Goal: Task Accomplishment & Management: Manage account settings

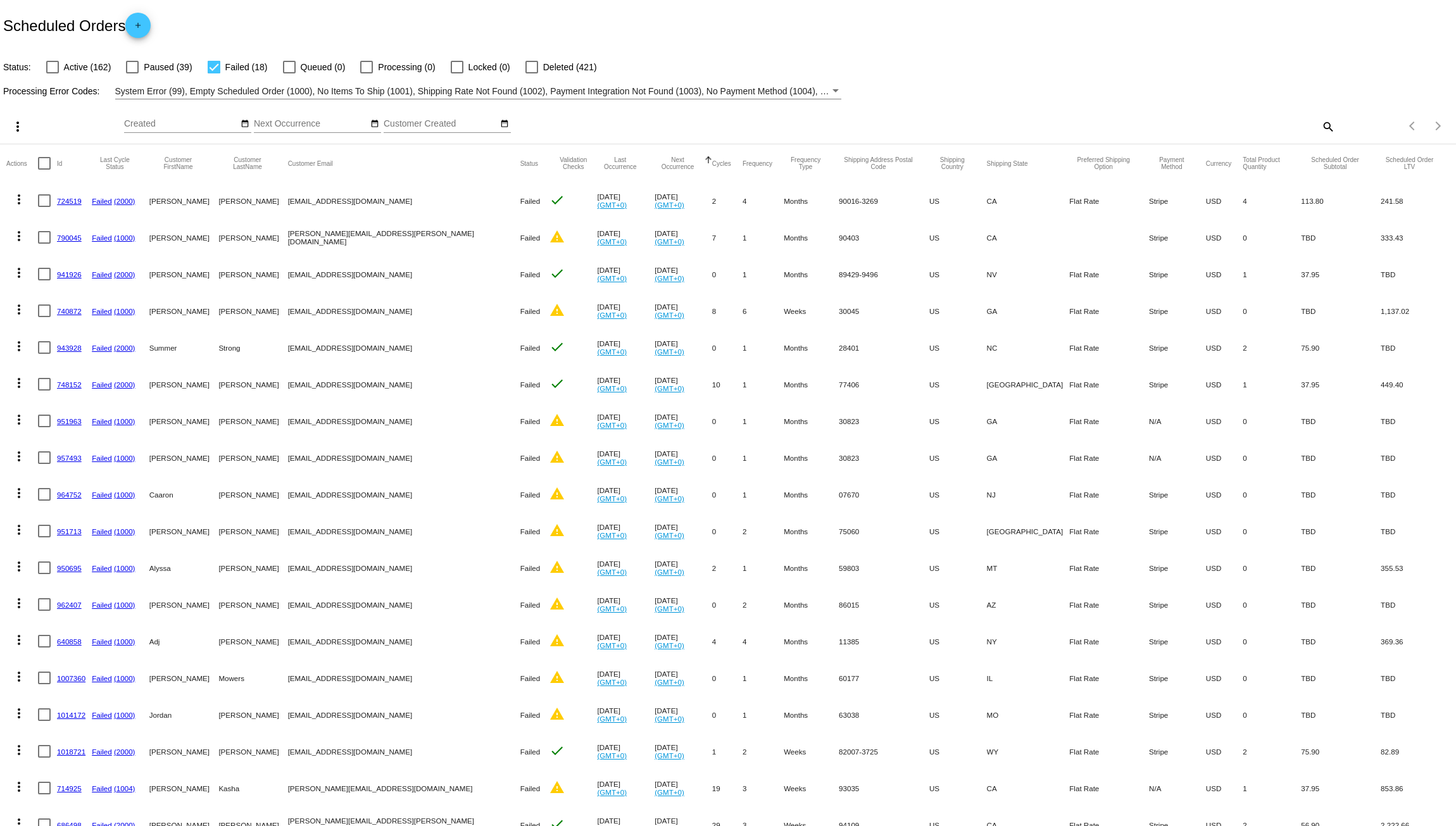
click at [1320, 126] on mat-icon "search" at bounding box center [1327, 126] width 15 height 19
click at [1049, 126] on input "Search" at bounding box center [1152, 124] width 363 height 10
paste input "[PERSON_NAME][EMAIL_ADDRESS][DOMAIN_NAME]"
type input "[PERSON_NAME][EMAIL_ADDRESS][DOMAIN_NAME]"
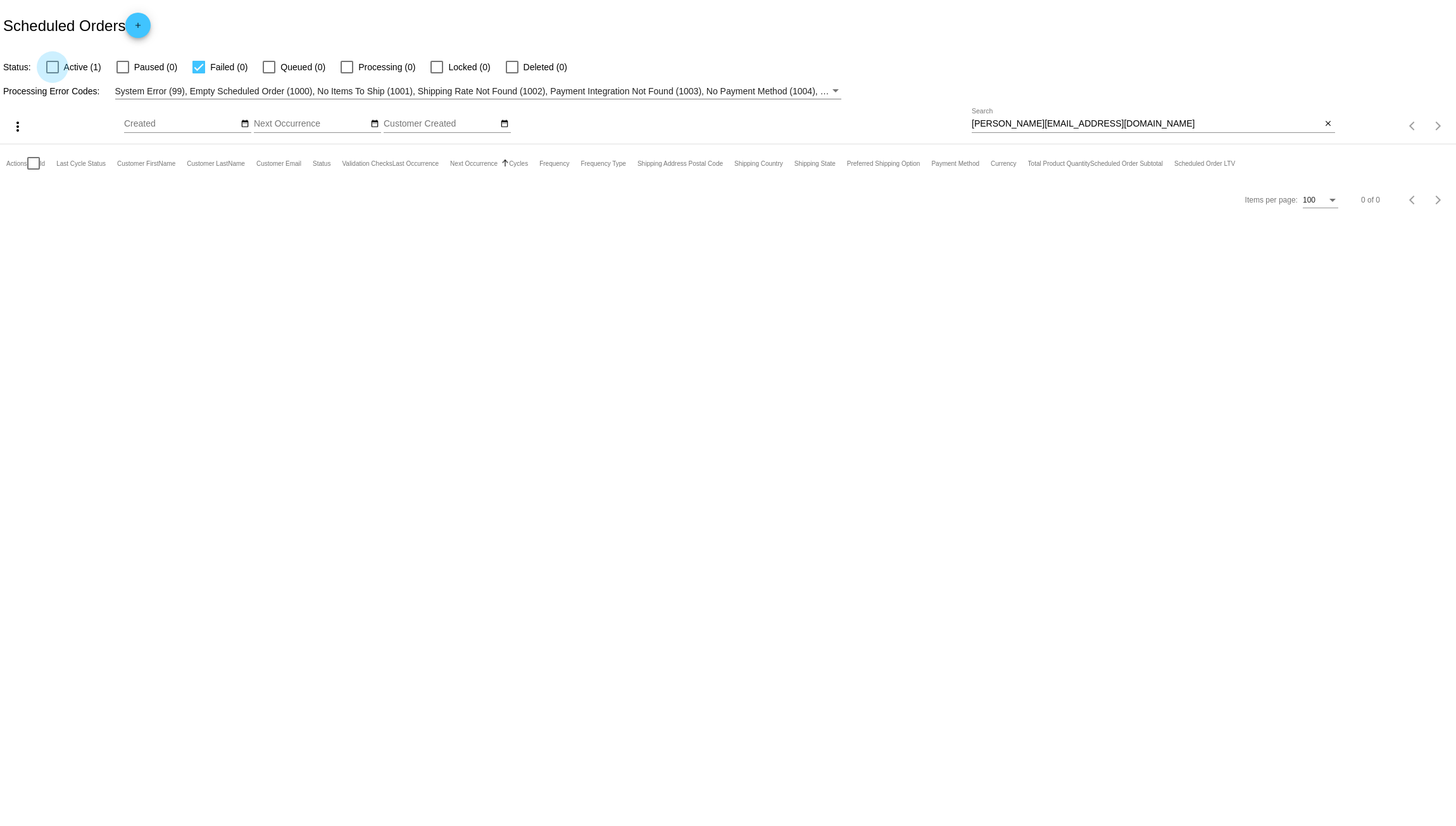
click at [50, 67] on div at bounding box center [52, 67] width 13 height 13
click at [52, 74] on input "Active (1)" at bounding box center [52, 74] width 1 height 1
checkbox input "true"
click at [59, 199] on link "1041151" at bounding box center [71, 200] width 28 height 8
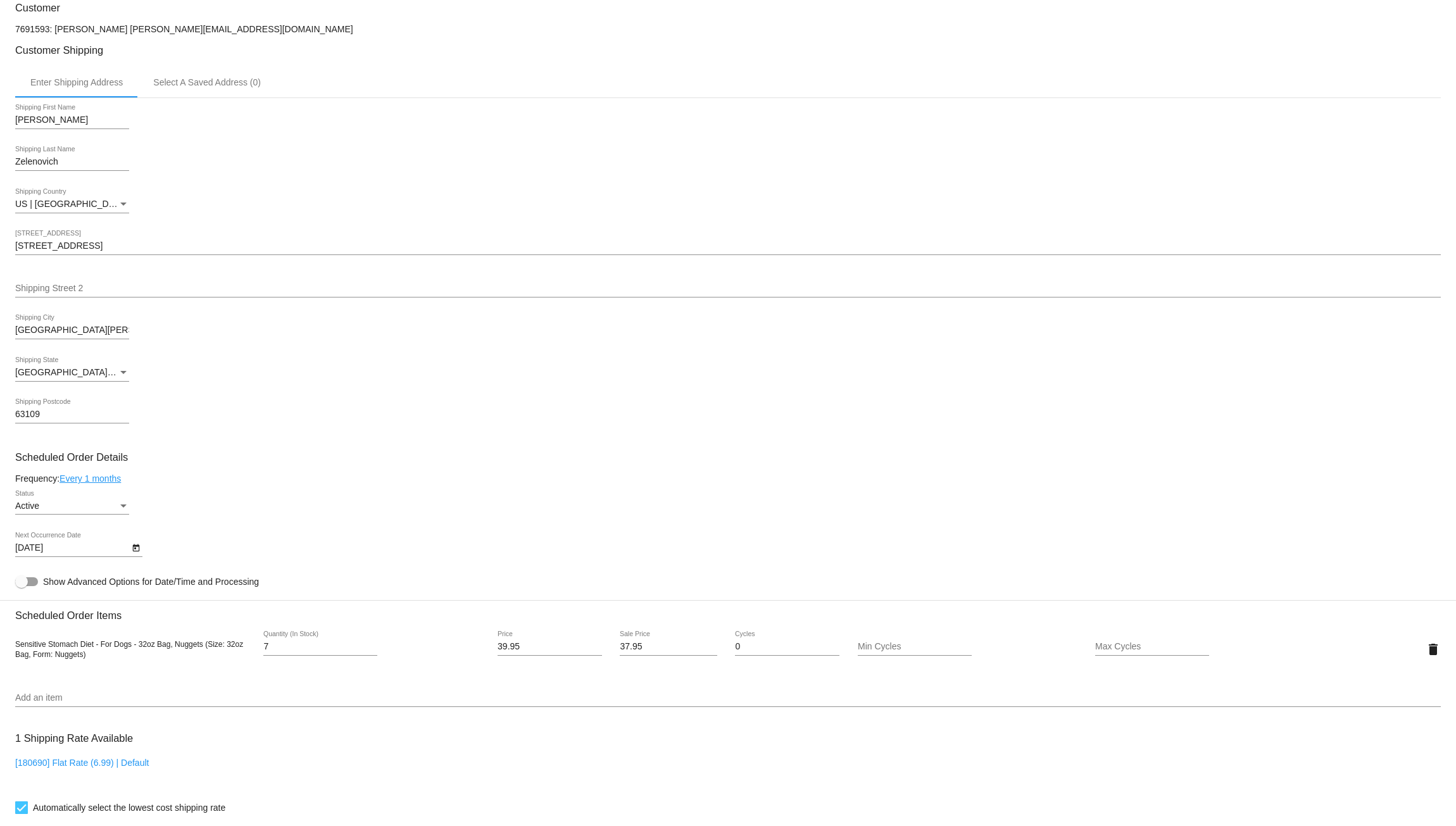
scroll to position [253, 0]
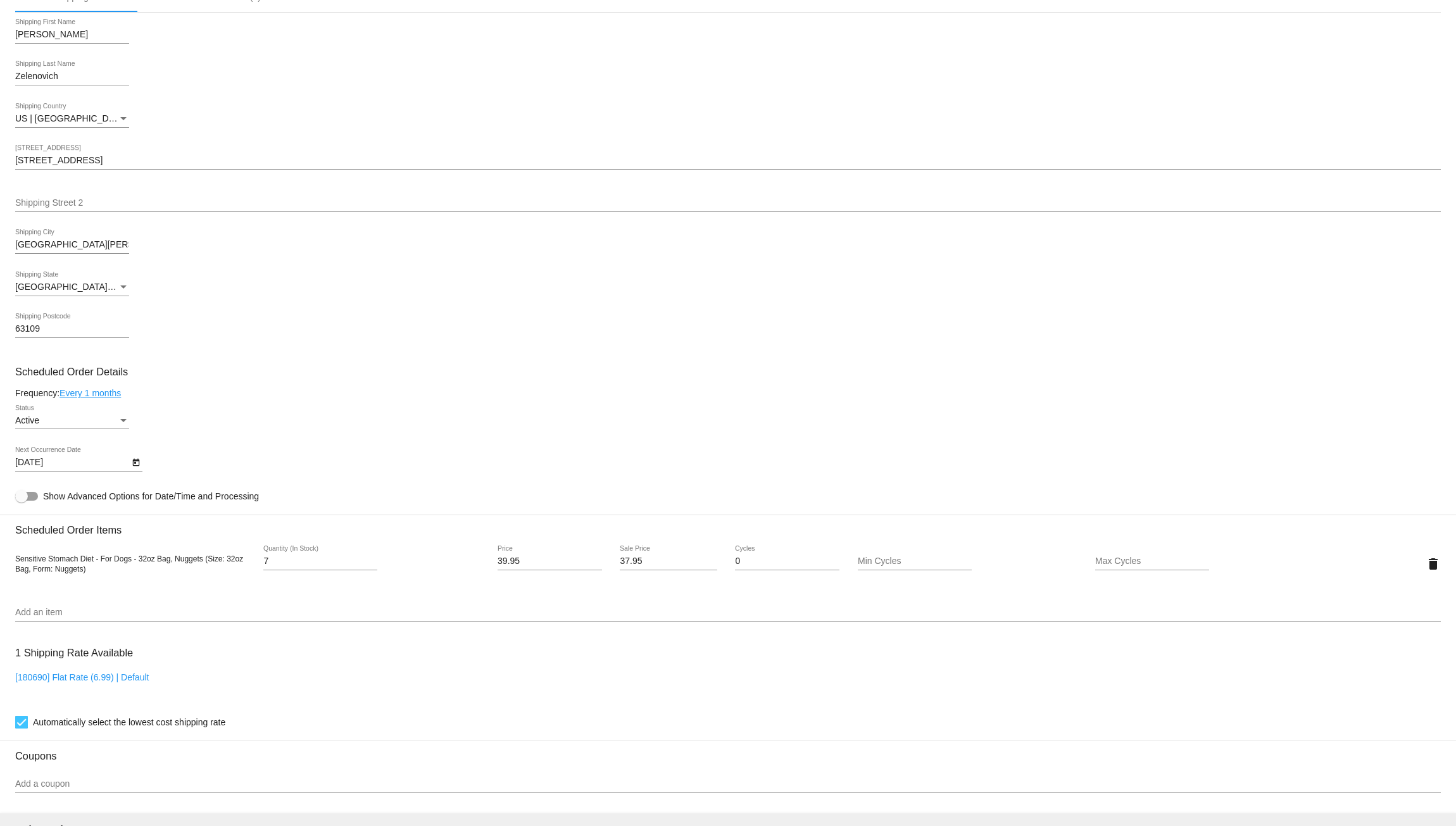
click at [102, 398] on link "Every 1 months" at bounding box center [89, 393] width 61 height 10
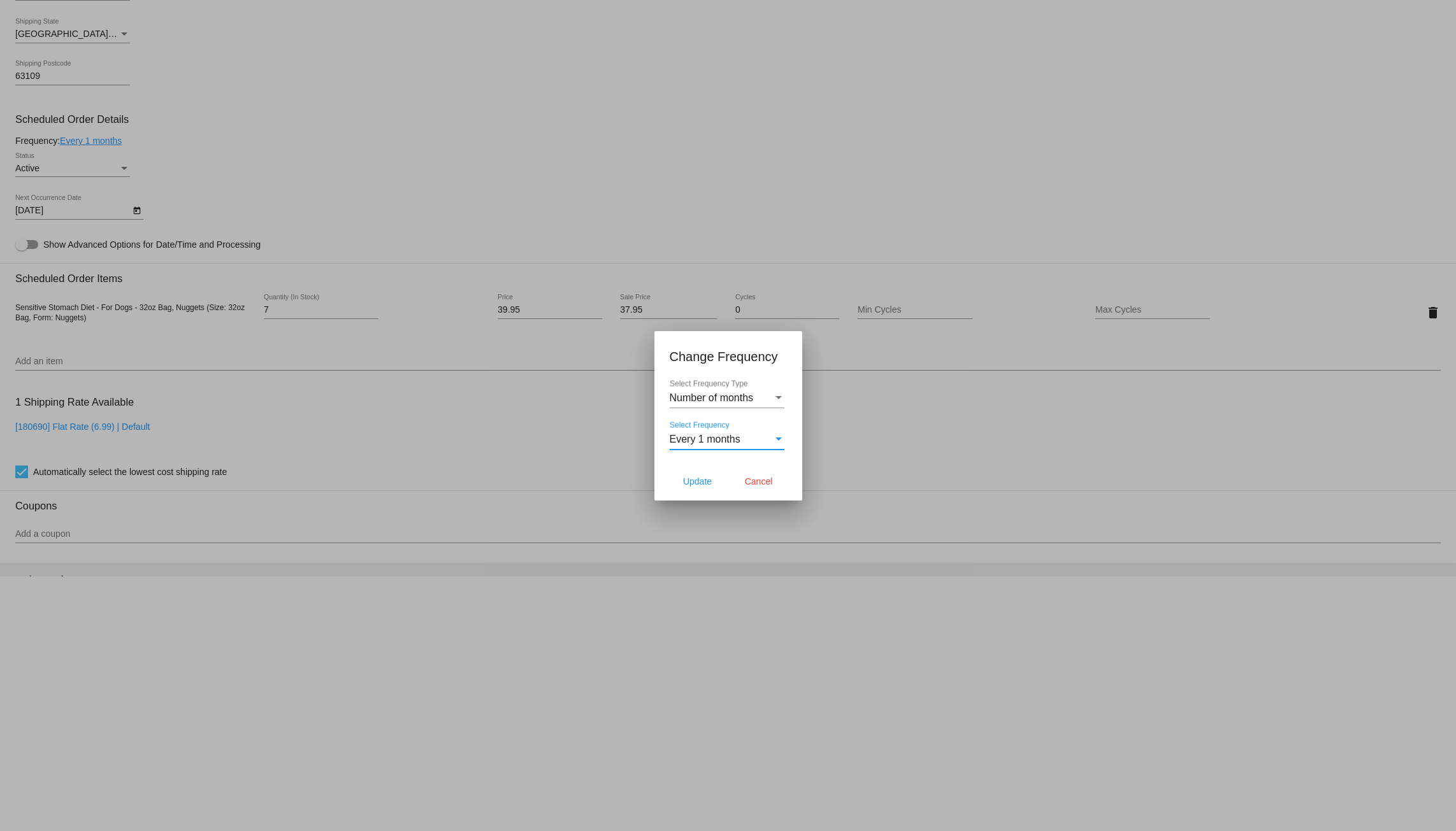
click at [776, 436] on div "Select Frequency" at bounding box center [779, 439] width 12 height 12
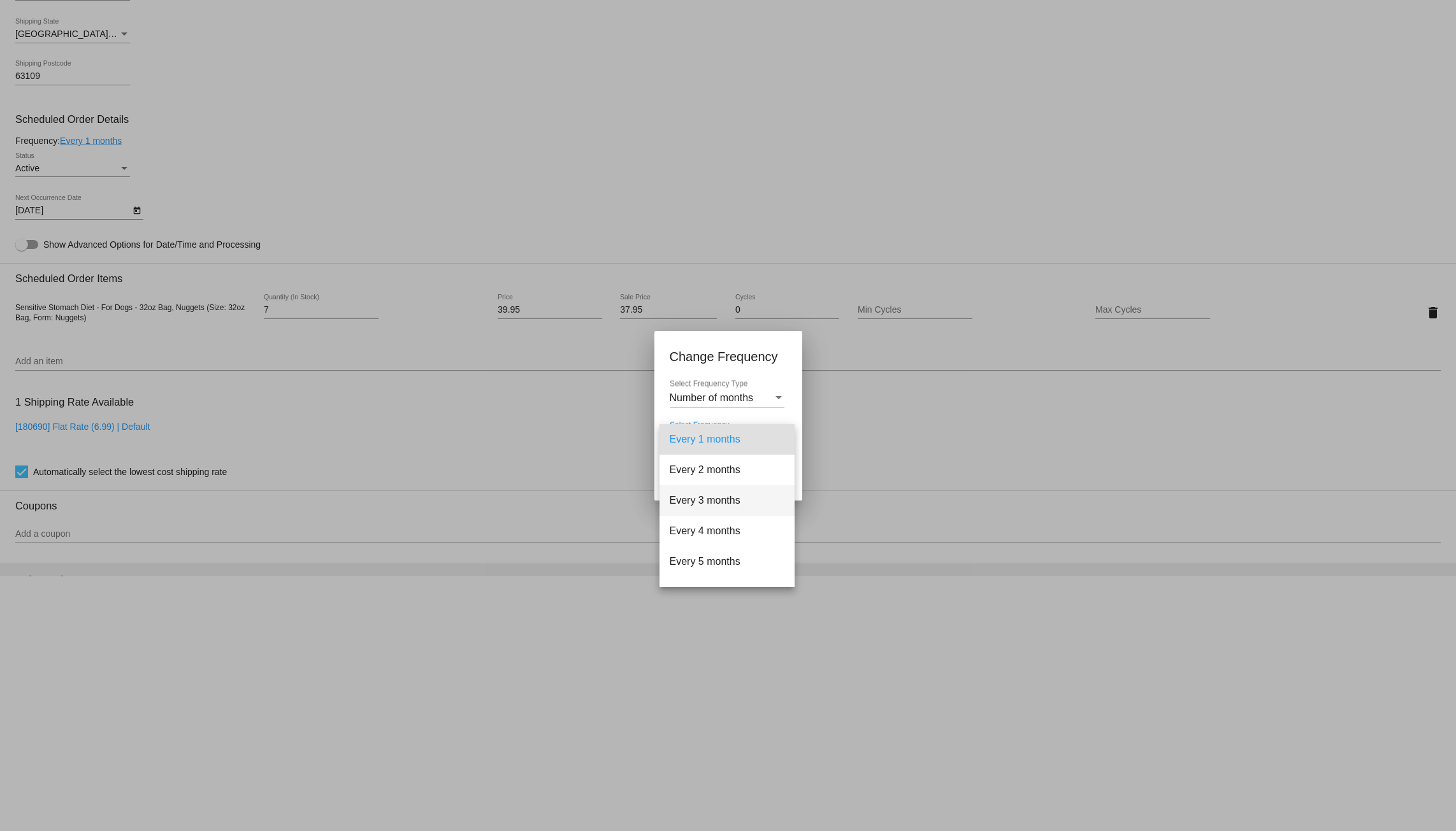
click at [711, 501] on span "Every 3 months" at bounding box center [727, 500] width 115 height 30
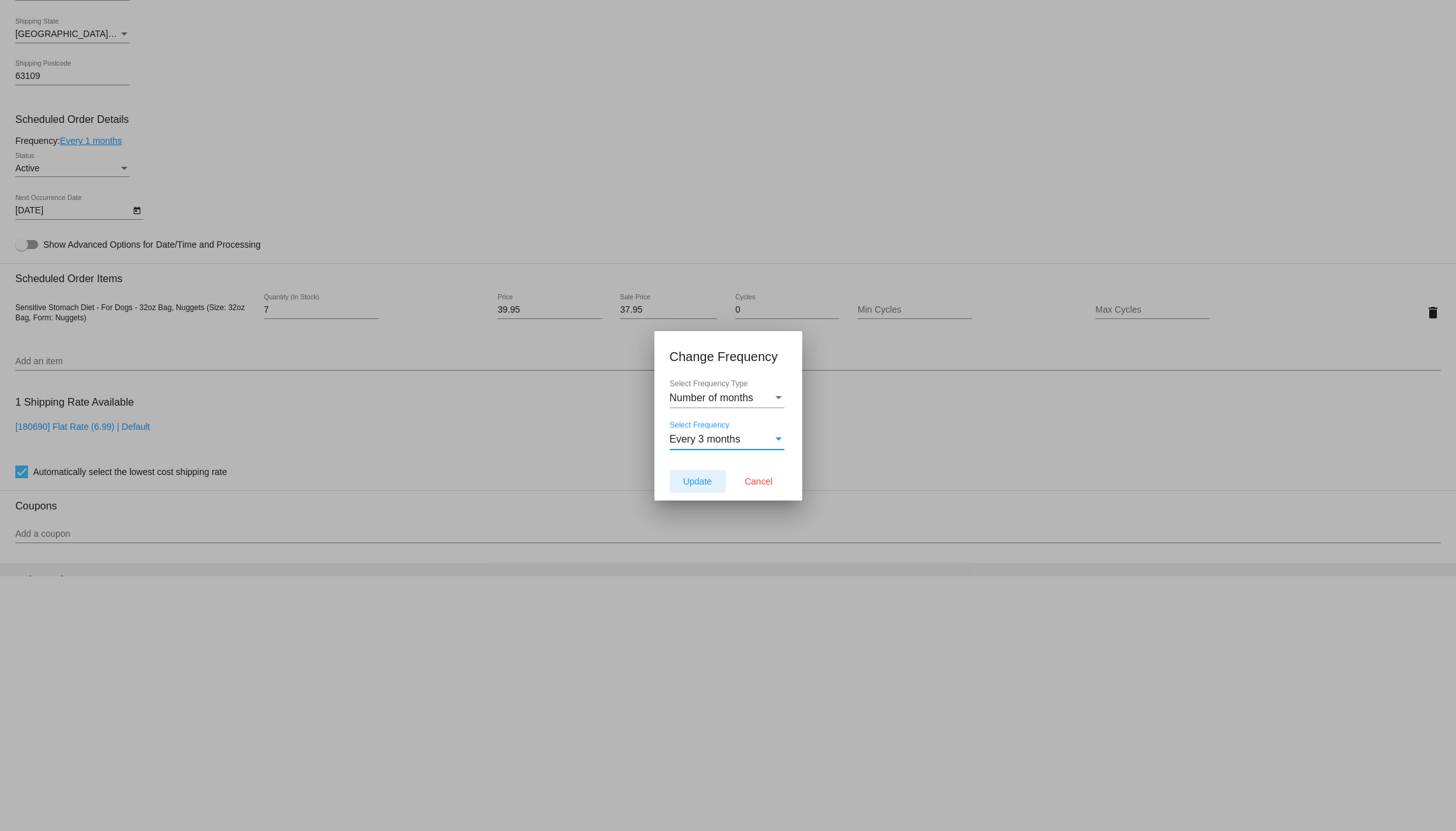
click at [677, 477] on button "Update" at bounding box center [698, 481] width 57 height 23
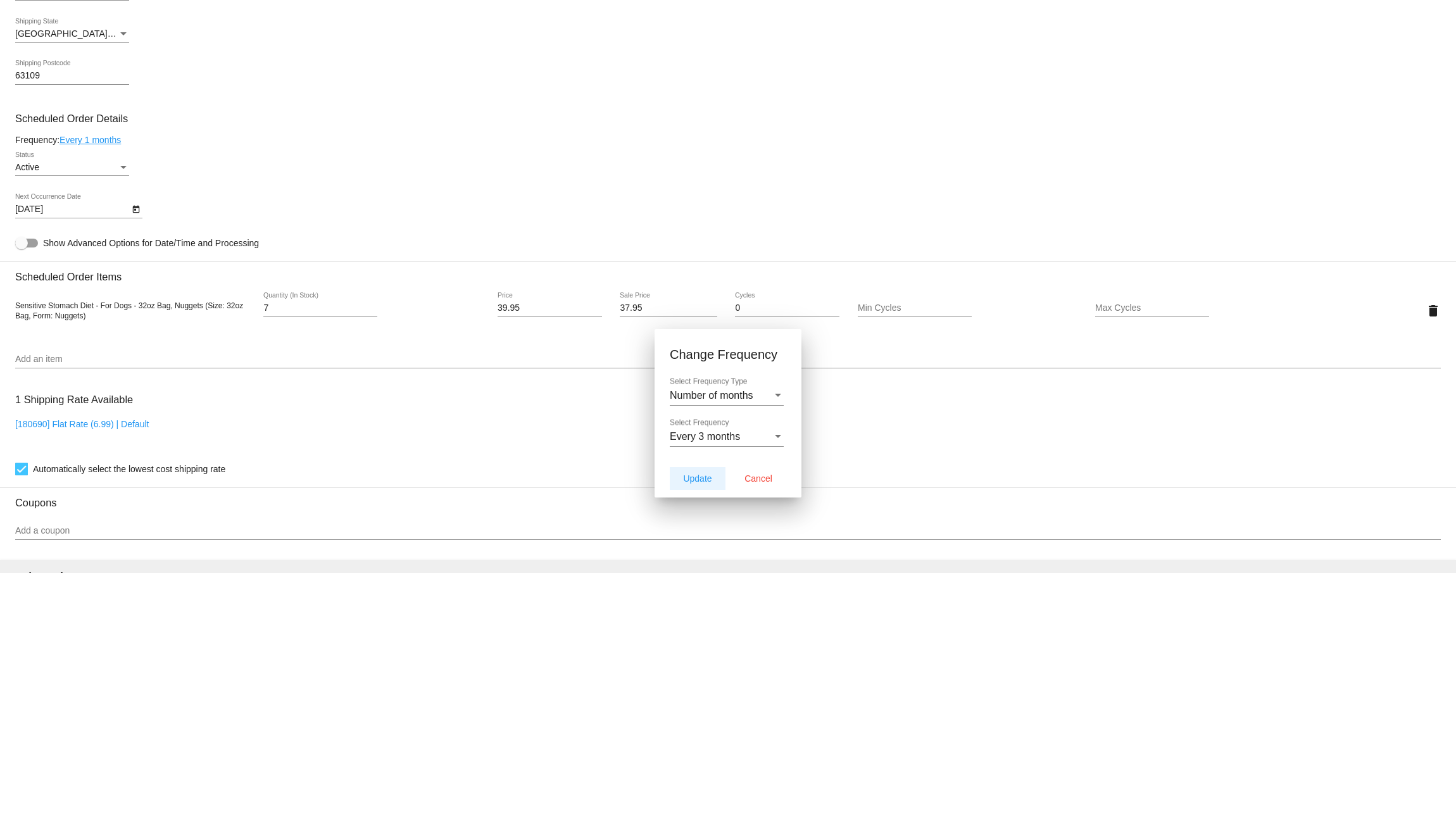
type input "1/14/2026"
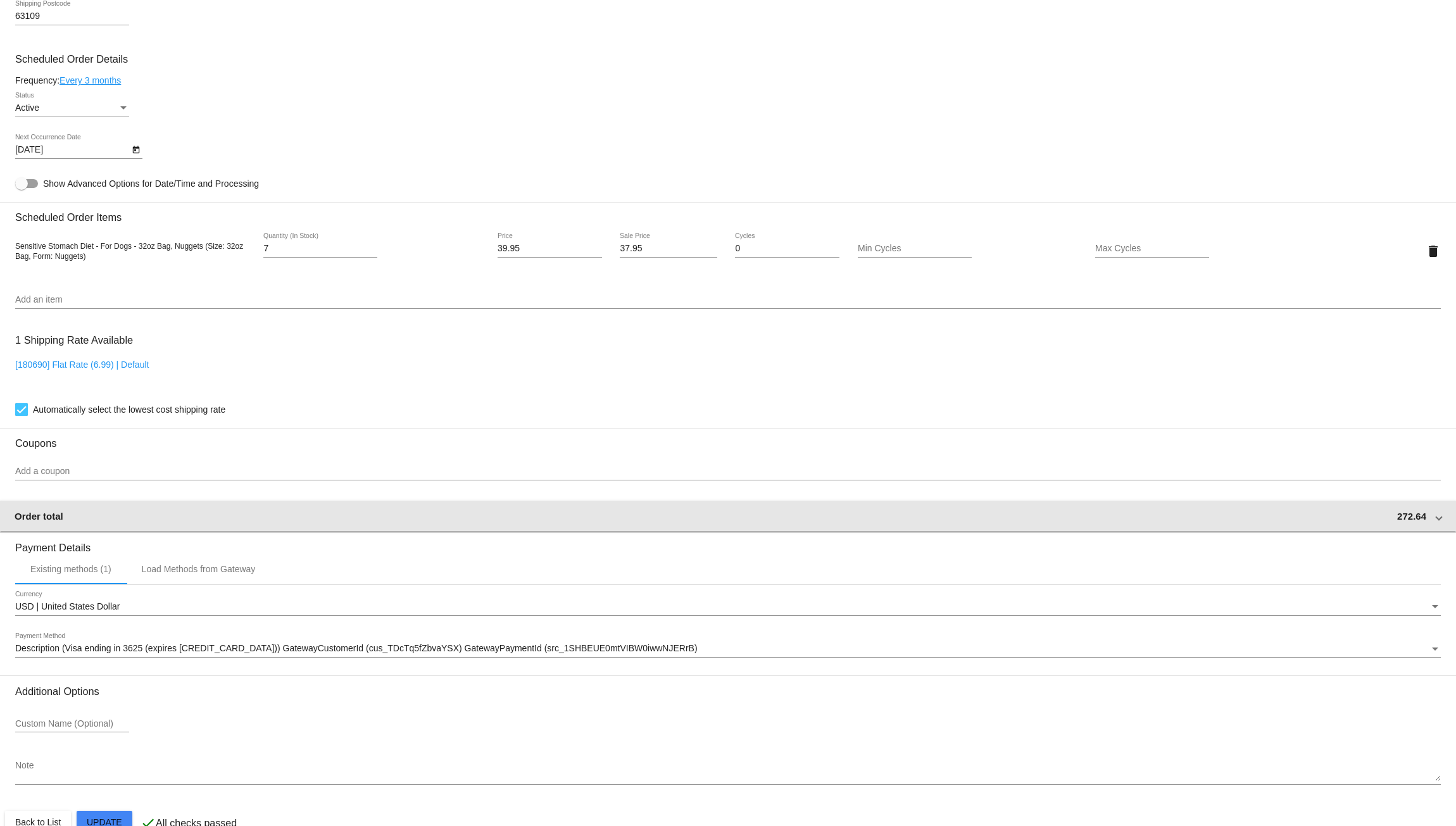
scroll to position [602, 0]
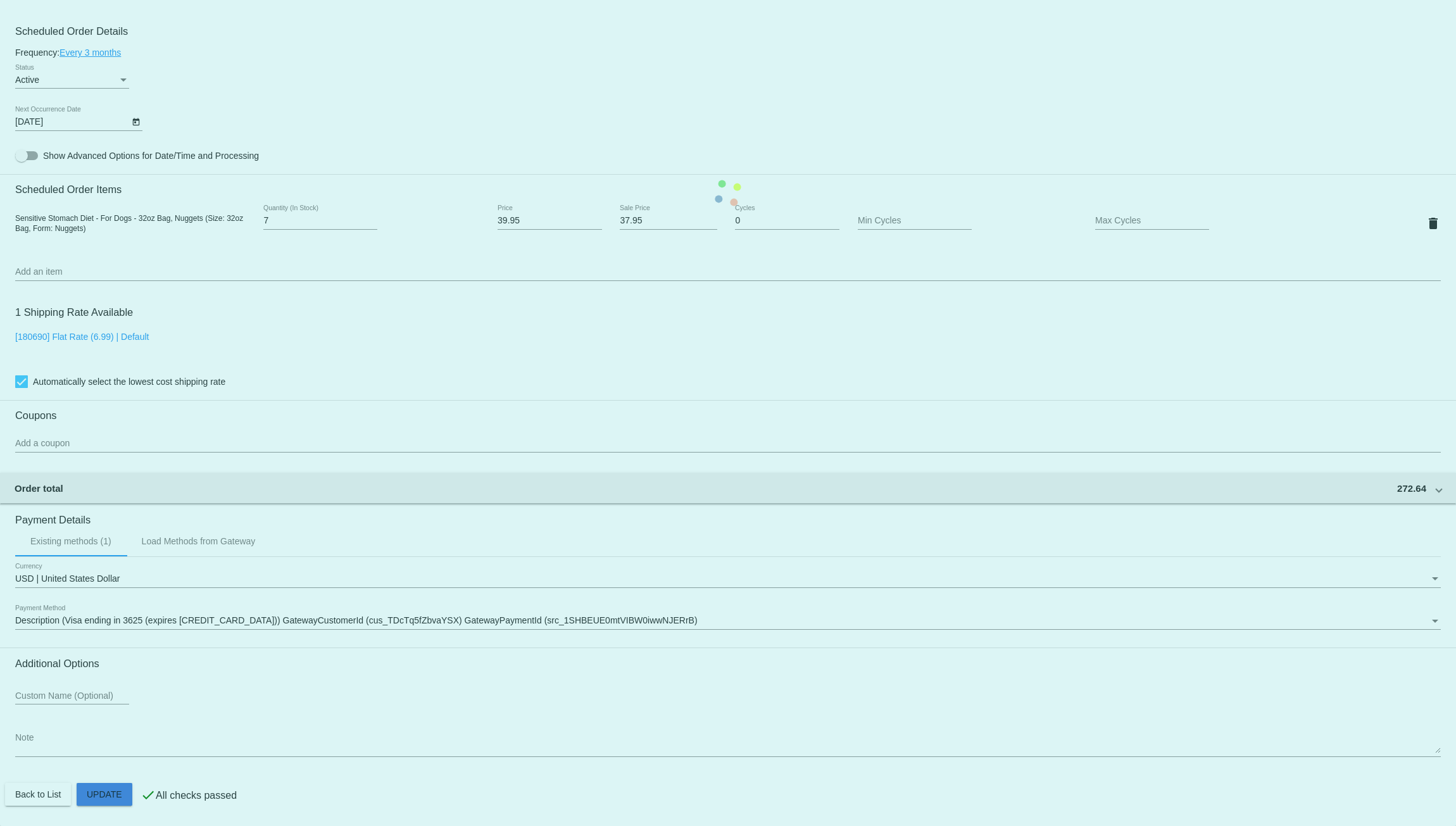
click at [114, 793] on mat-card "Customer 7691593: Linda Zelenovich linda@nusno.com Customer Shipping Enter Ship…" at bounding box center [728, 193] width 1456 height 1266
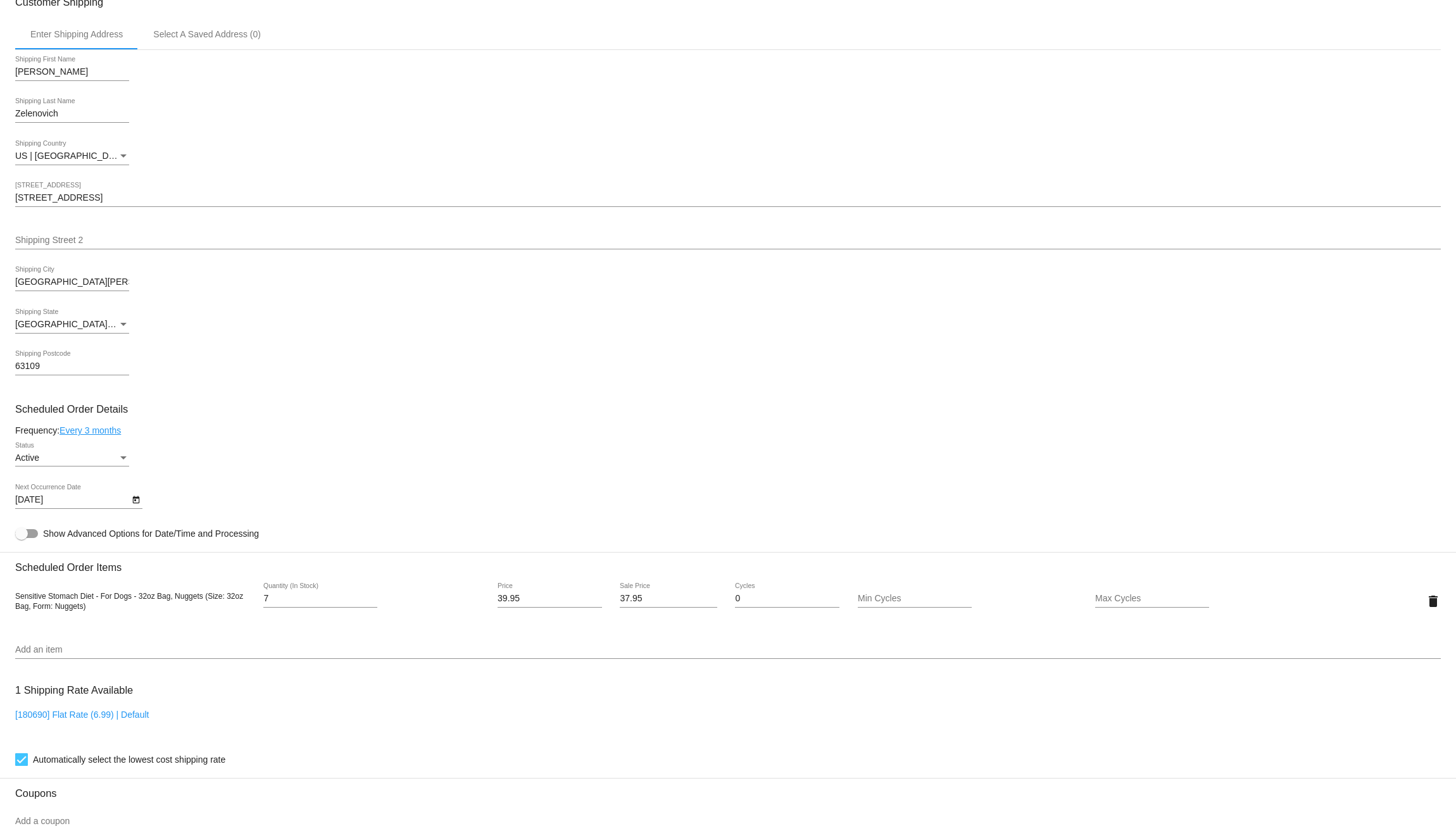
scroll to position [180, 0]
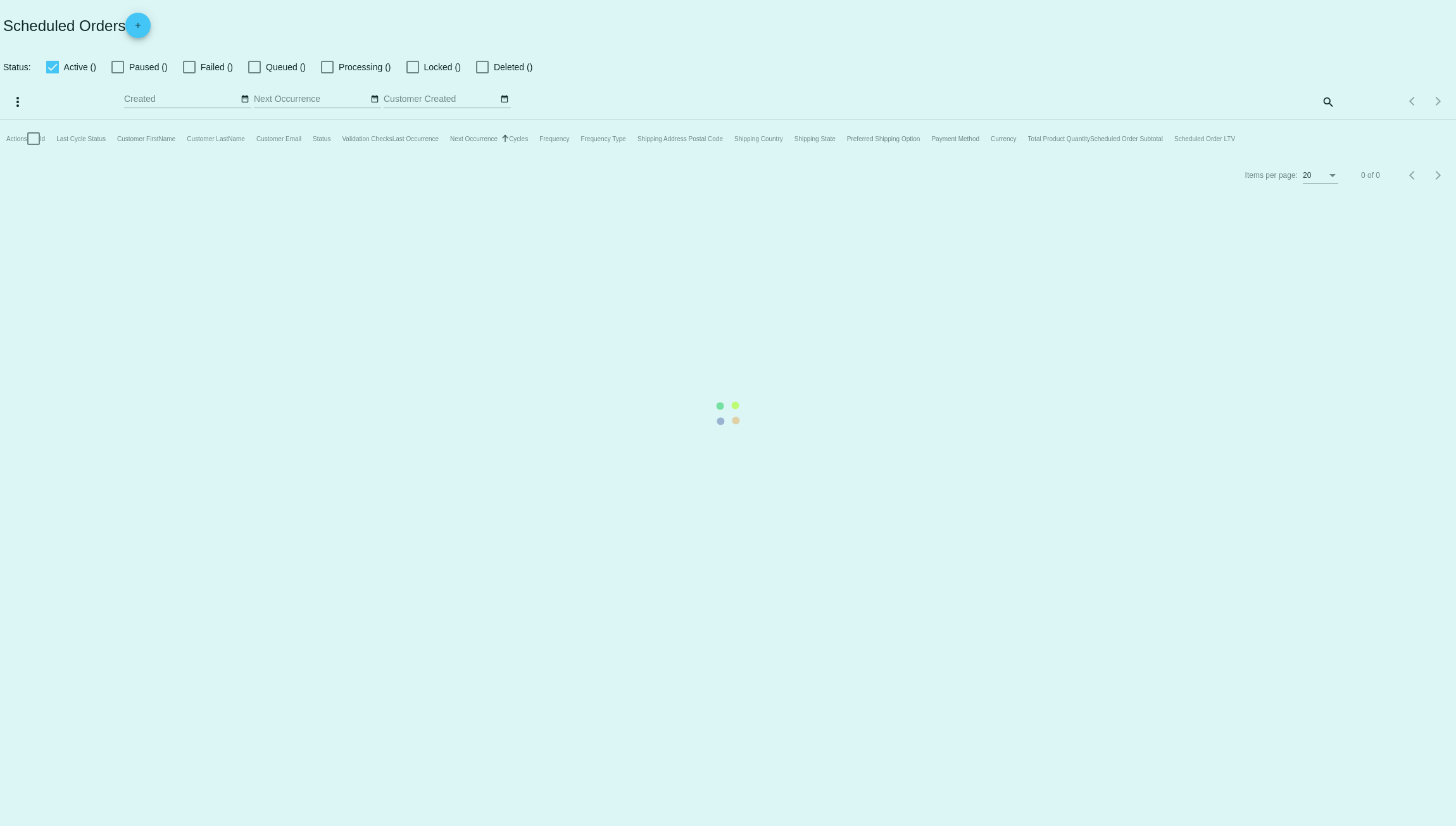
checkbox input "true"
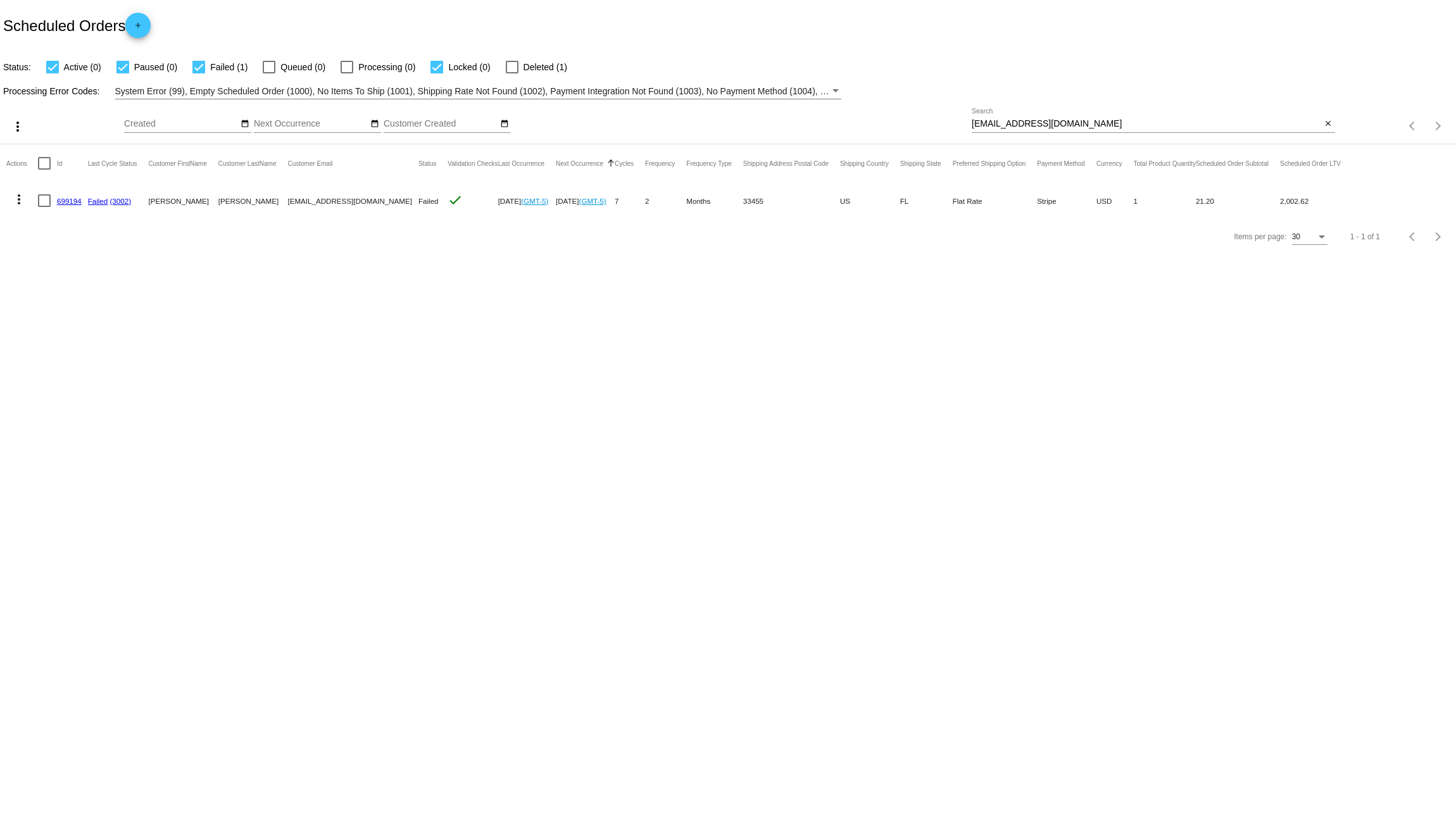
drag, startPoint x: 1111, startPoint y: 121, endPoint x: 735, endPoint y: 92, distance: 377.1
click at [735, 92] on app-dashboard-scheduled-orders "Scheduled Orders add Status: Active (0) Paused (0) Failed (1) Queued (0) Proces…" at bounding box center [728, 127] width 1456 height 255
paste input "[PERSON_NAME]"
type input "[PERSON_NAME][EMAIL_ADDRESS][DOMAIN_NAME]"
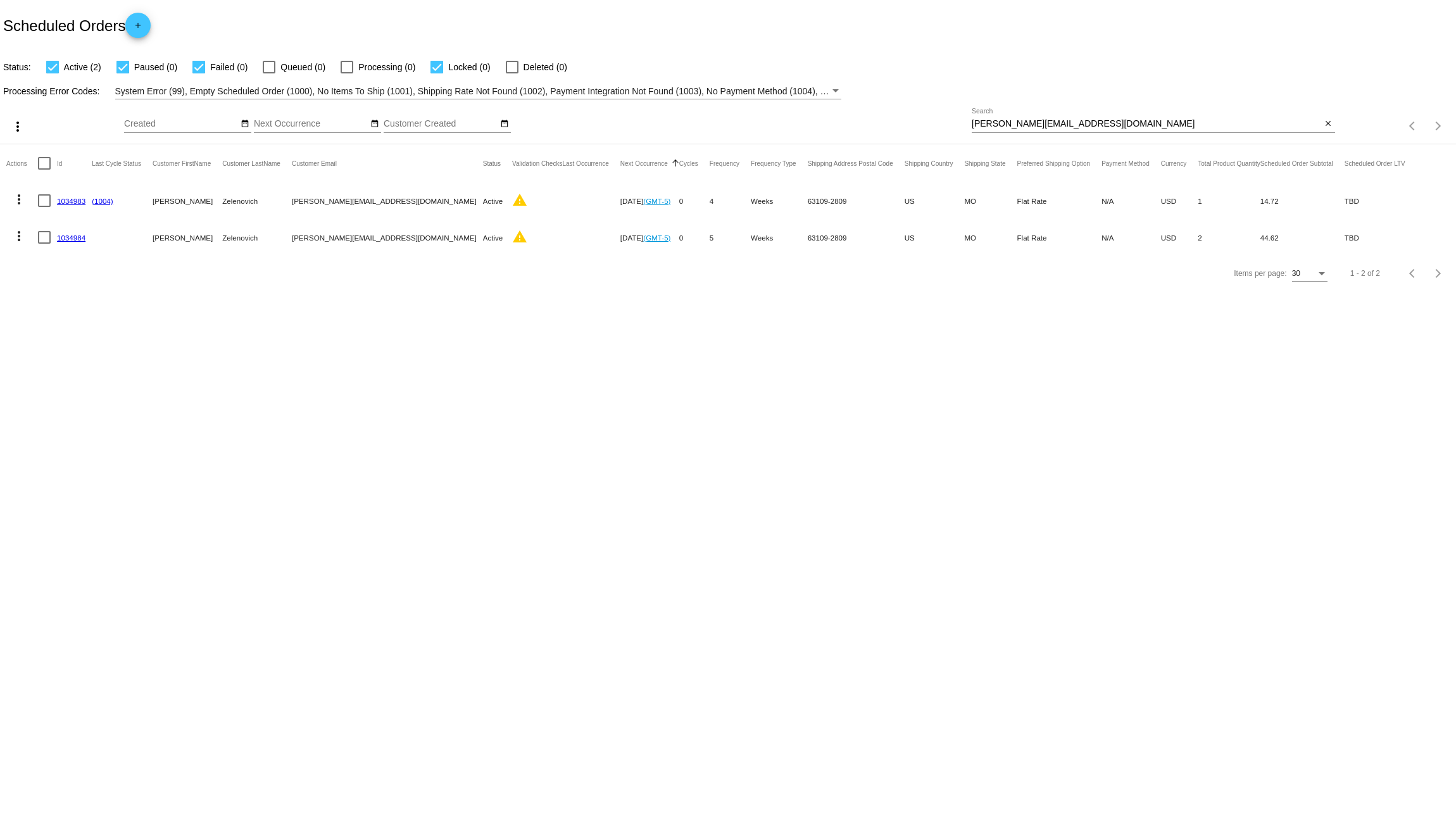
click at [73, 238] on link "1034984" at bounding box center [71, 237] width 28 height 8
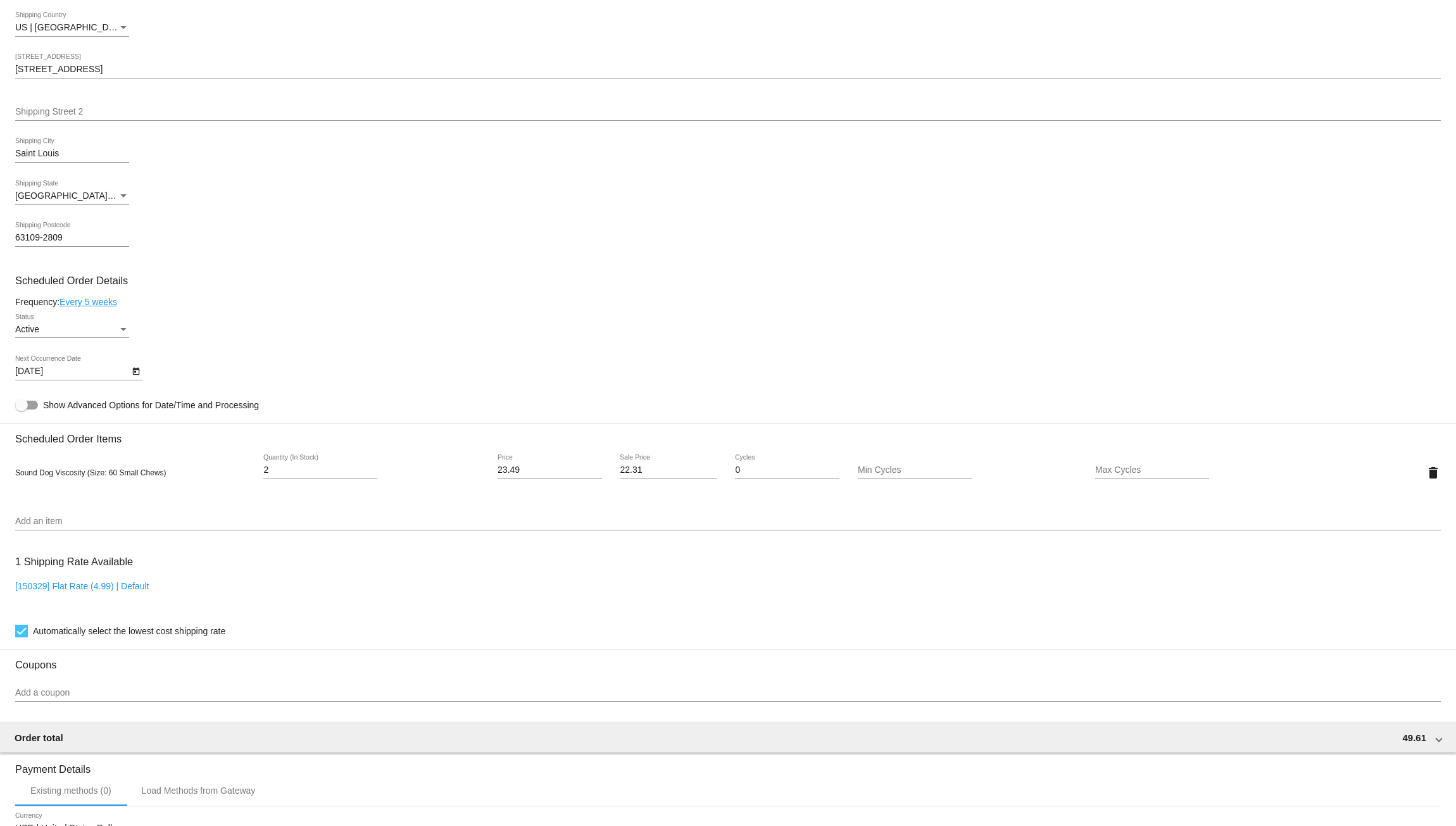
scroll to position [371, 0]
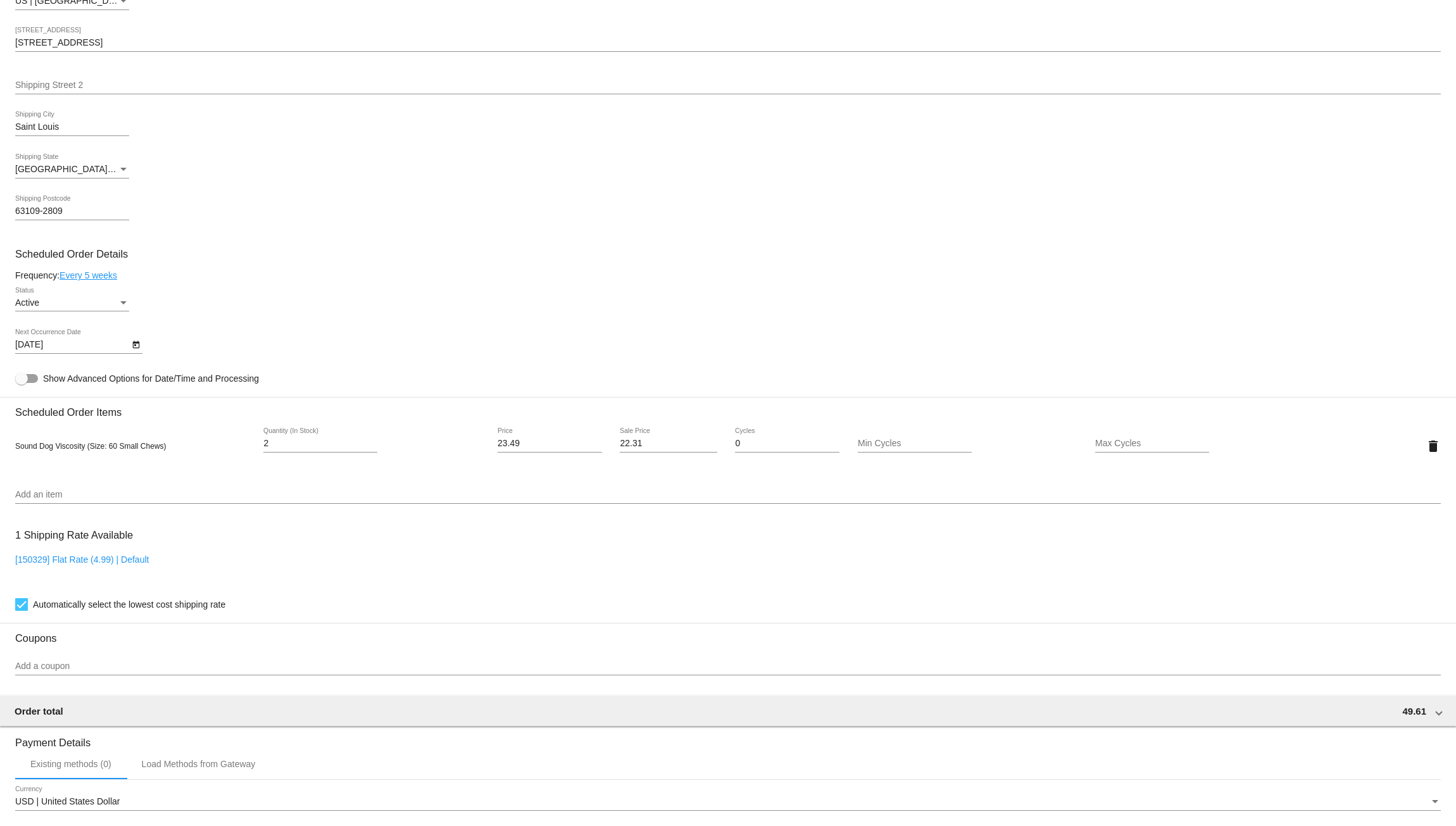
click at [35, 500] on input "Add an item" at bounding box center [728, 495] width 1425 height 10
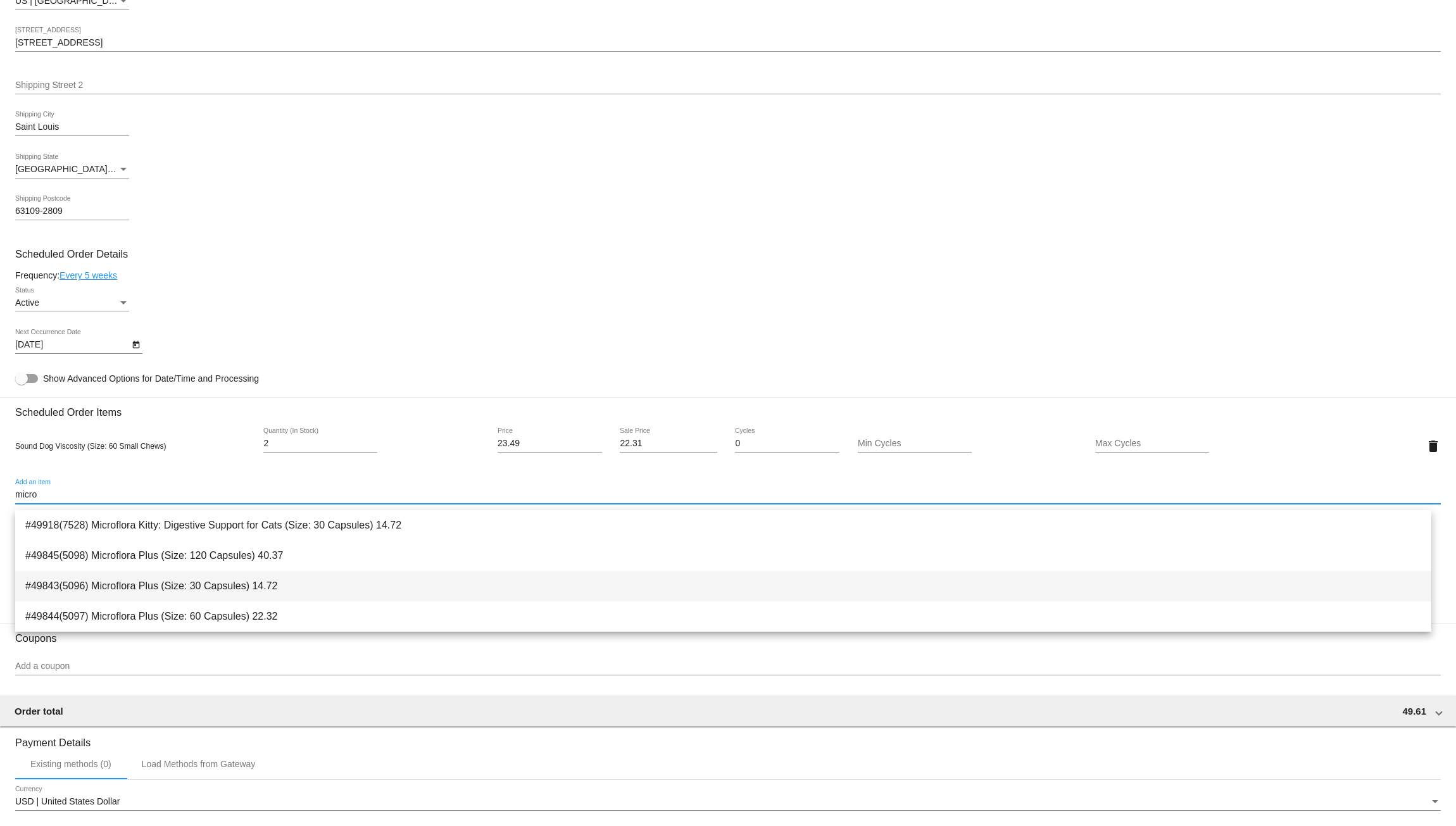
type input "micro"
click at [174, 580] on span "#49843(5096) Microflora Plus (Size: 30 Capsules) 14.72" at bounding box center [722, 586] width 1395 height 30
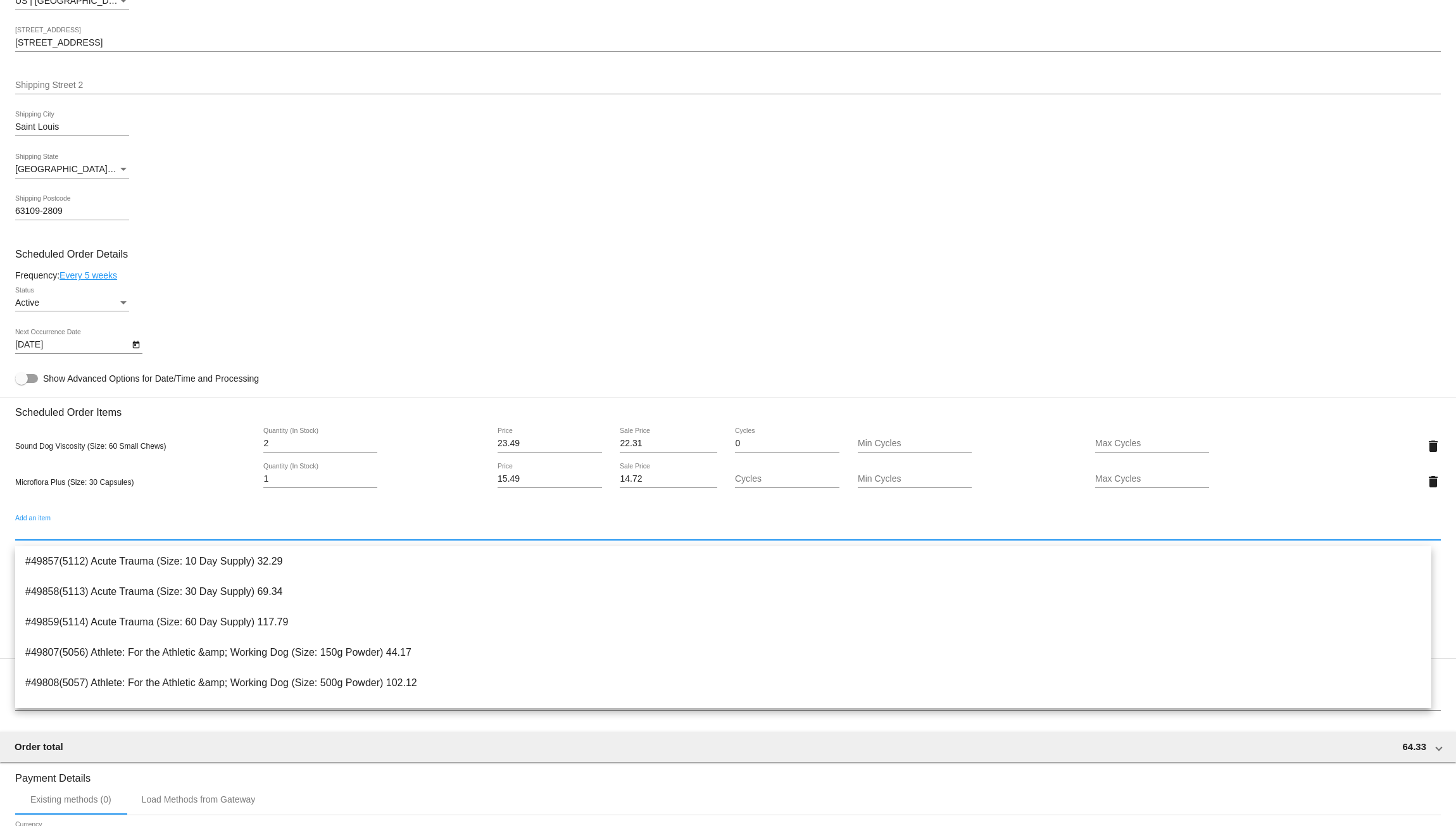
click at [432, 345] on div "[DATE] Next Occurrence Date" at bounding box center [728, 347] width 1425 height 36
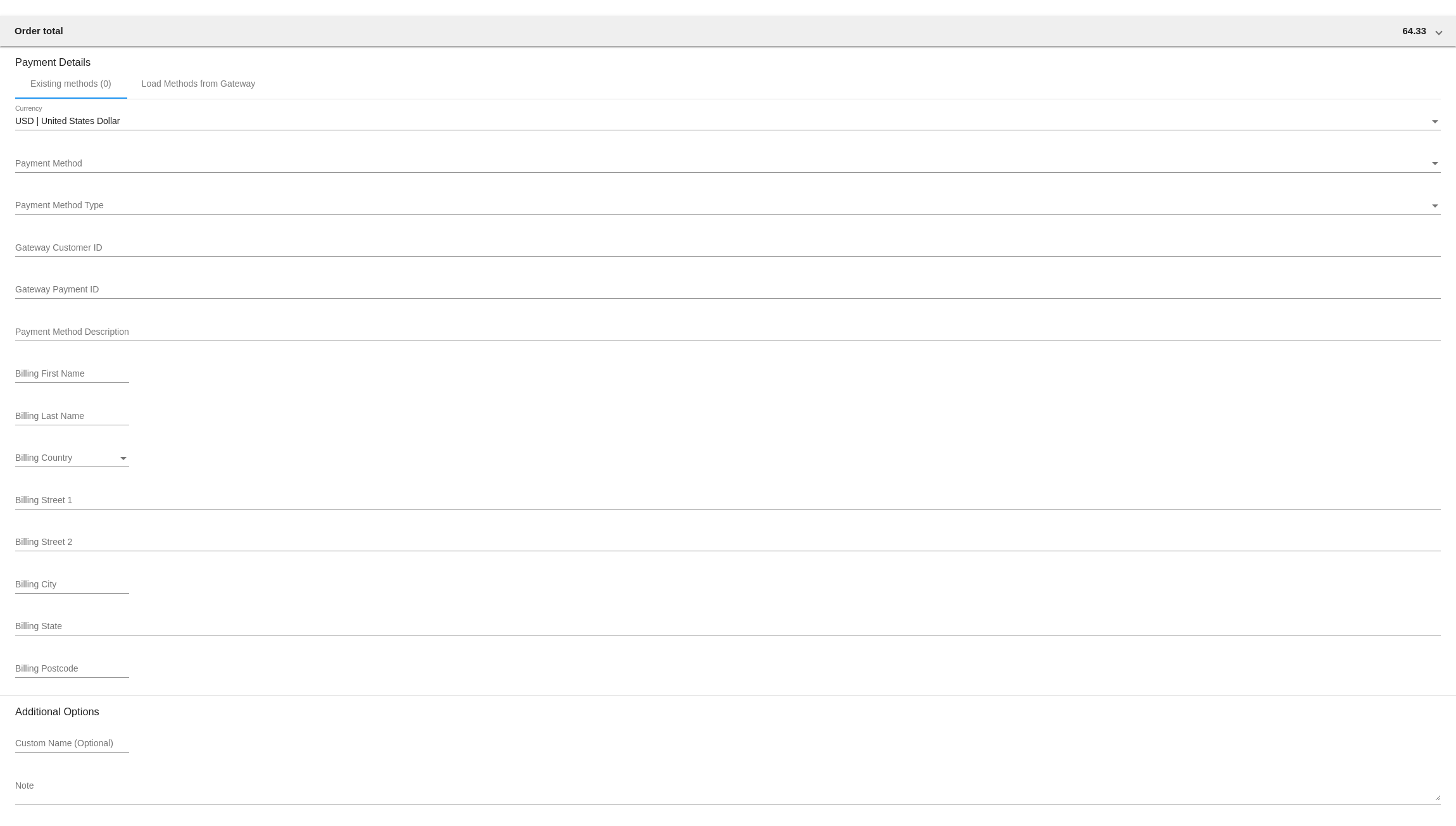
scroll to position [1144, 0]
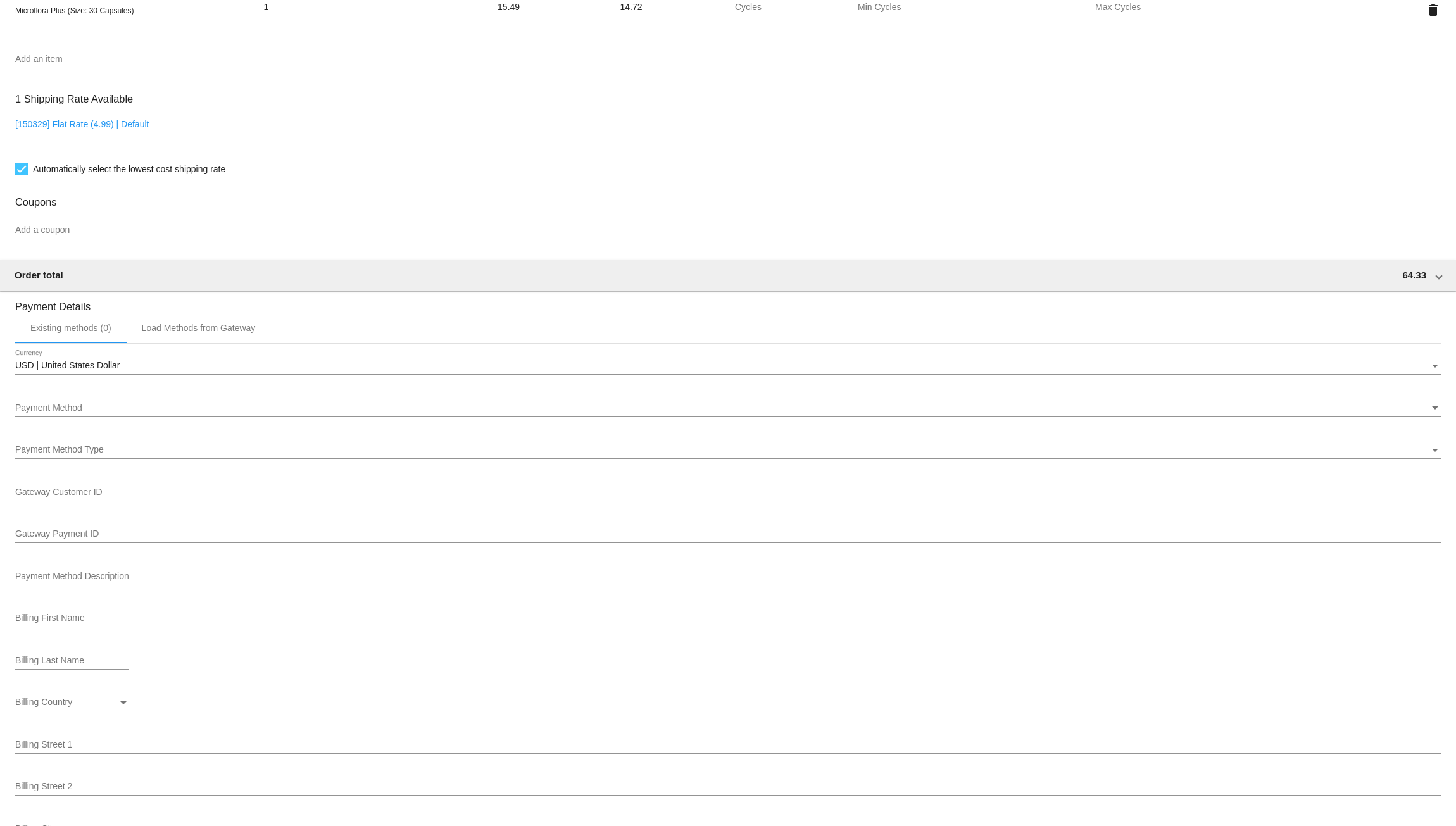
scroll to position [886, 0]
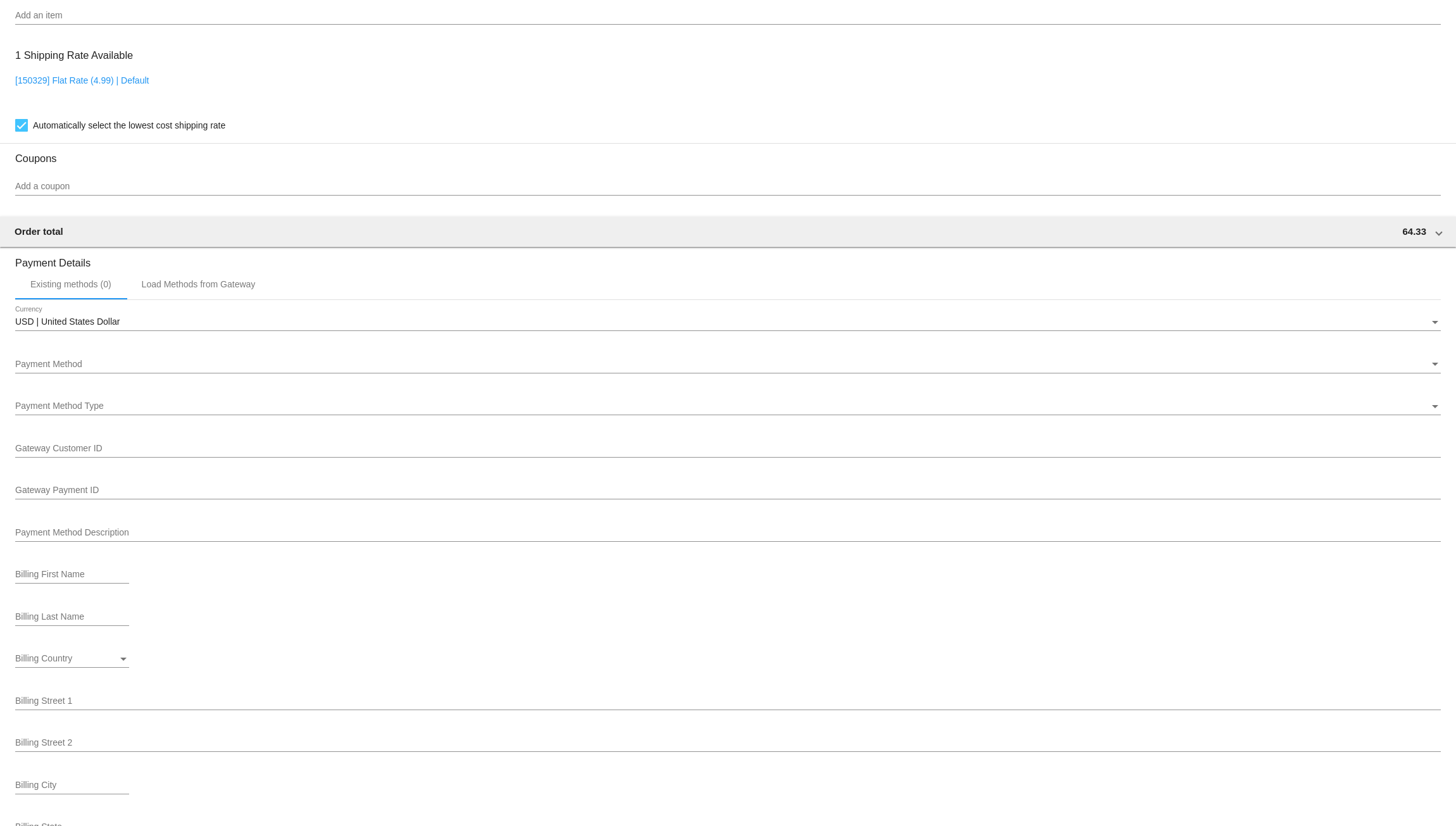
click at [102, 370] on div "Payment Method" at bounding box center [722, 364] width 1413 height 10
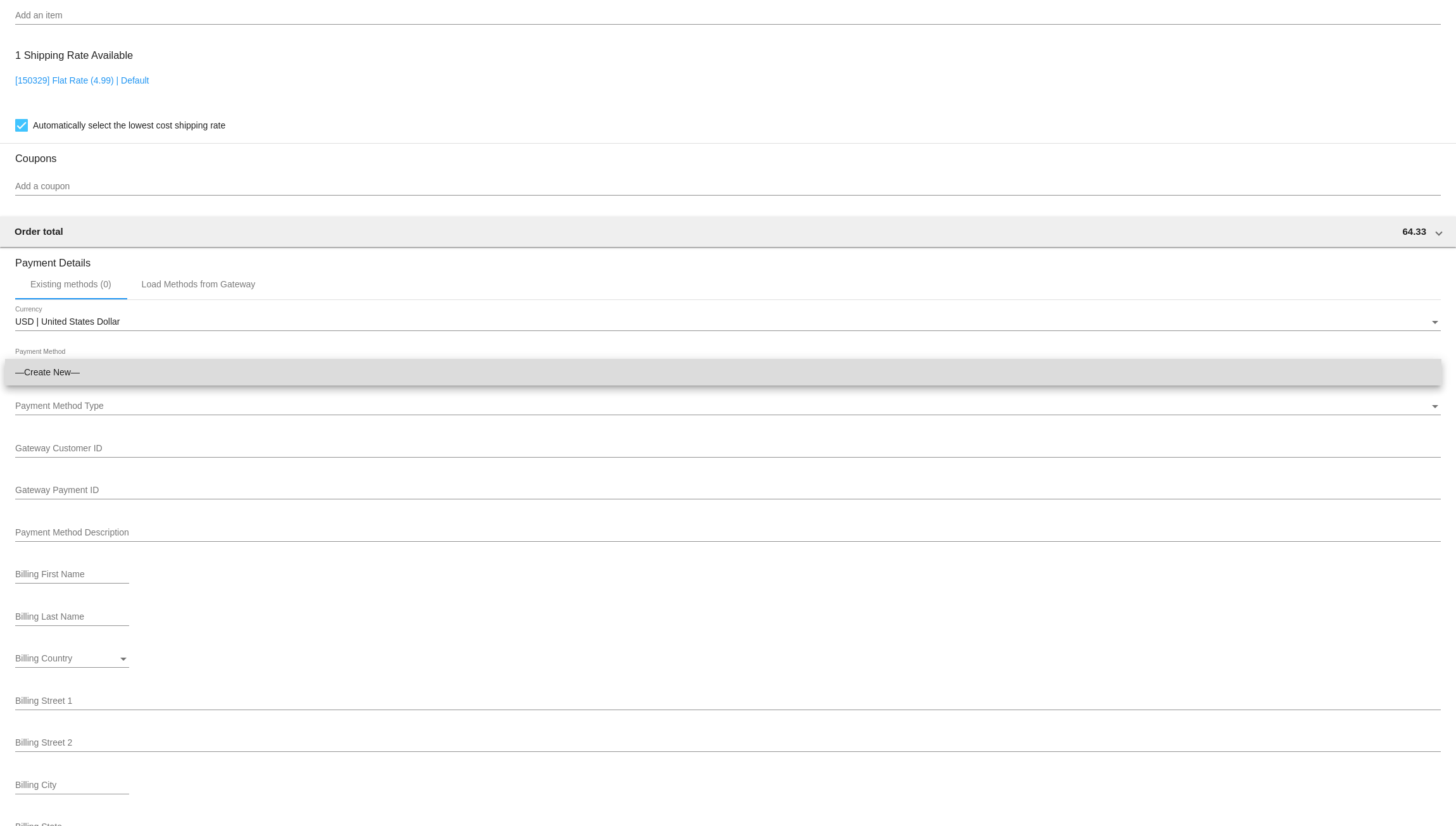
click at [57, 370] on span "—Create New—" at bounding box center [723, 372] width 1415 height 26
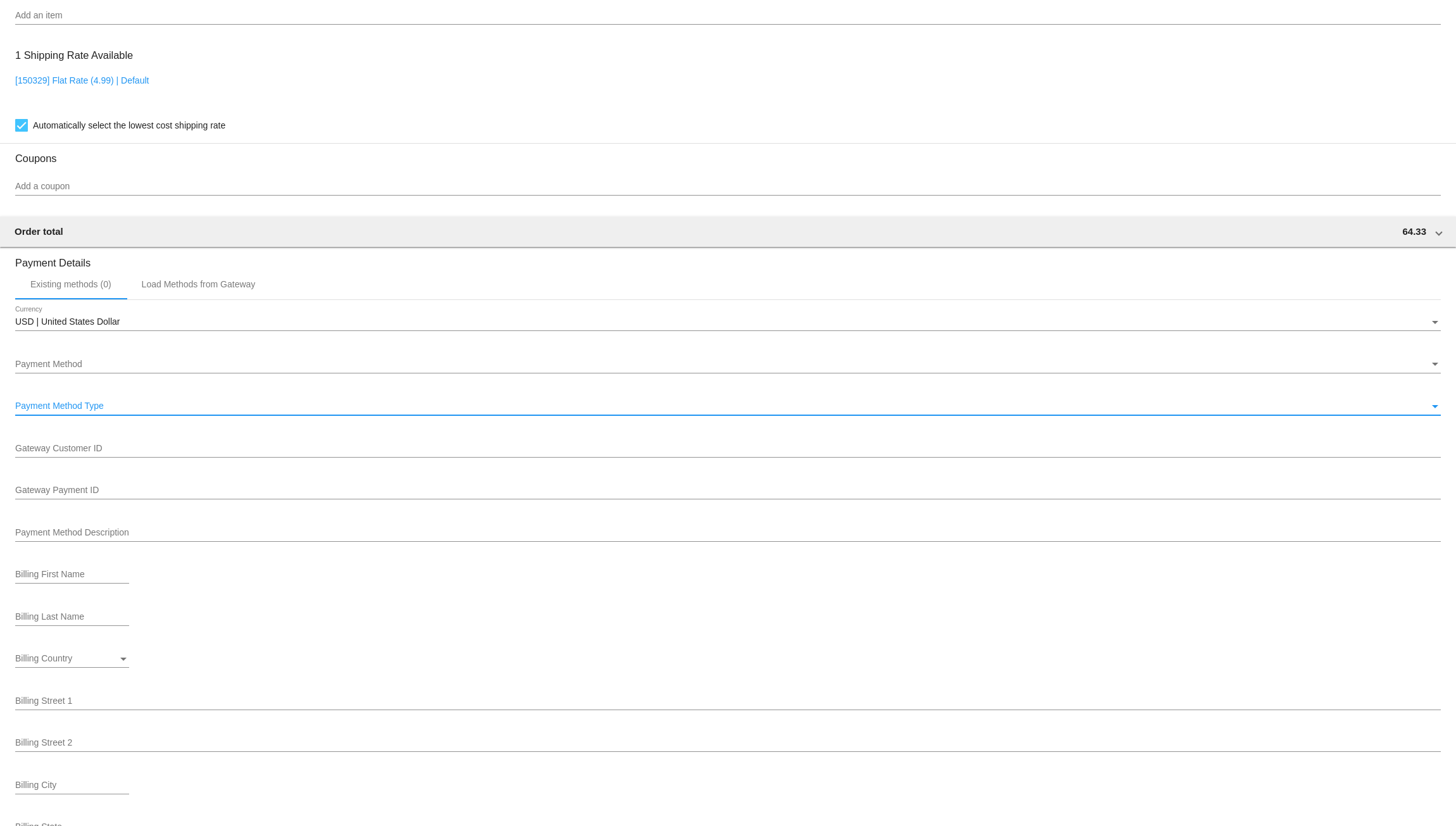
click at [86, 411] on span "Payment Method Type" at bounding box center [60, 406] width 89 height 10
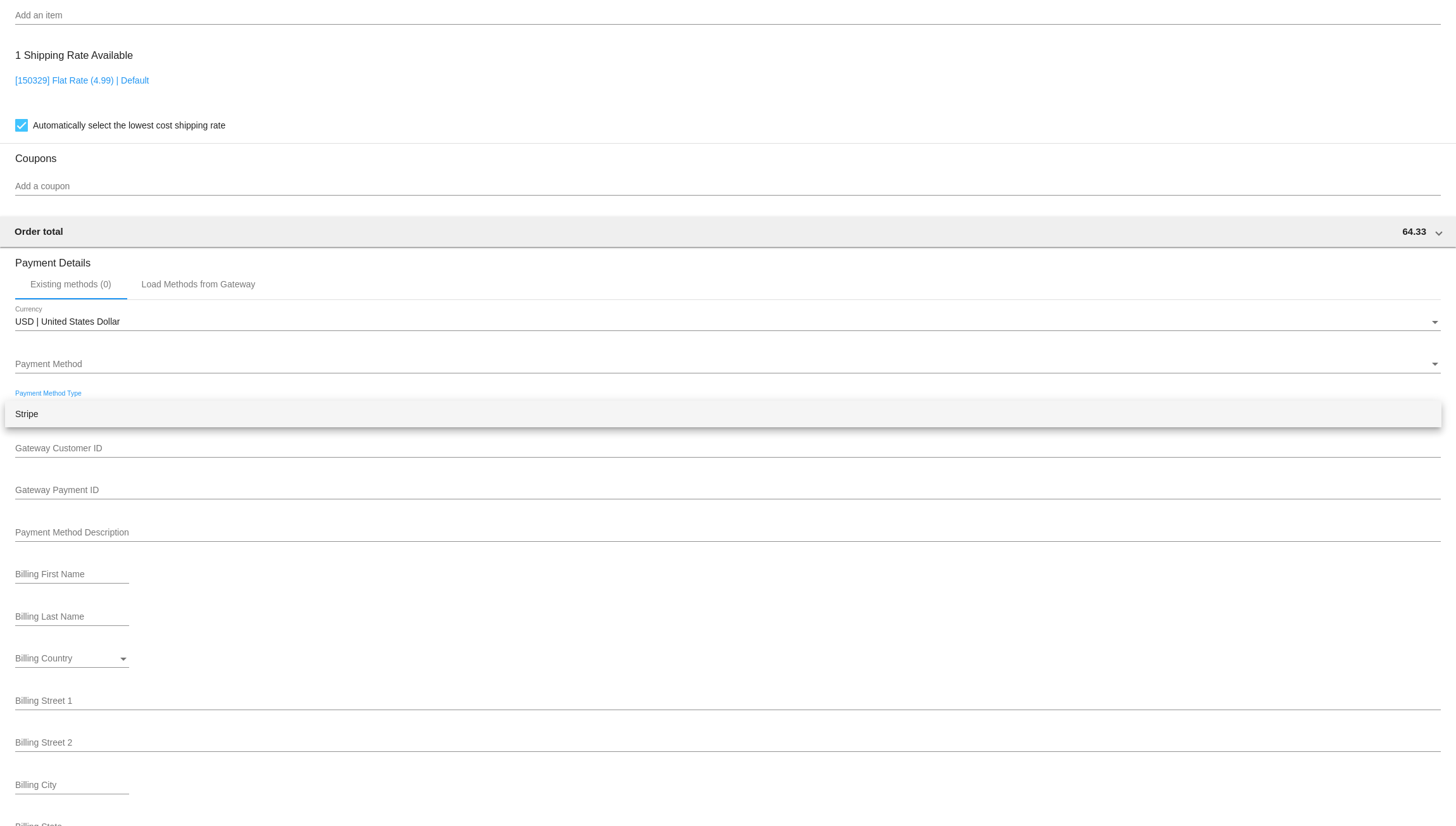
click at [45, 413] on span "Stripe" at bounding box center [723, 413] width 1415 height 26
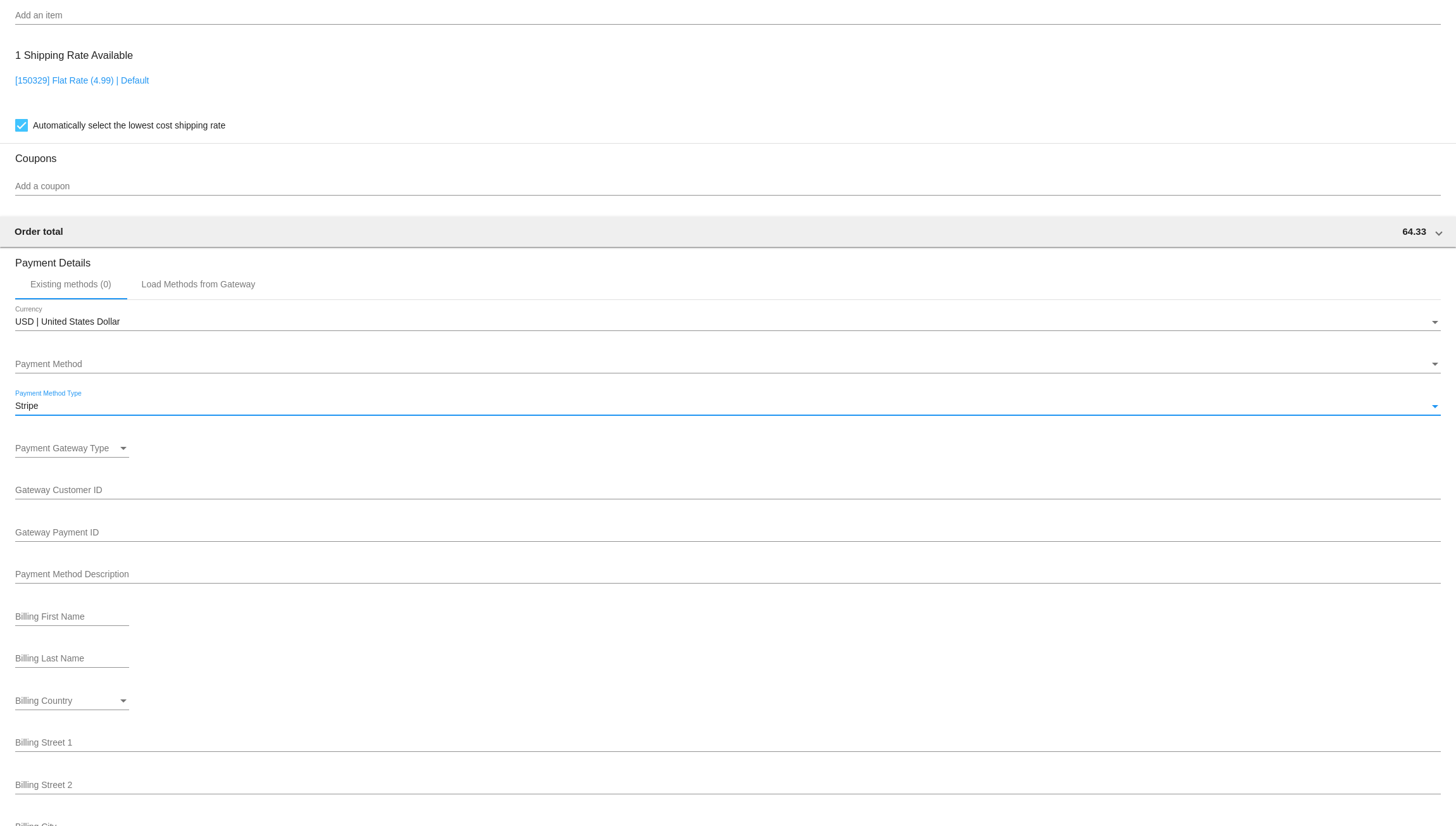
click at [98, 453] on span "Payment Gateway Type" at bounding box center [62, 448] width 94 height 10
click at [50, 513] on span "Card" at bounding box center [103, 515] width 175 height 26
click at [73, 494] on input "Gateway Customer ID" at bounding box center [728, 490] width 1425 height 10
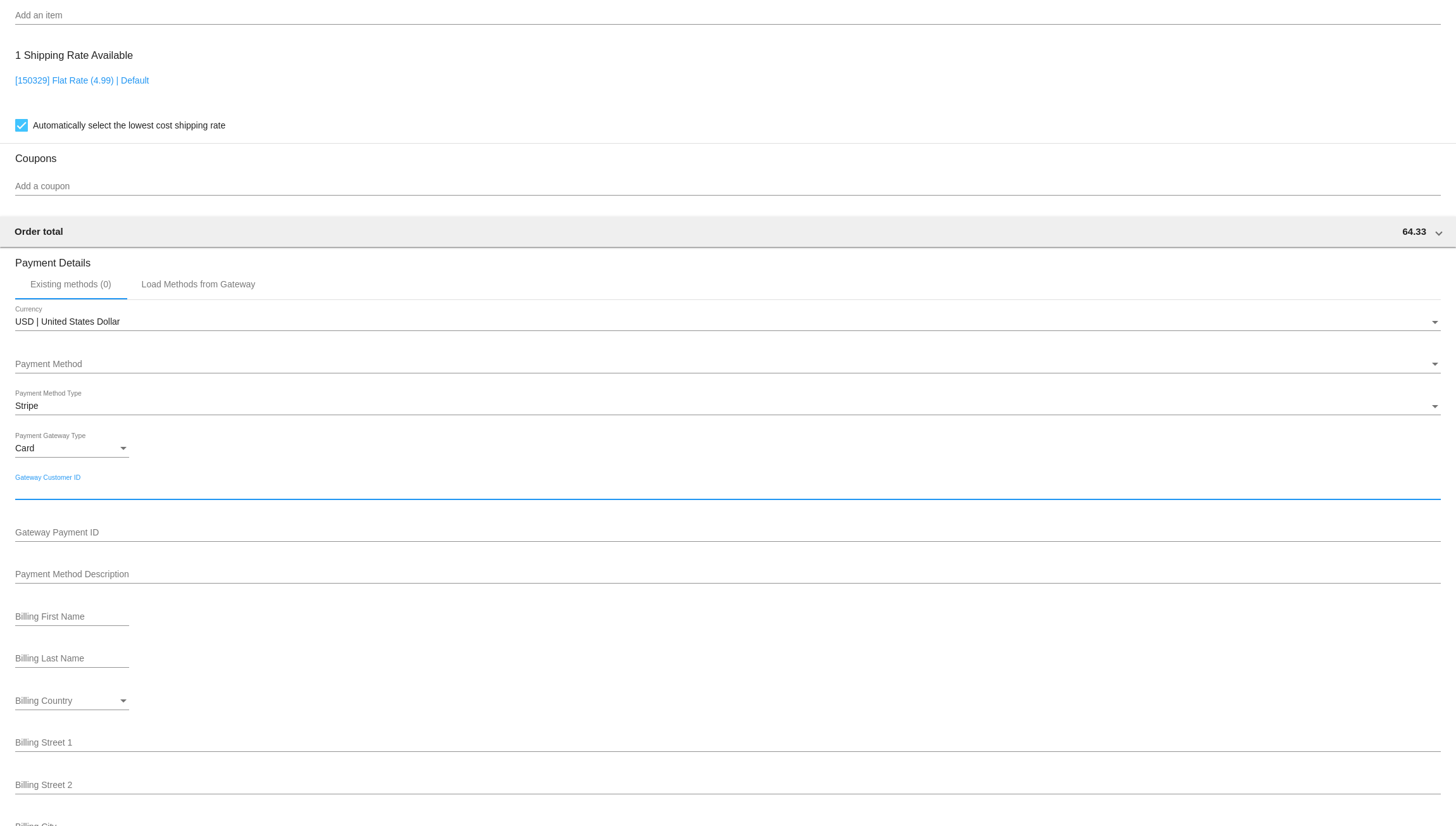
click at [281, 487] on div "Gateway Customer ID" at bounding box center [728, 486] width 1425 height 24
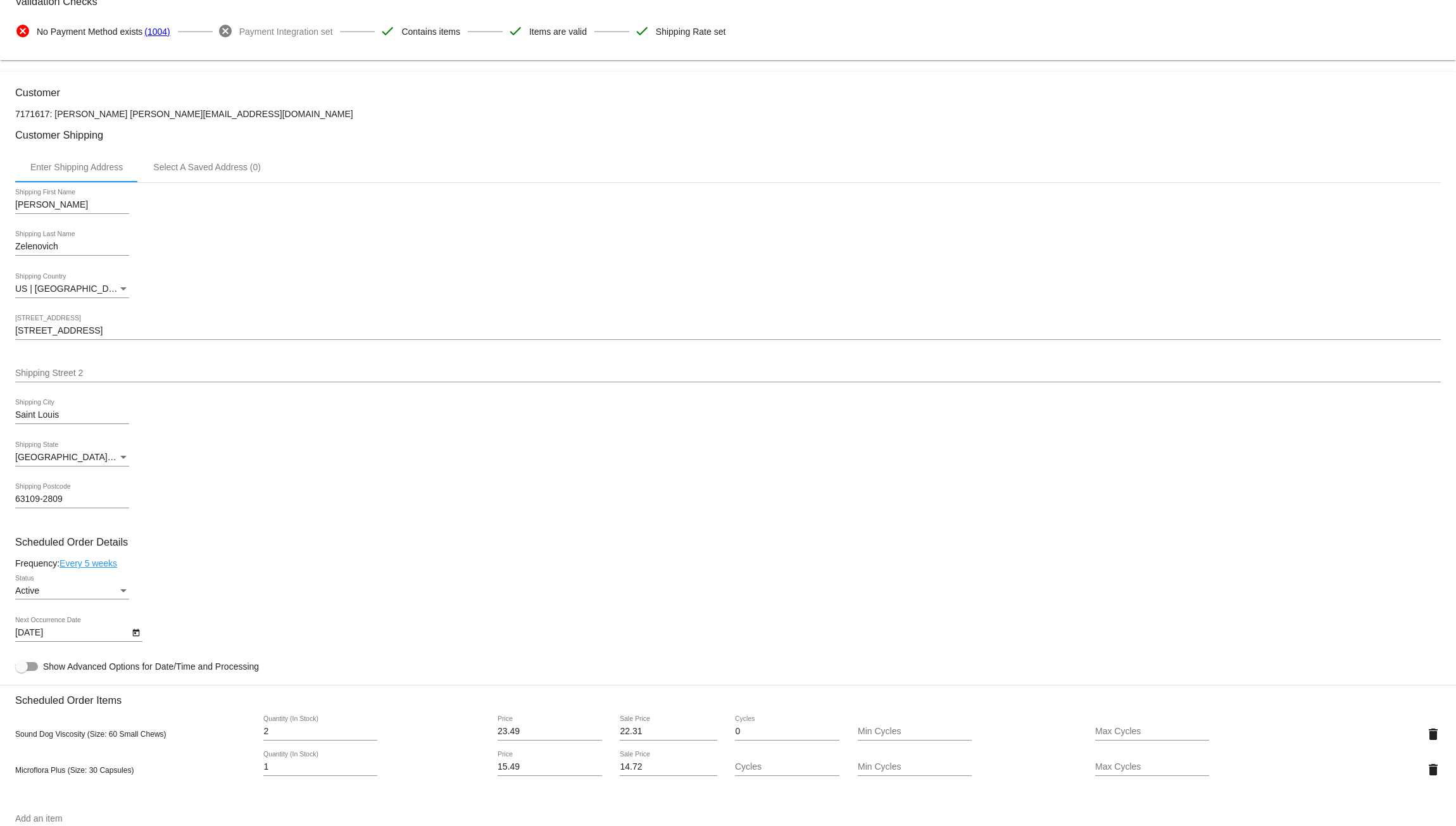
scroll to position [21, 0]
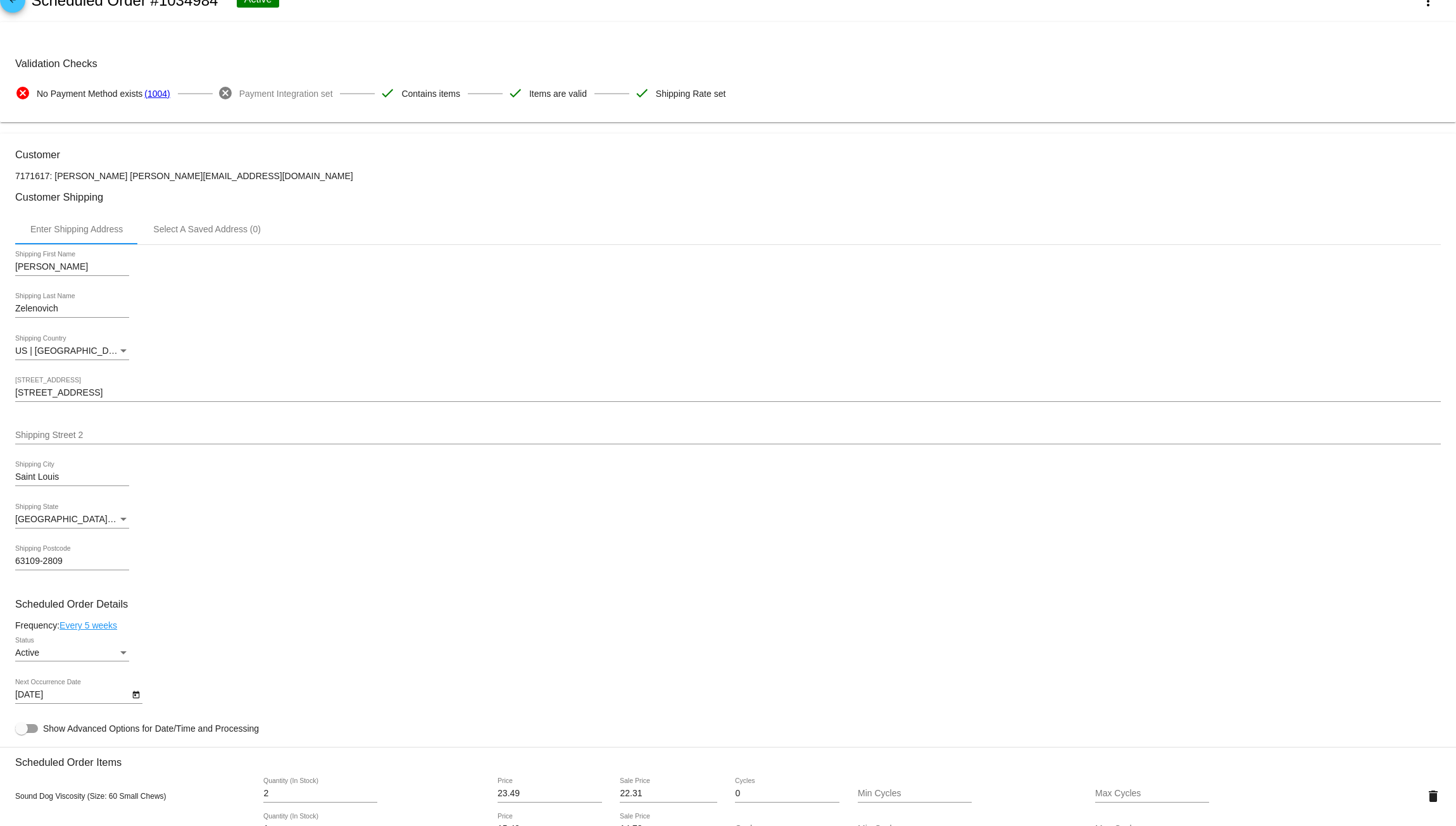
drag, startPoint x: 203, startPoint y: 184, endPoint x: 123, endPoint y: 182, distance: 80.0
click at [123, 181] on p "7171617: [PERSON_NAME] [PERSON_NAME][EMAIL_ADDRESS][DOMAIN_NAME]" at bounding box center [728, 176] width 1425 height 10
copy p "[PERSON_NAME][EMAIL_ADDRESS][DOMAIN_NAME]"
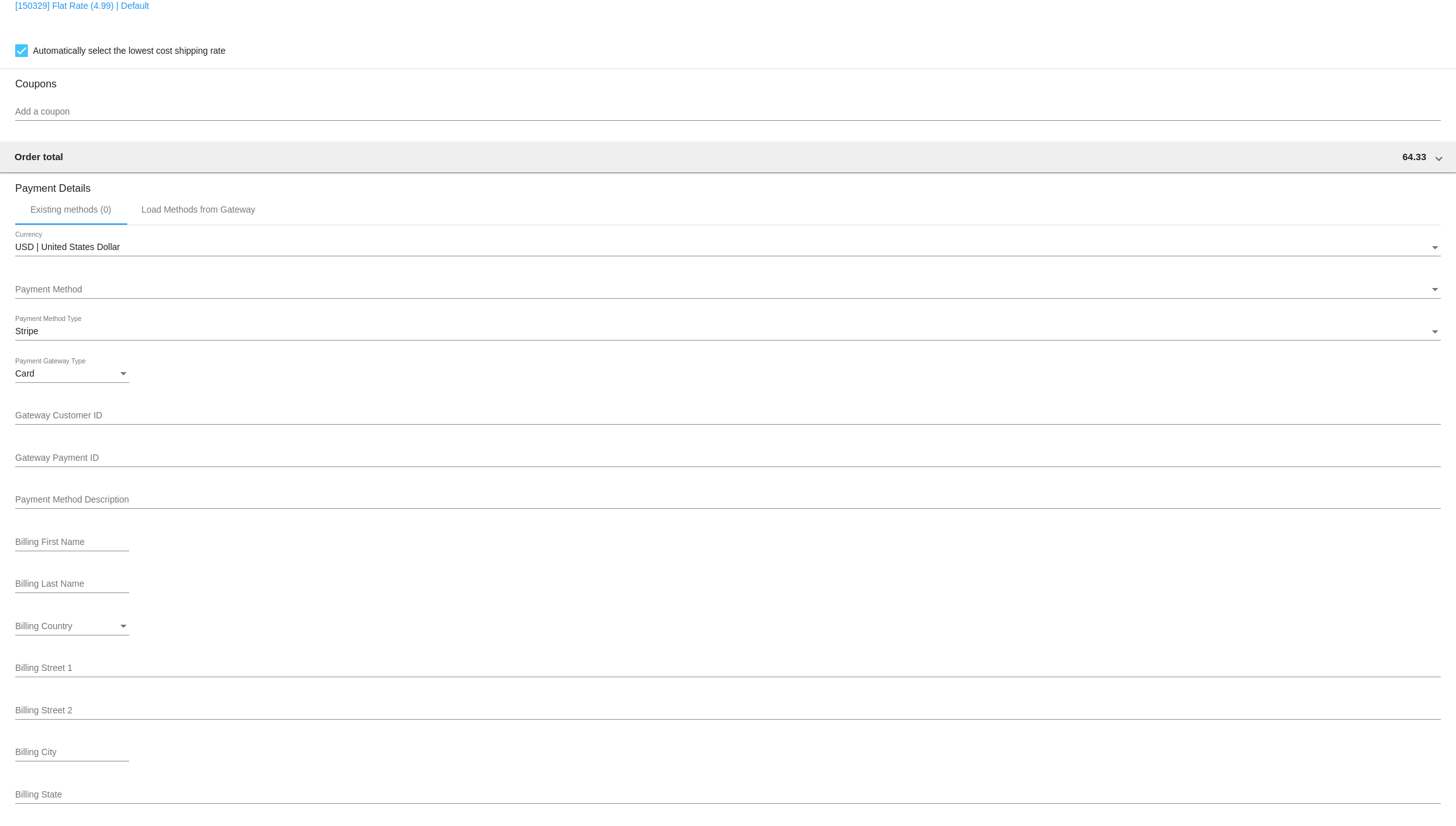
scroll to position [992, 0]
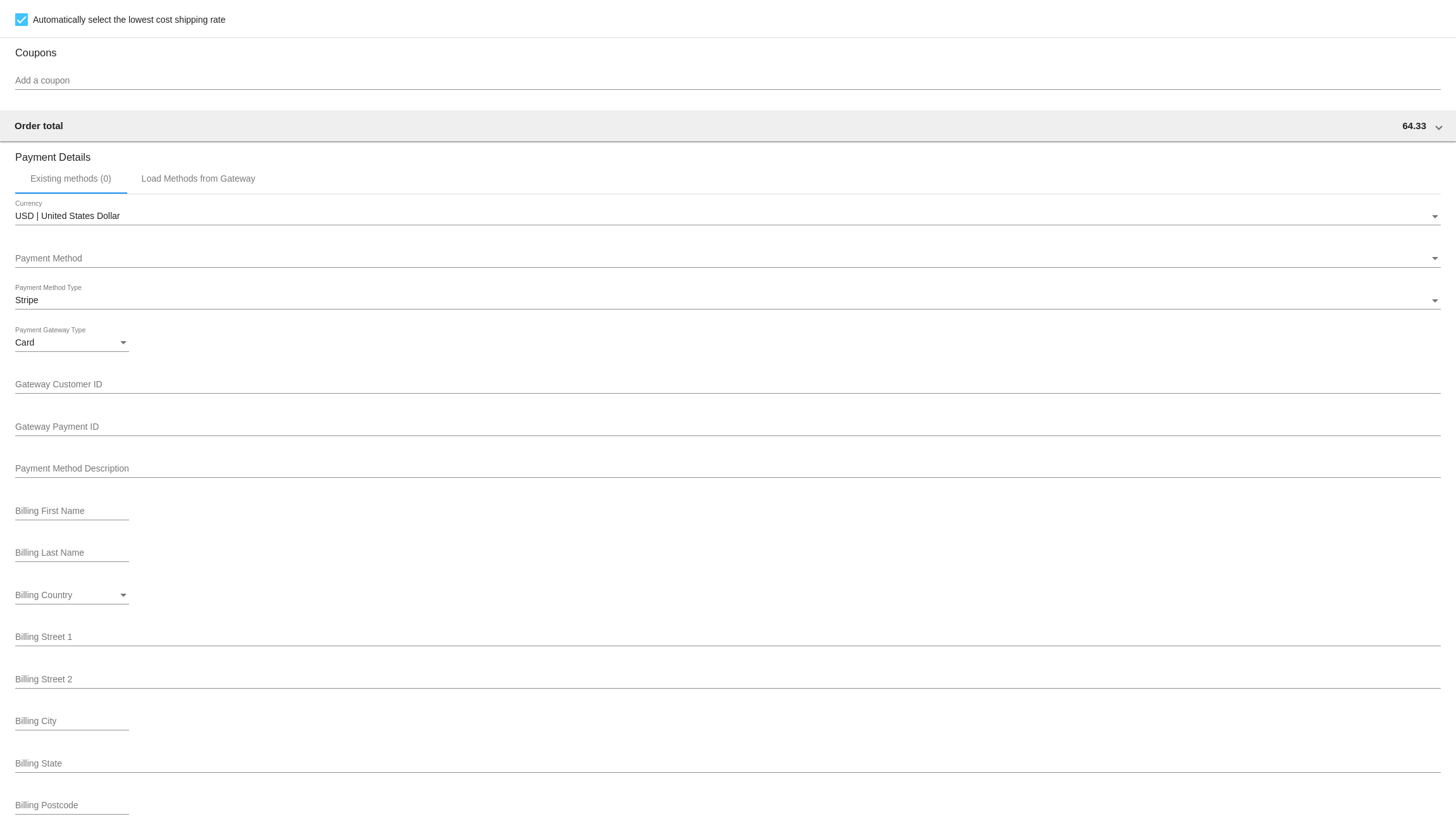
click at [88, 264] on div "Payment Method" at bounding box center [722, 259] width 1413 height 10
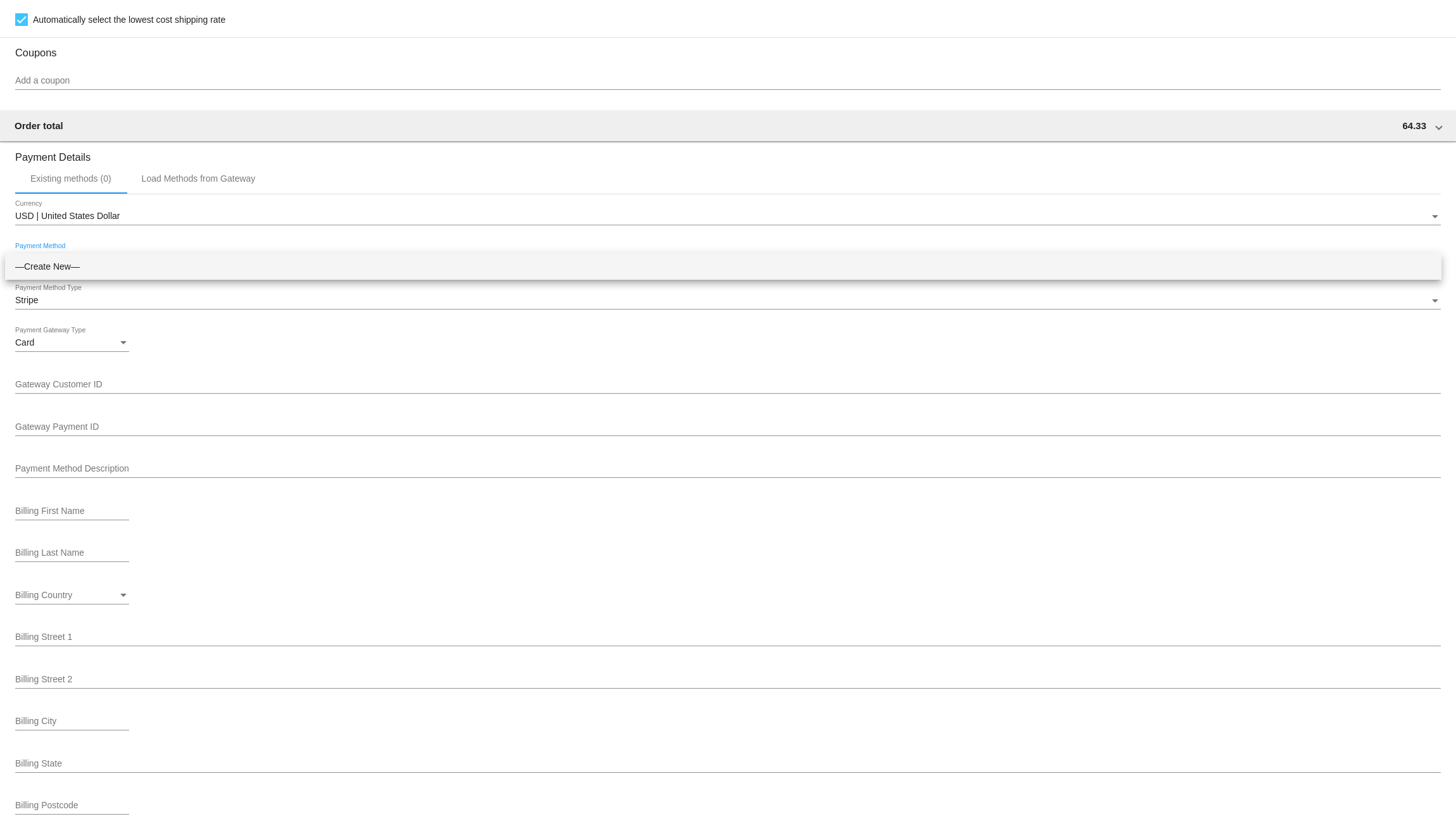
click at [229, 367] on div at bounding box center [728, 413] width 1456 height 826
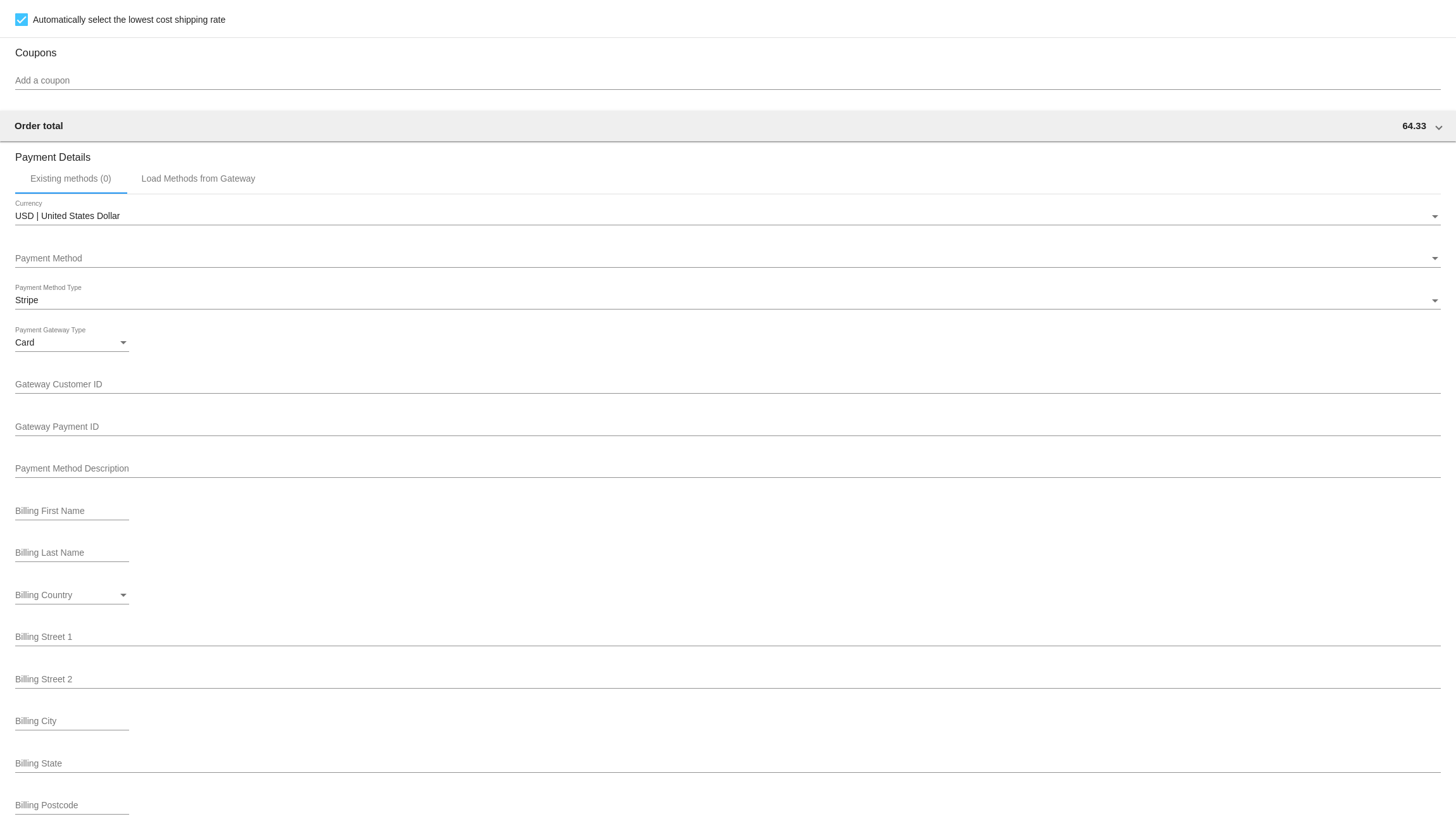
click at [69, 390] on input "Gateway Customer ID" at bounding box center [728, 384] width 1425 height 10
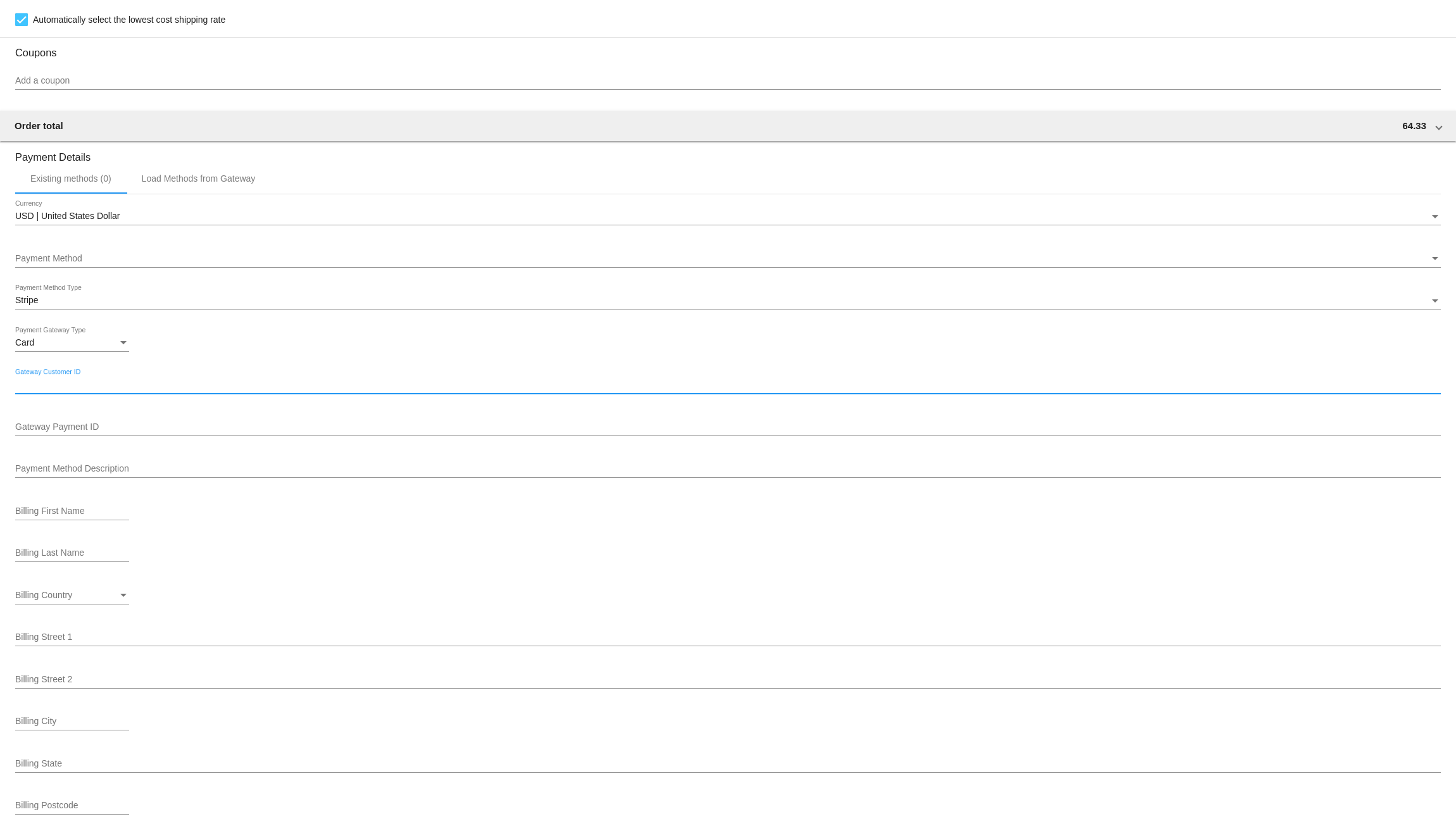
paste input "cus_T7x1rOZ6GkpLCu"
type input "cus_T7x1rOZ6GkpLCu"
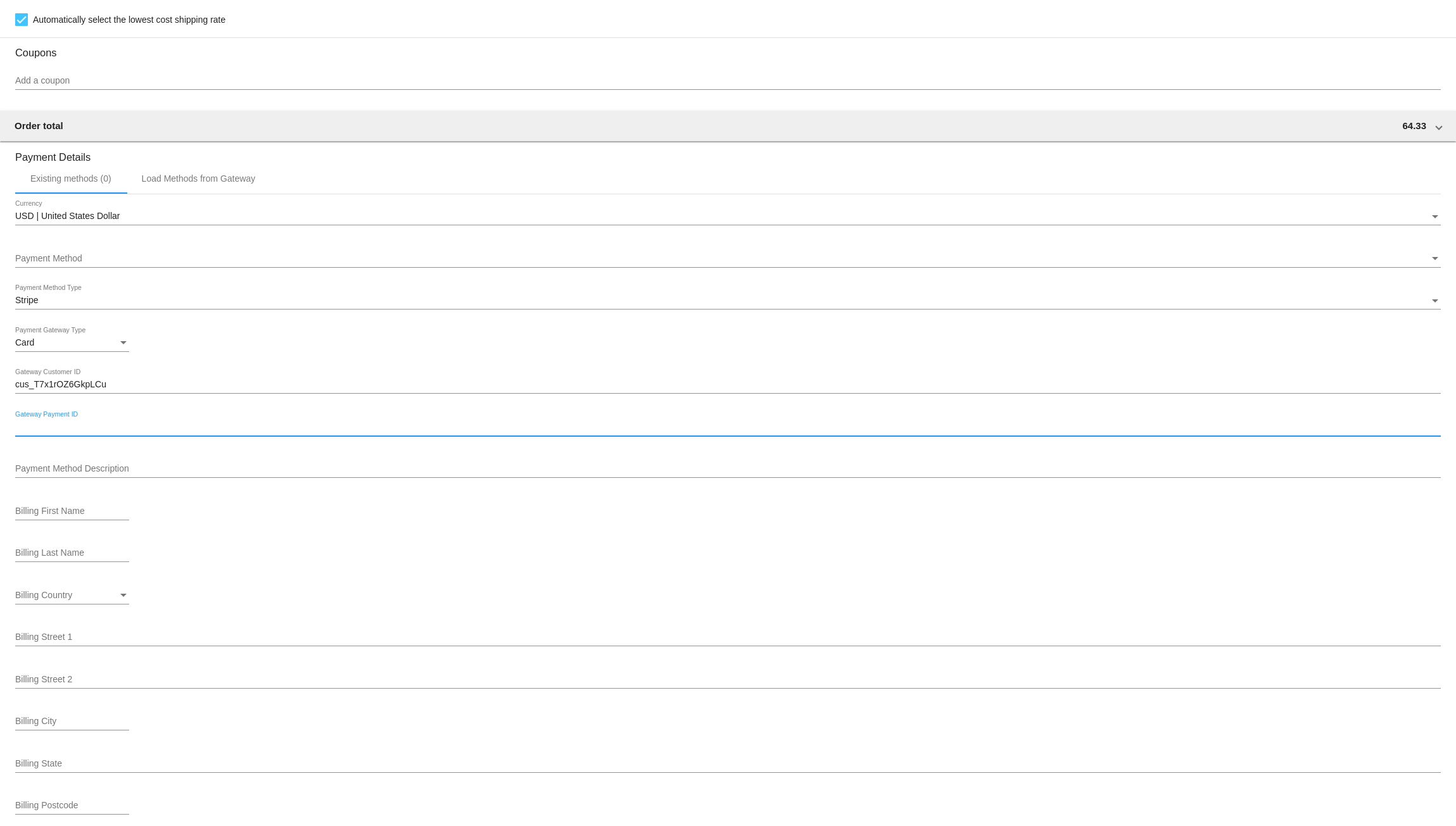
click at [110, 429] on input "Gateway Payment ID" at bounding box center [728, 427] width 1425 height 10
paste input "pm_1SIDPSJETxUPuLda0S2BQyd4"
type input "pm_1SIDPSJETxUPuLda0S2BQyd4"
click at [84, 474] on input "Payment Method Description" at bounding box center [728, 469] width 1425 height 10
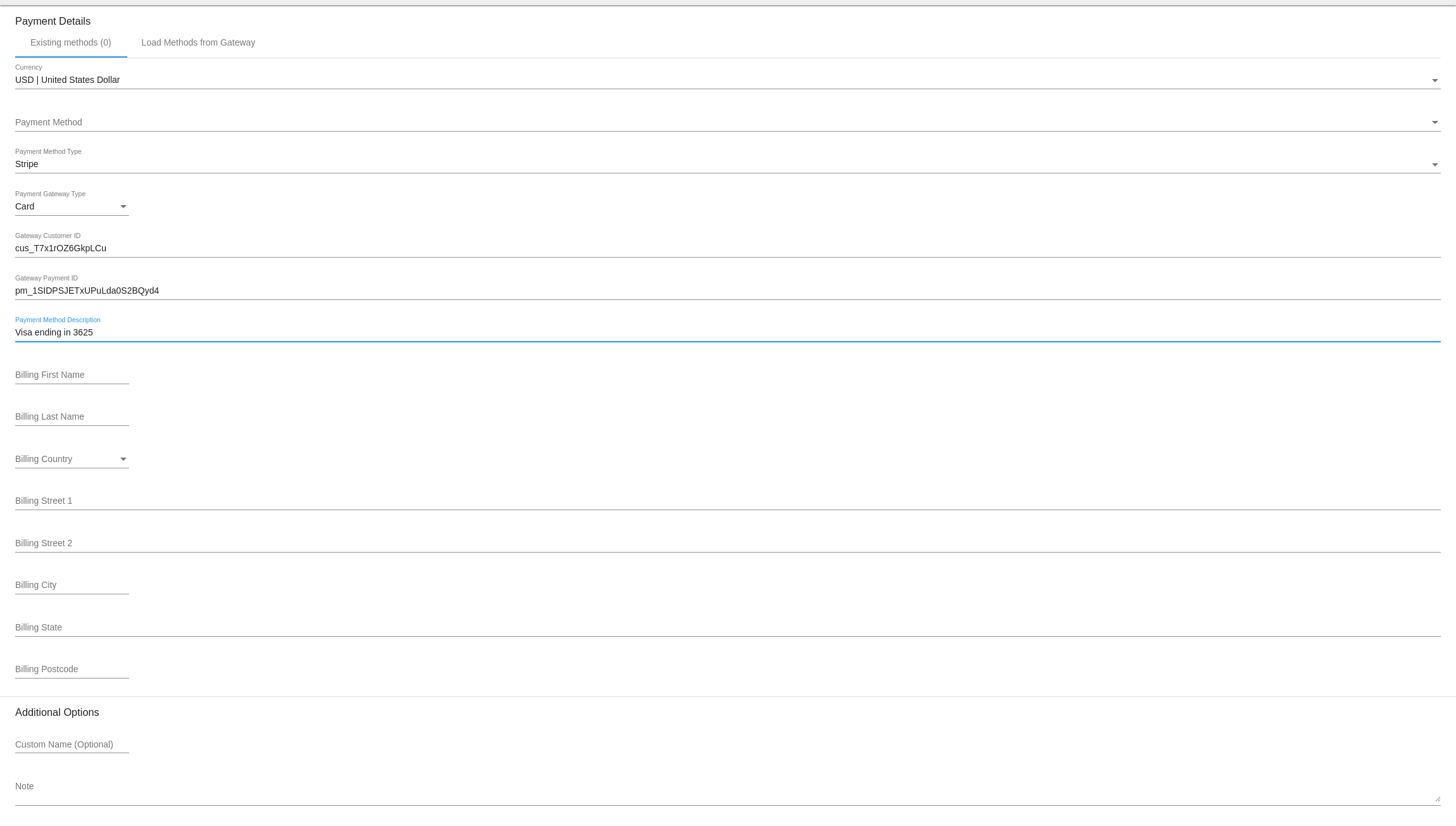
scroll to position [1140, 0]
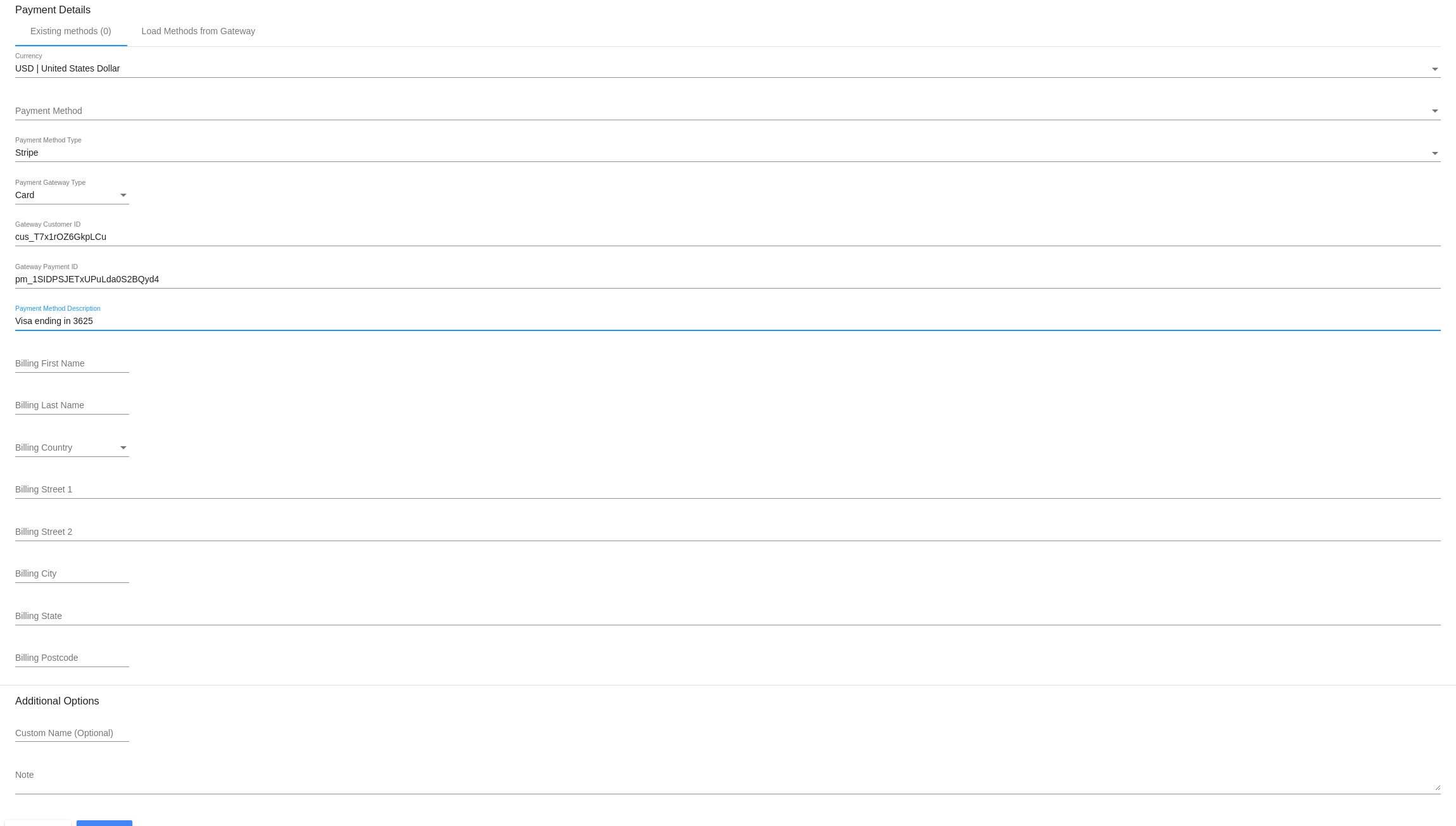
type input "Visa ending in 3625"
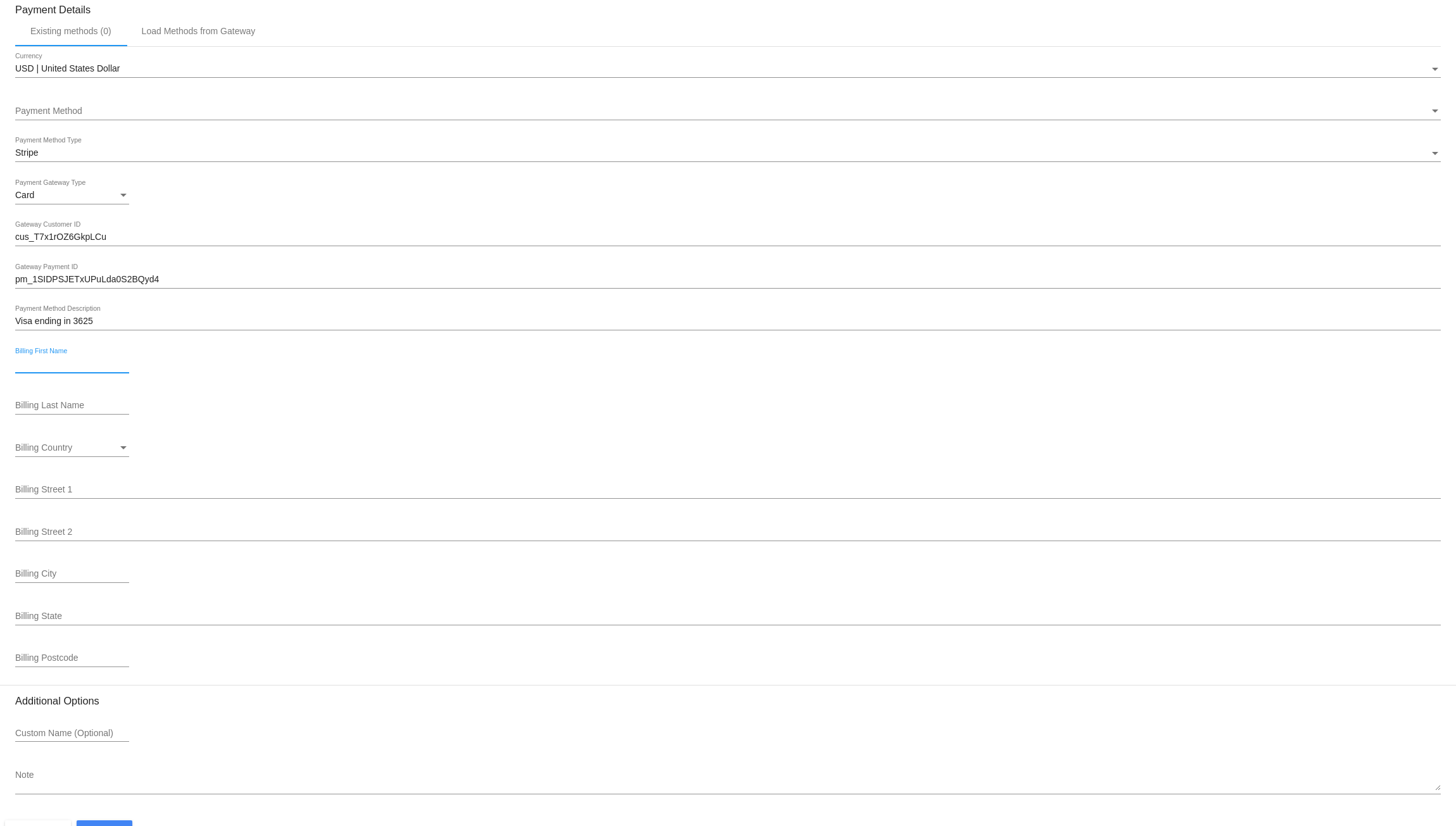
click at [71, 369] on input "Billing First Name" at bounding box center [73, 364] width 114 height 10
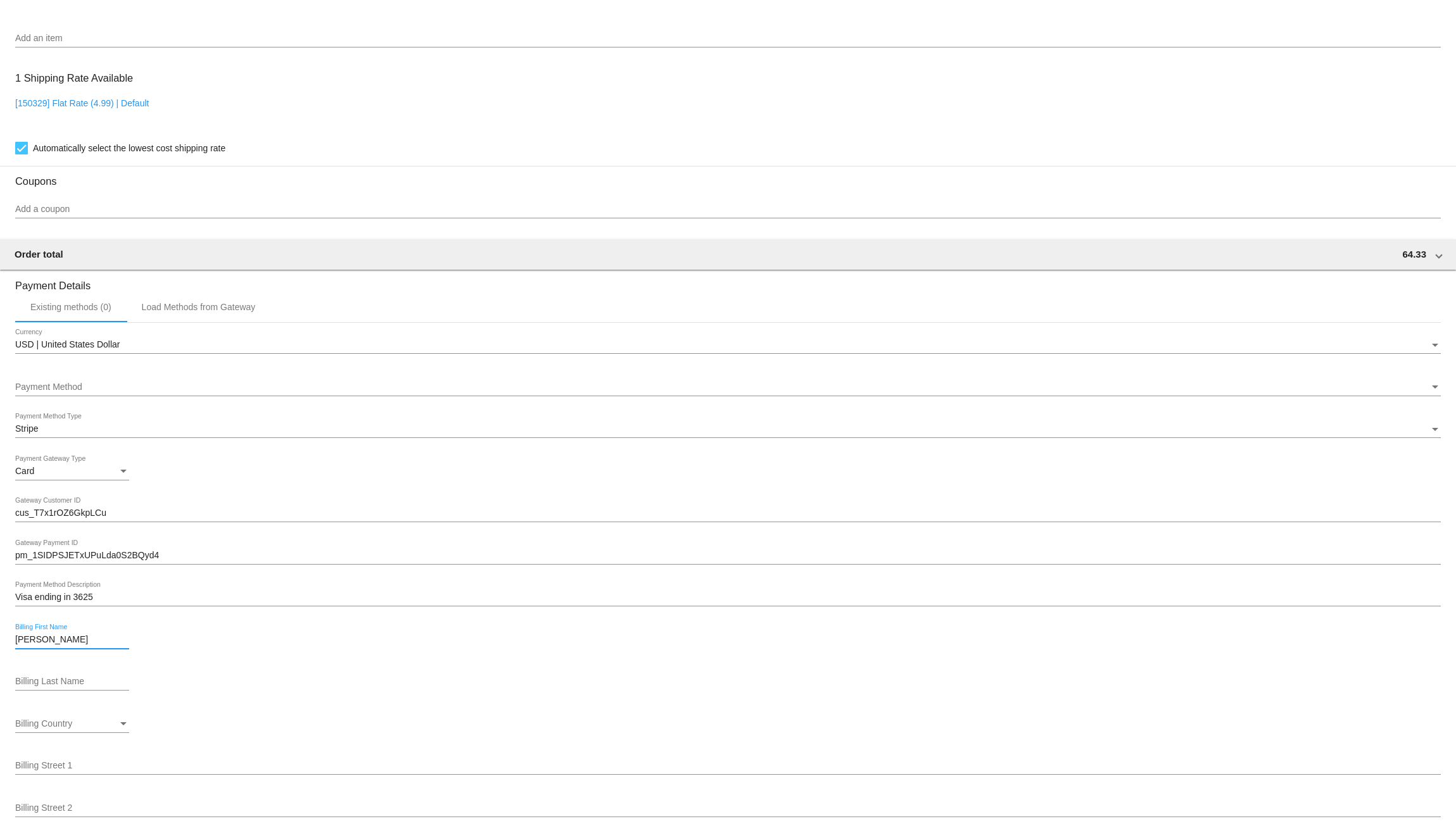
scroll to position [880, 0]
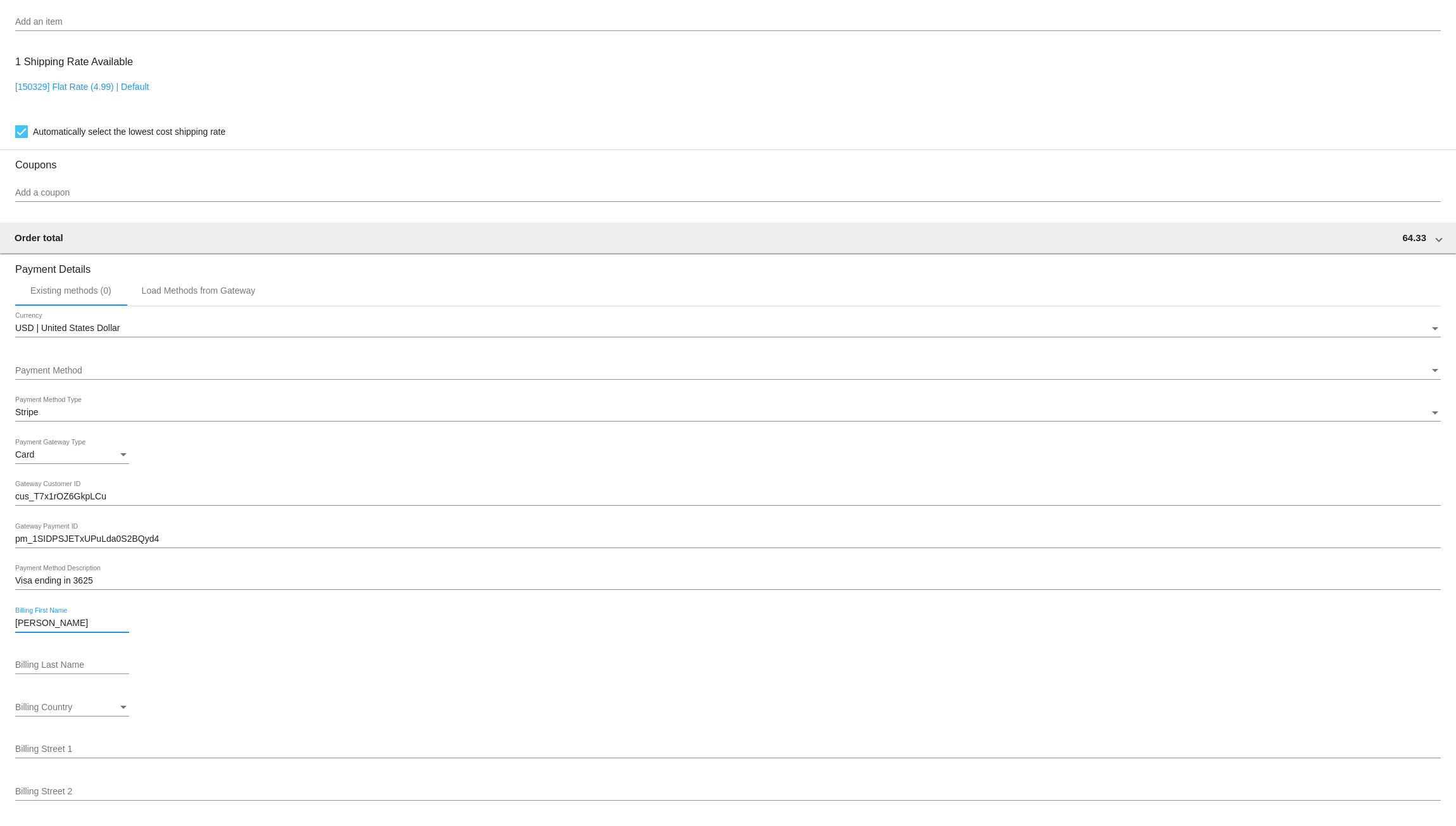
type input "[PERSON_NAME]"
click at [69, 669] on input "Billing Last Name" at bounding box center [73, 665] width 114 height 10
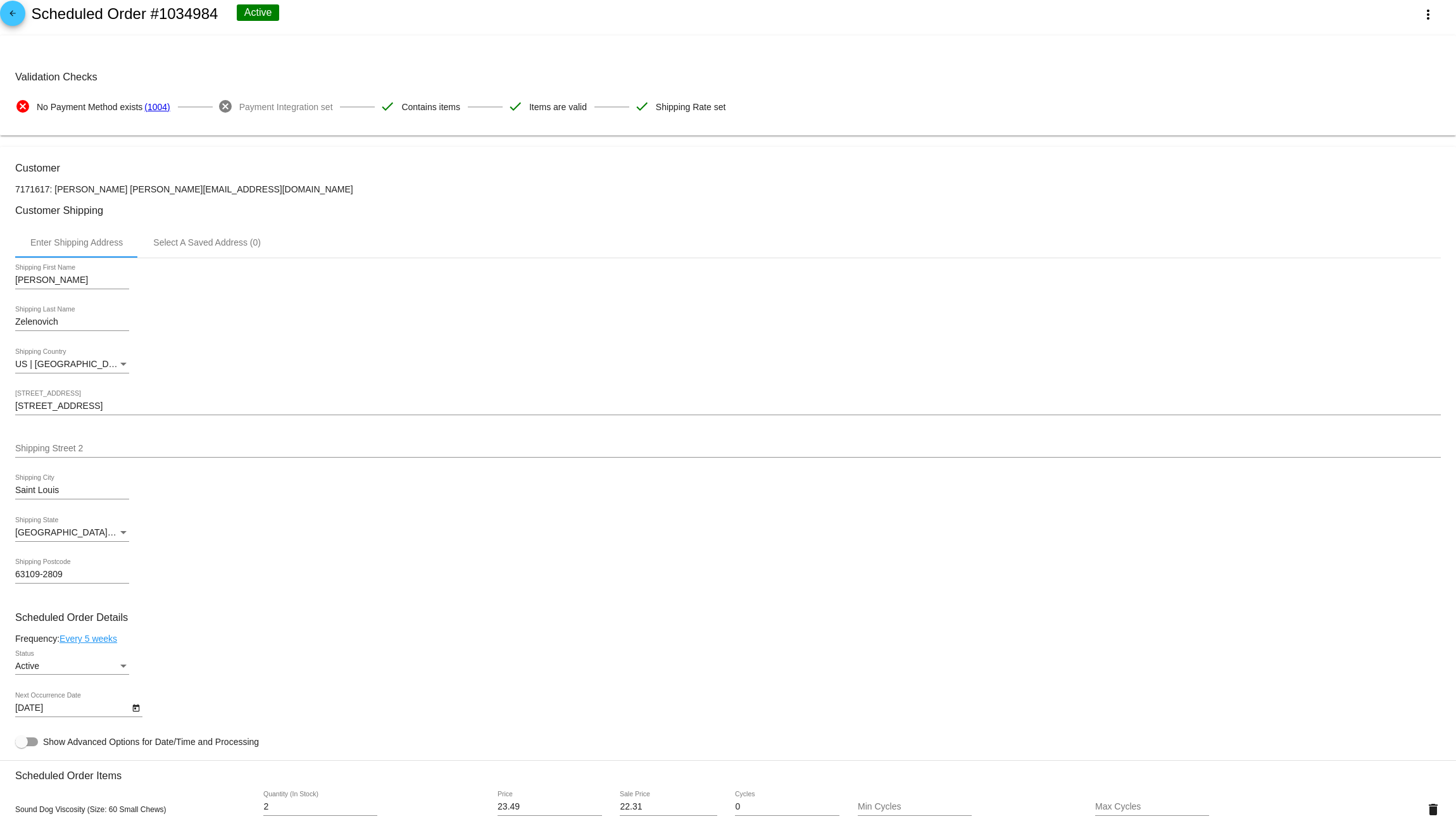
scroll to position [0, 0]
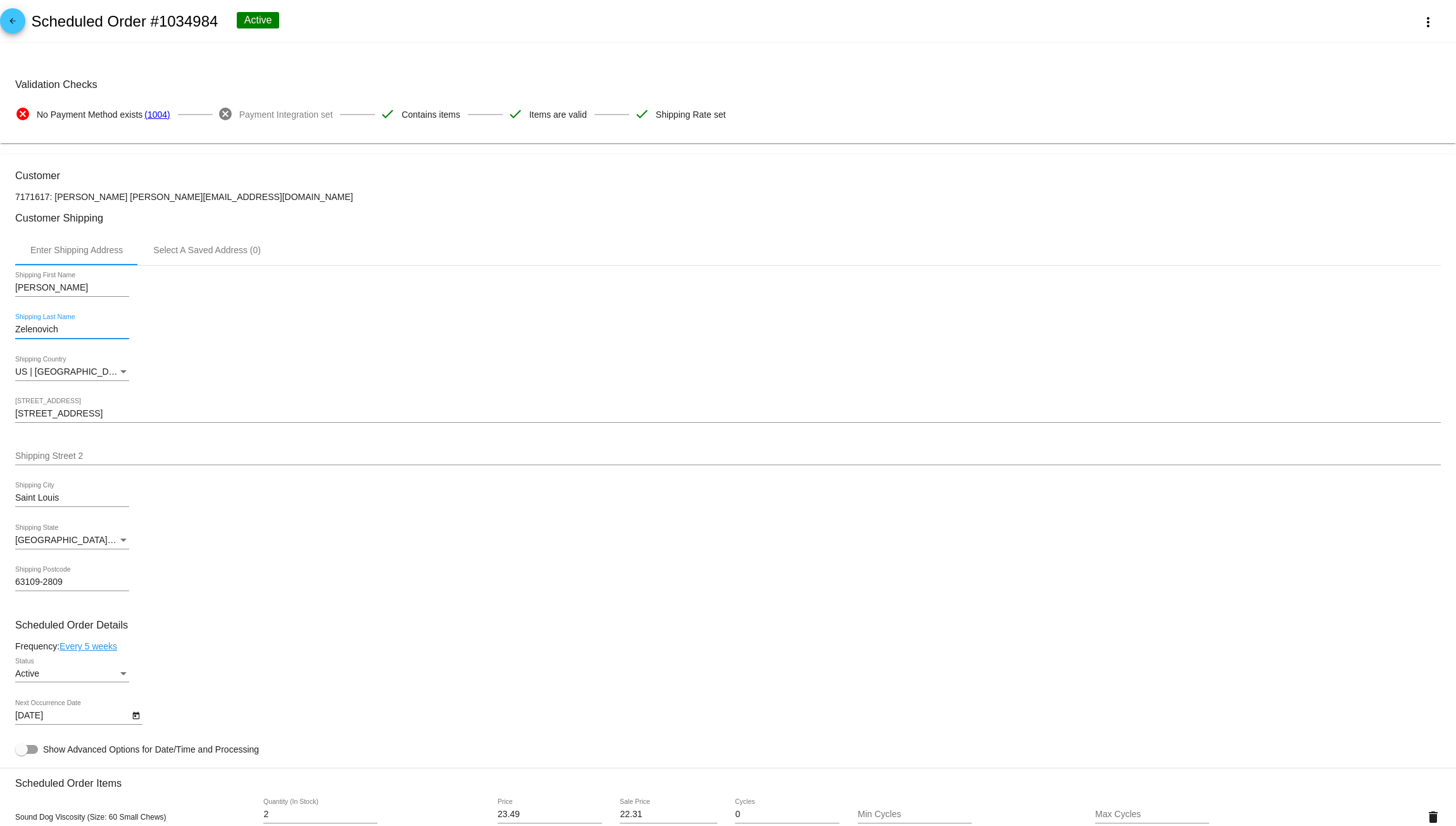
drag, startPoint x: 33, startPoint y: 330, endPoint x: 15, endPoint y: 330, distance: 18.0
click at [15, 330] on input "Zelenovich" at bounding box center [73, 329] width 114 height 10
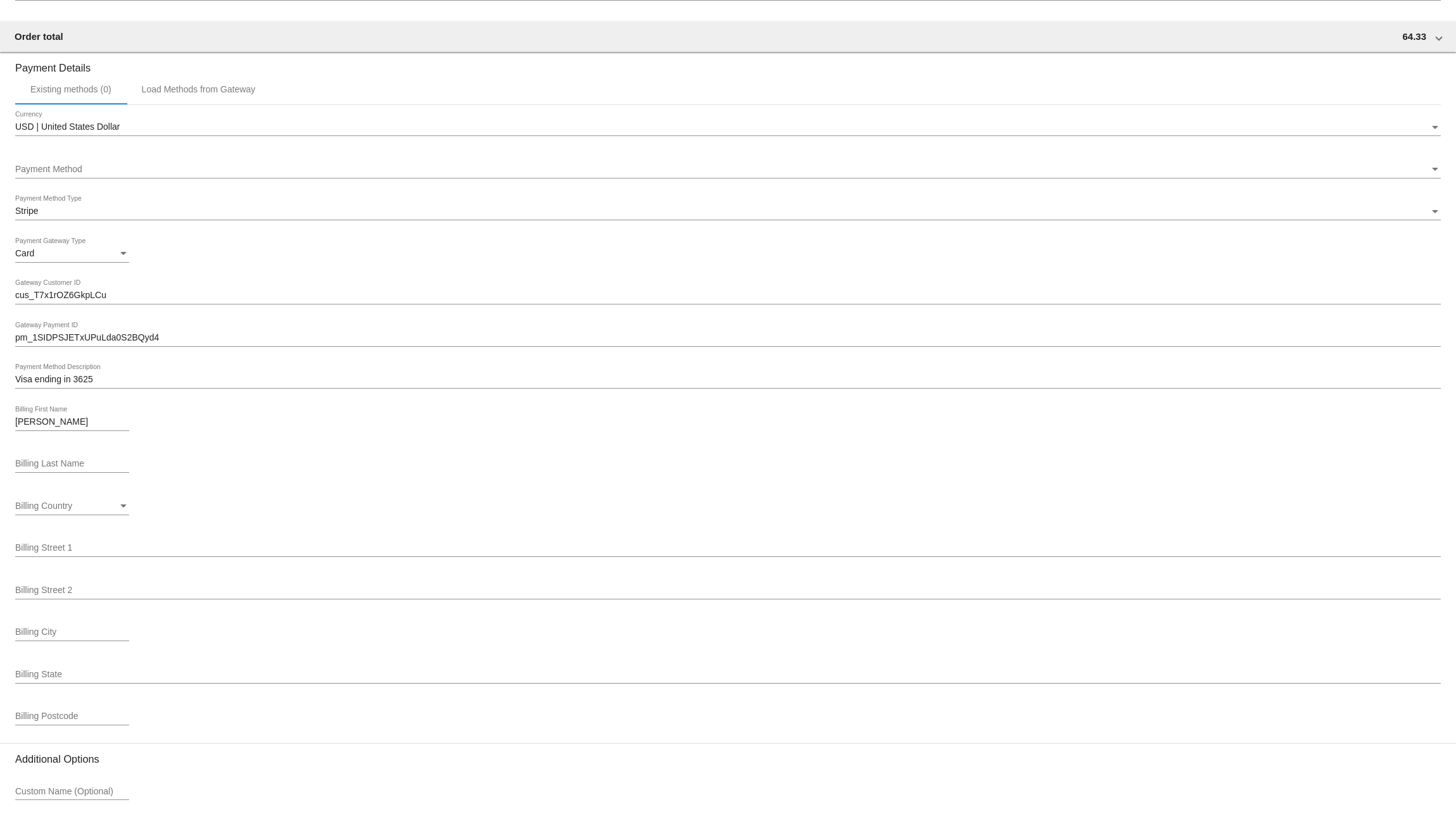
scroll to position [1118, 0]
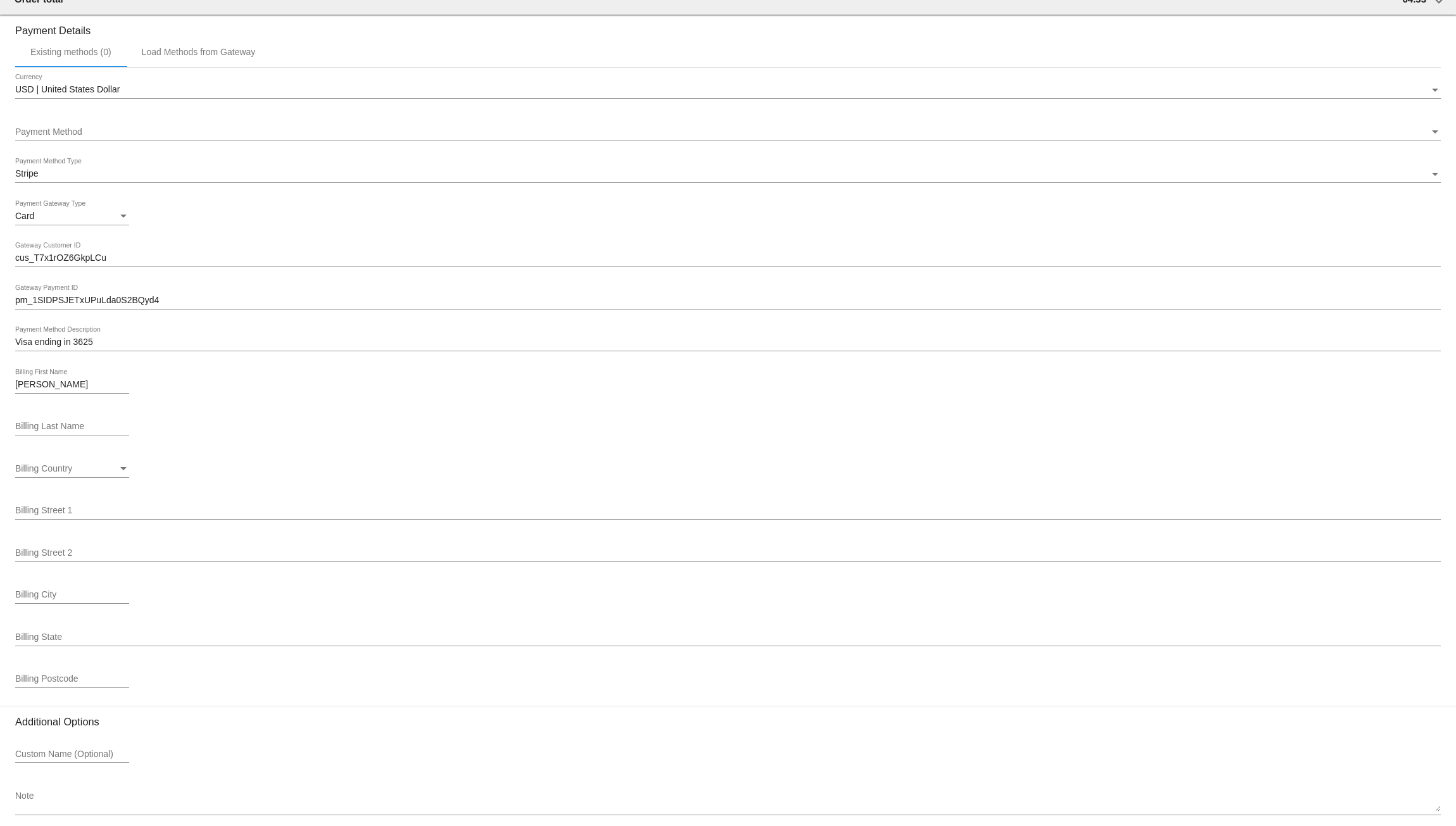
click at [53, 432] on input "Billing Last Name" at bounding box center [73, 426] width 114 height 10
paste input "Zelenovich"
type input "Zelenovich"
click at [115, 474] on div "Billing Country" at bounding box center [67, 469] width 103 height 10
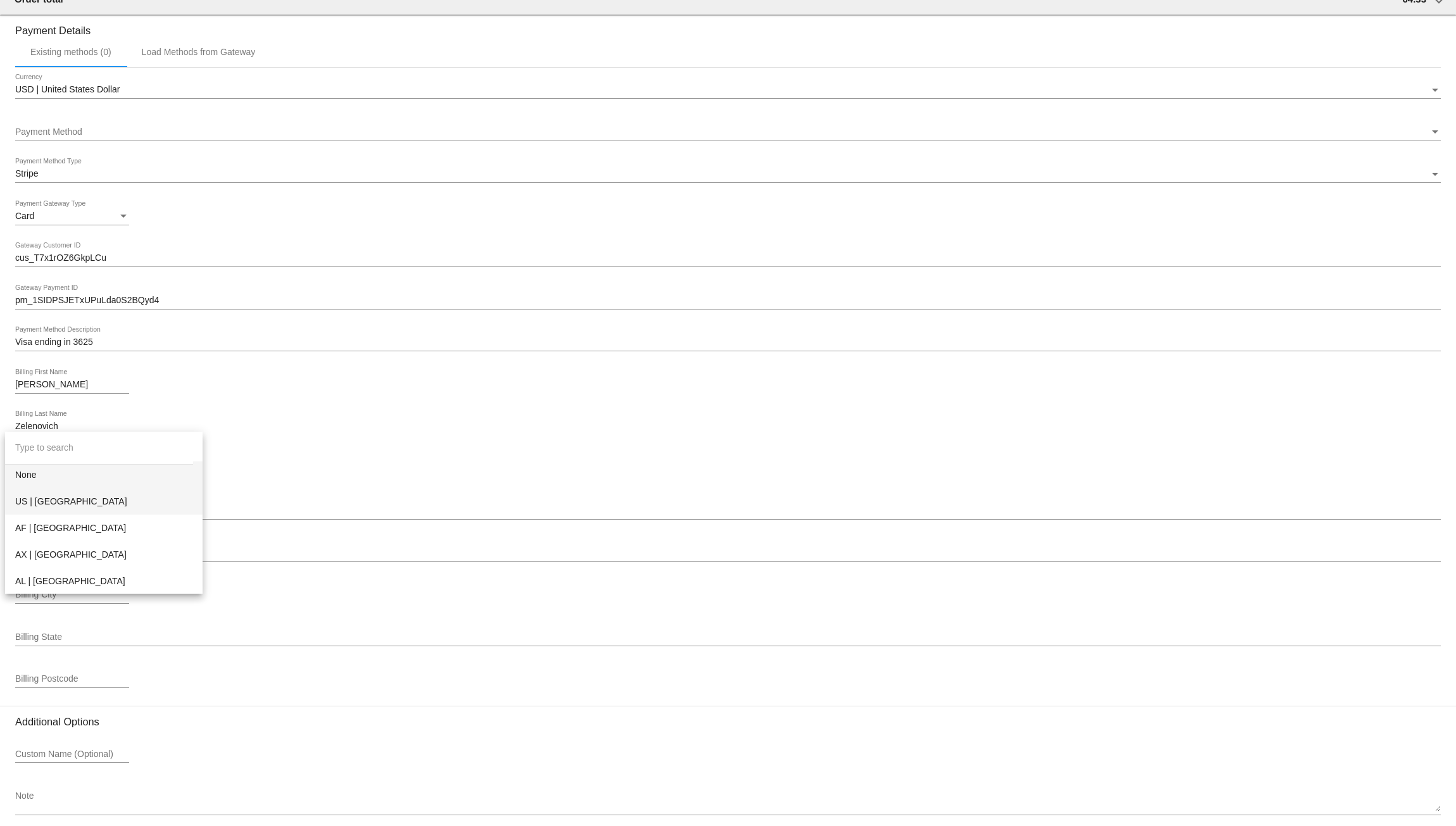
click at [104, 504] on span "US | [GEOGRAPHIC_DATA]" at bounding box center [104, 501] width 177 height 26
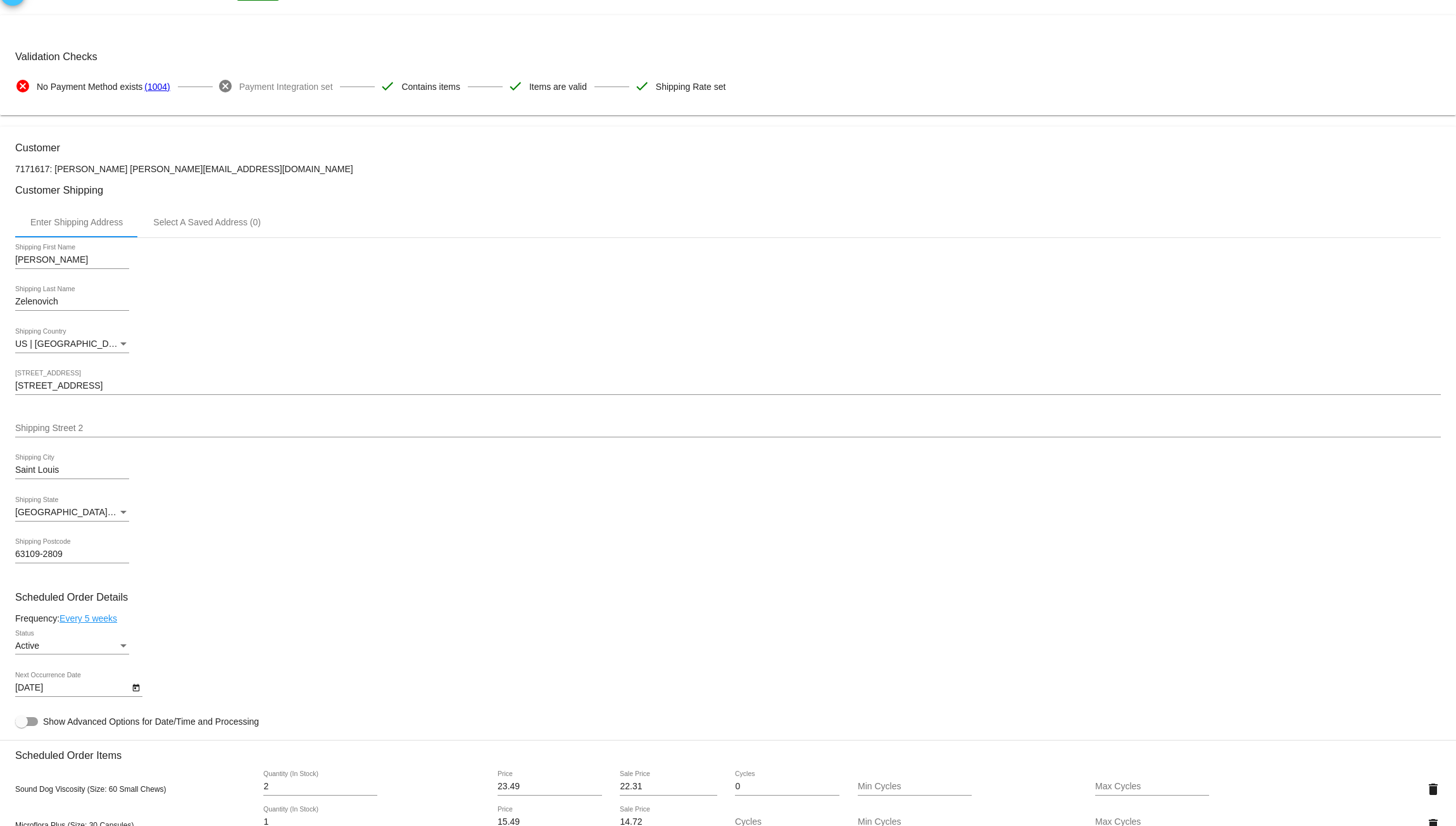
scroll to position [24, 0]
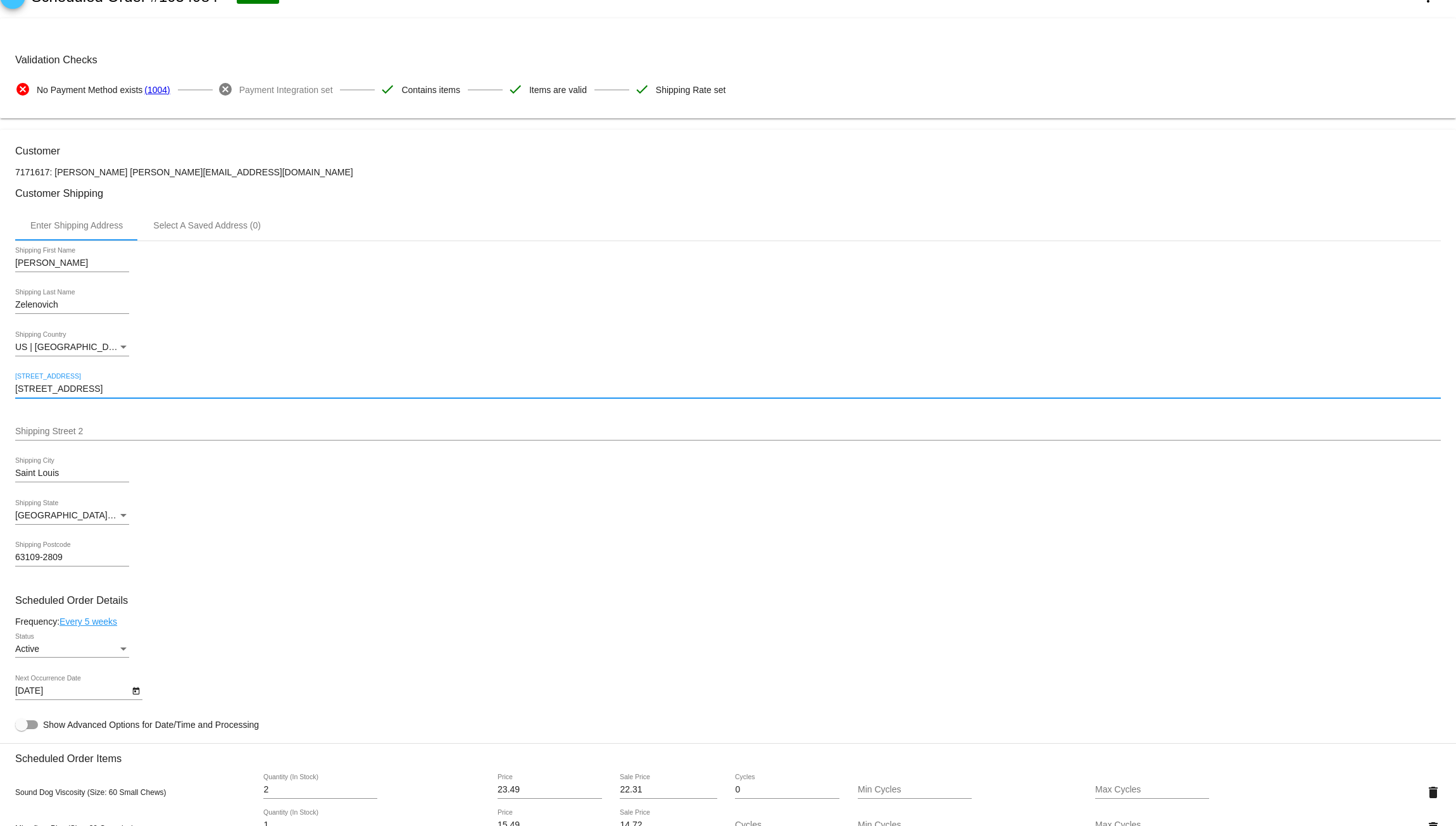
drag, startPoint x: 89, startPoint y: 397, endPoint x: 14, endPoint y: 401, distance: 75.1
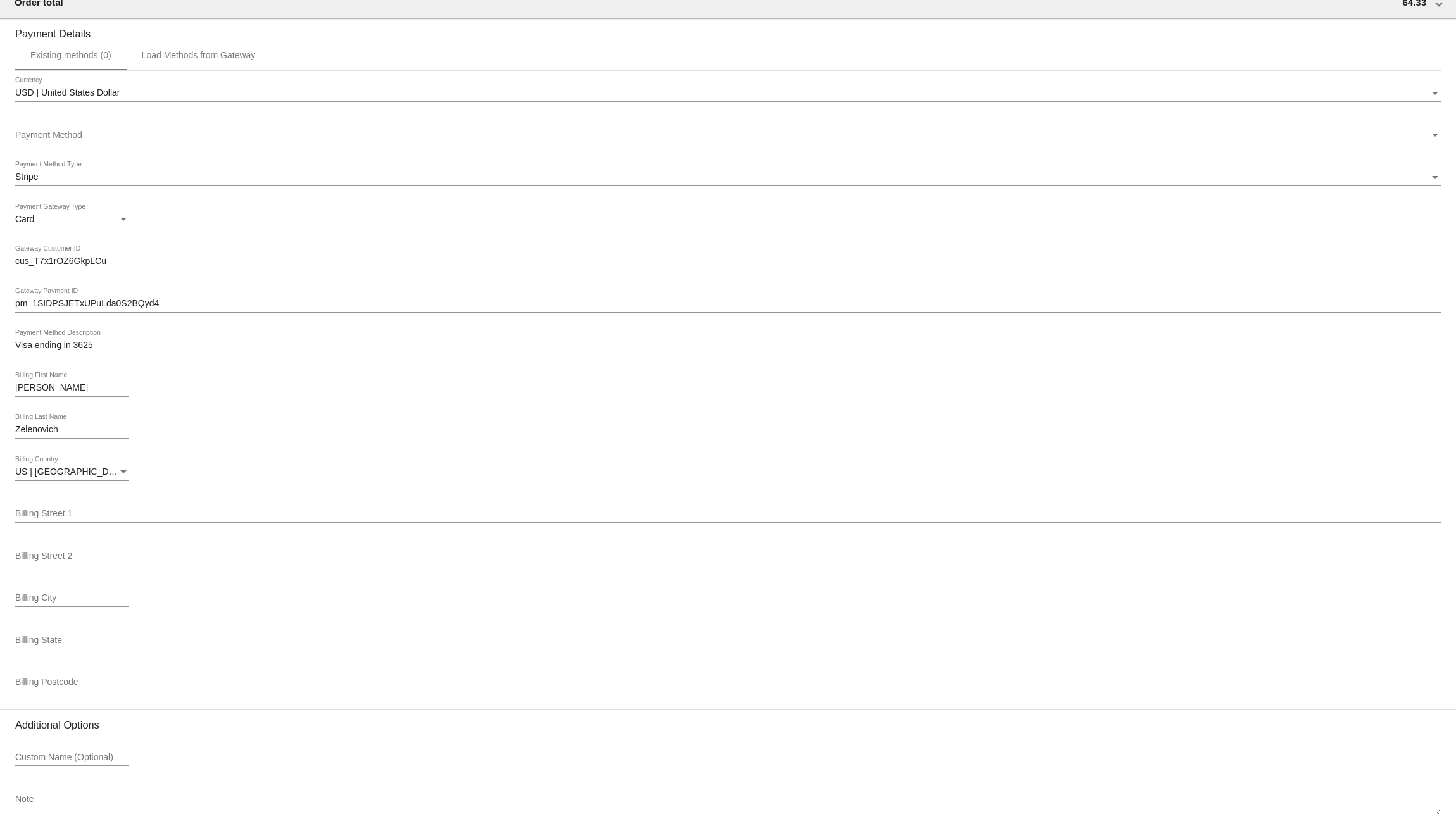
scroll to position [1143, 0]
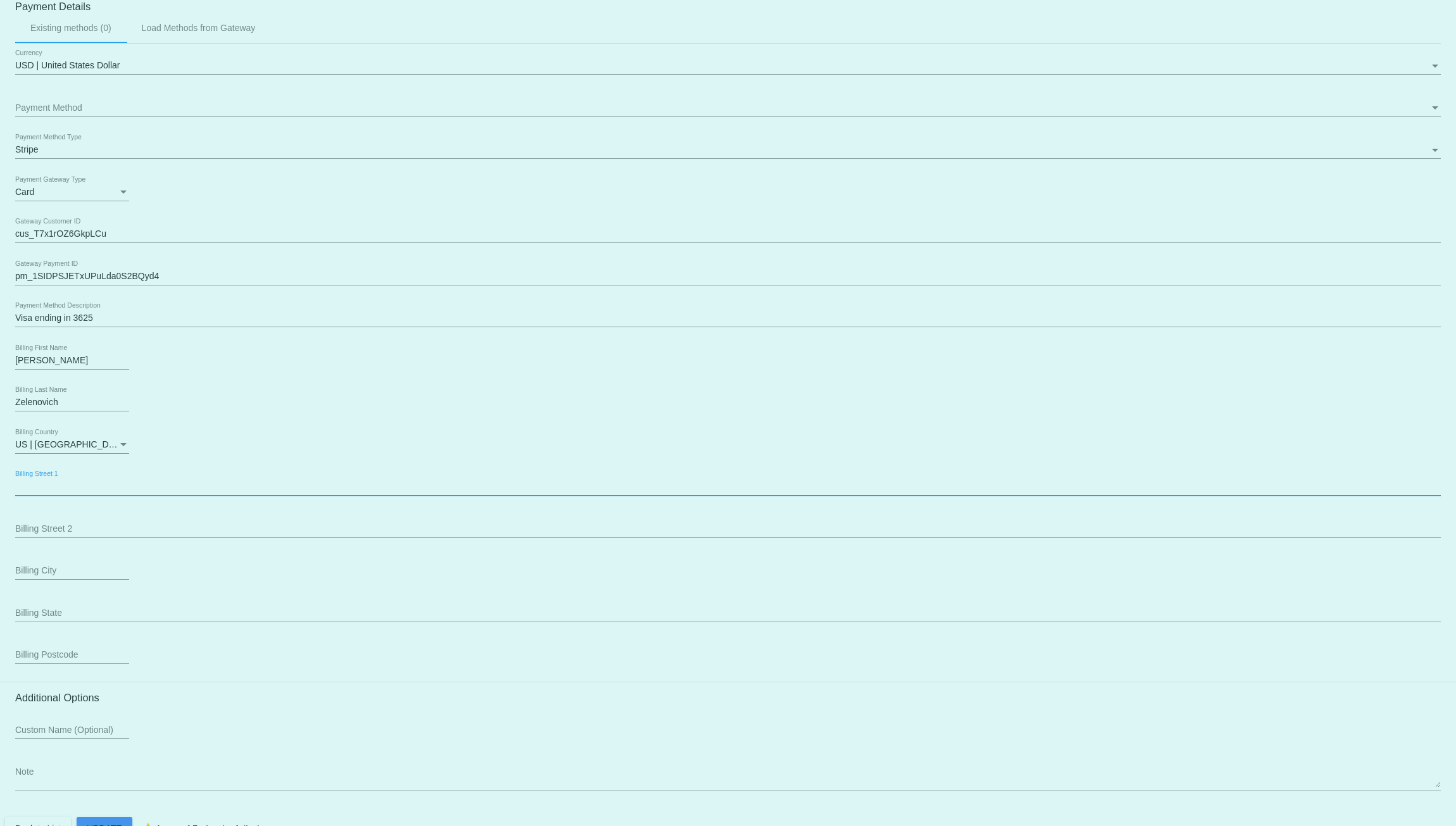
paste input "[STREET_ADDRESS]"
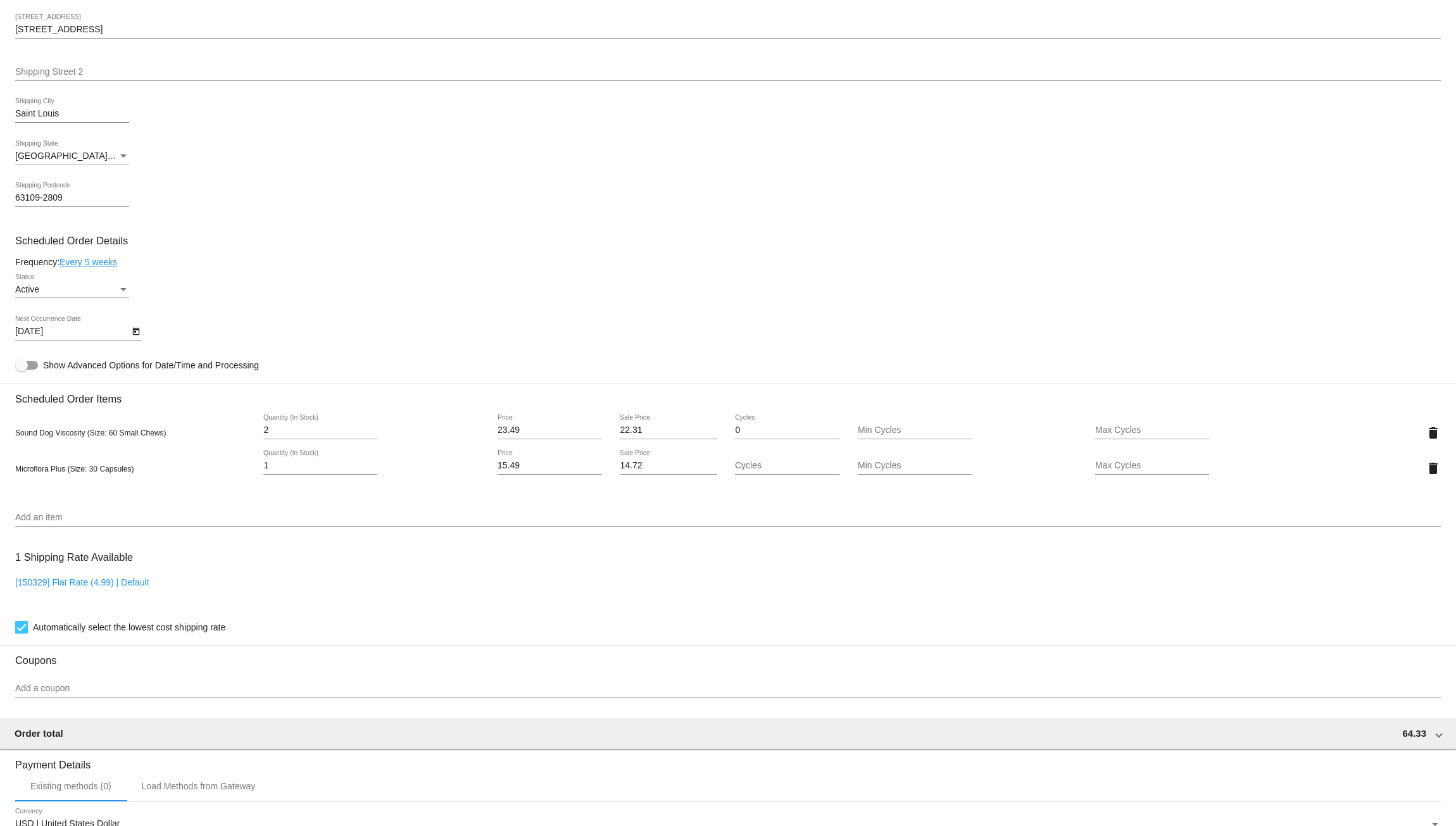
scroll to position [383, 0]
type input "[STREET_ADDRESS]"
click at [0, 120] on html "arrow_back Scheduled Order #1034984 Active more_vert Validation Checks cancel N…" at bounding box center [728, 413] width 1456 height 826
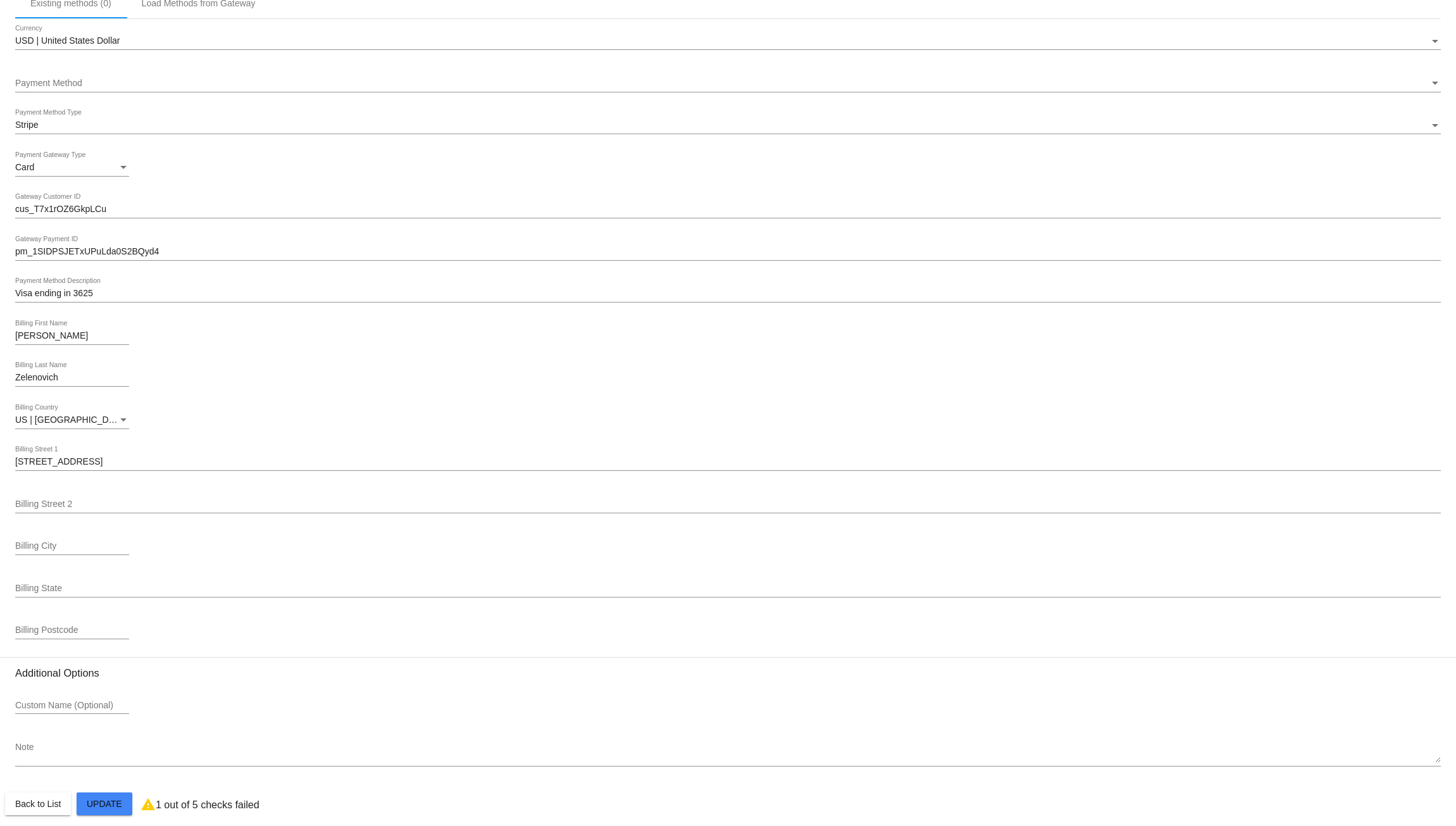
scroll to position [1185, 0]
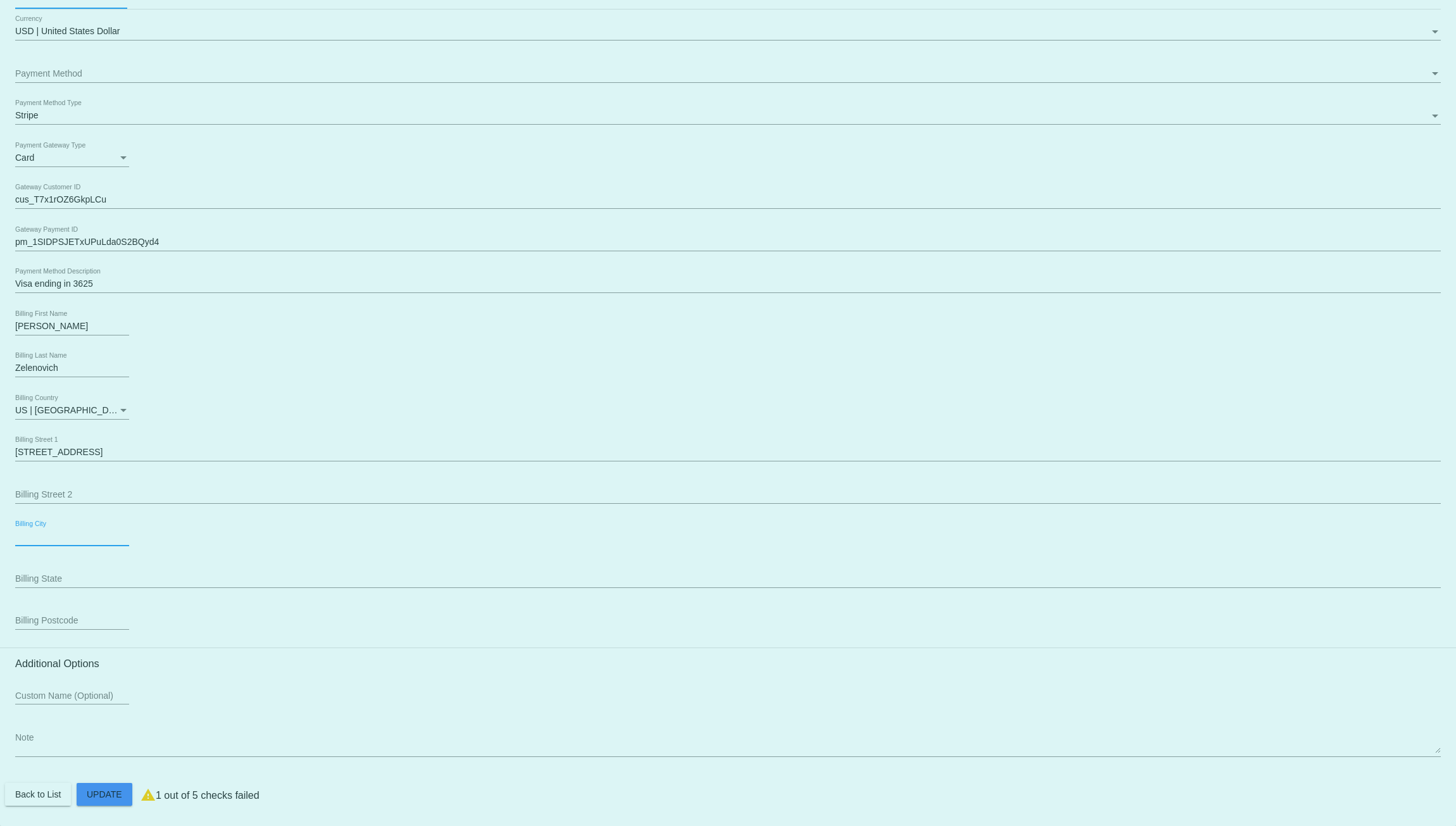
paste input "Saint Louis"
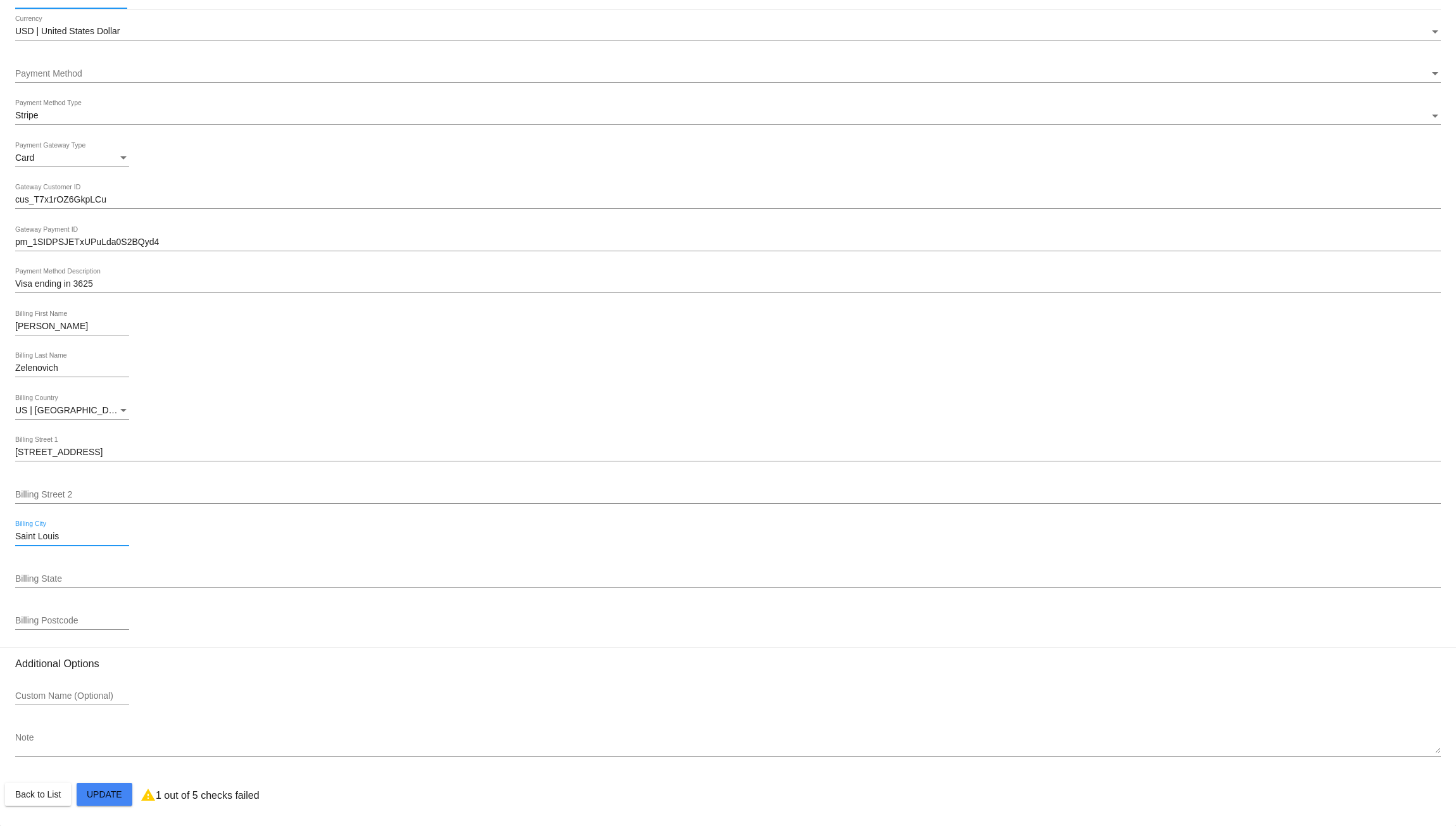
type input "Saint Louis"
click at [84, 581] on input "Billing State" at bounding box center [728, 579] width 1425 height 10
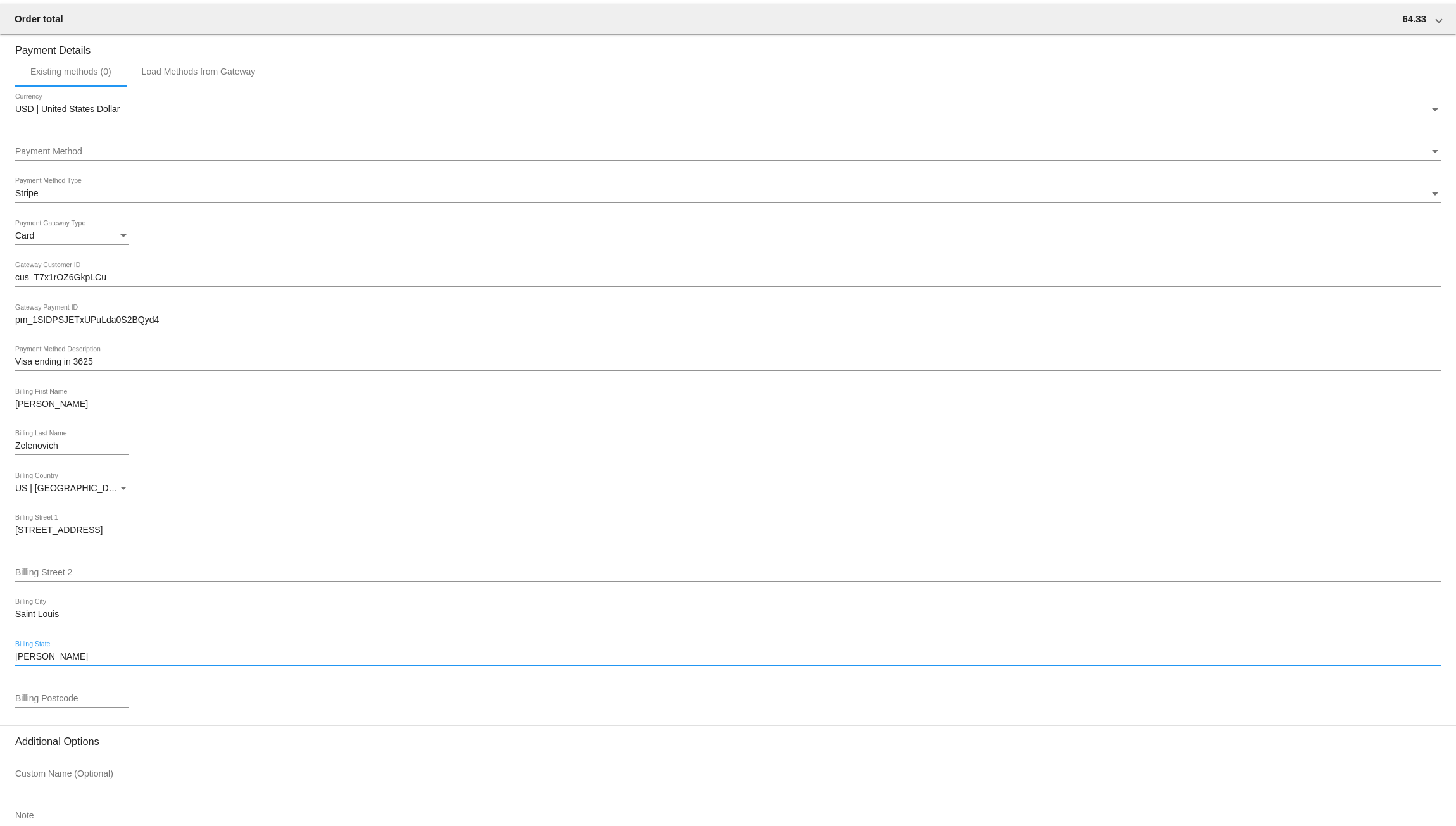
scroll to position [1101, 0]
type input "[US_STATE]"
click at [59, 702] on input "Billing Postcode" at bounding box center [73, 697] width 114 height 10
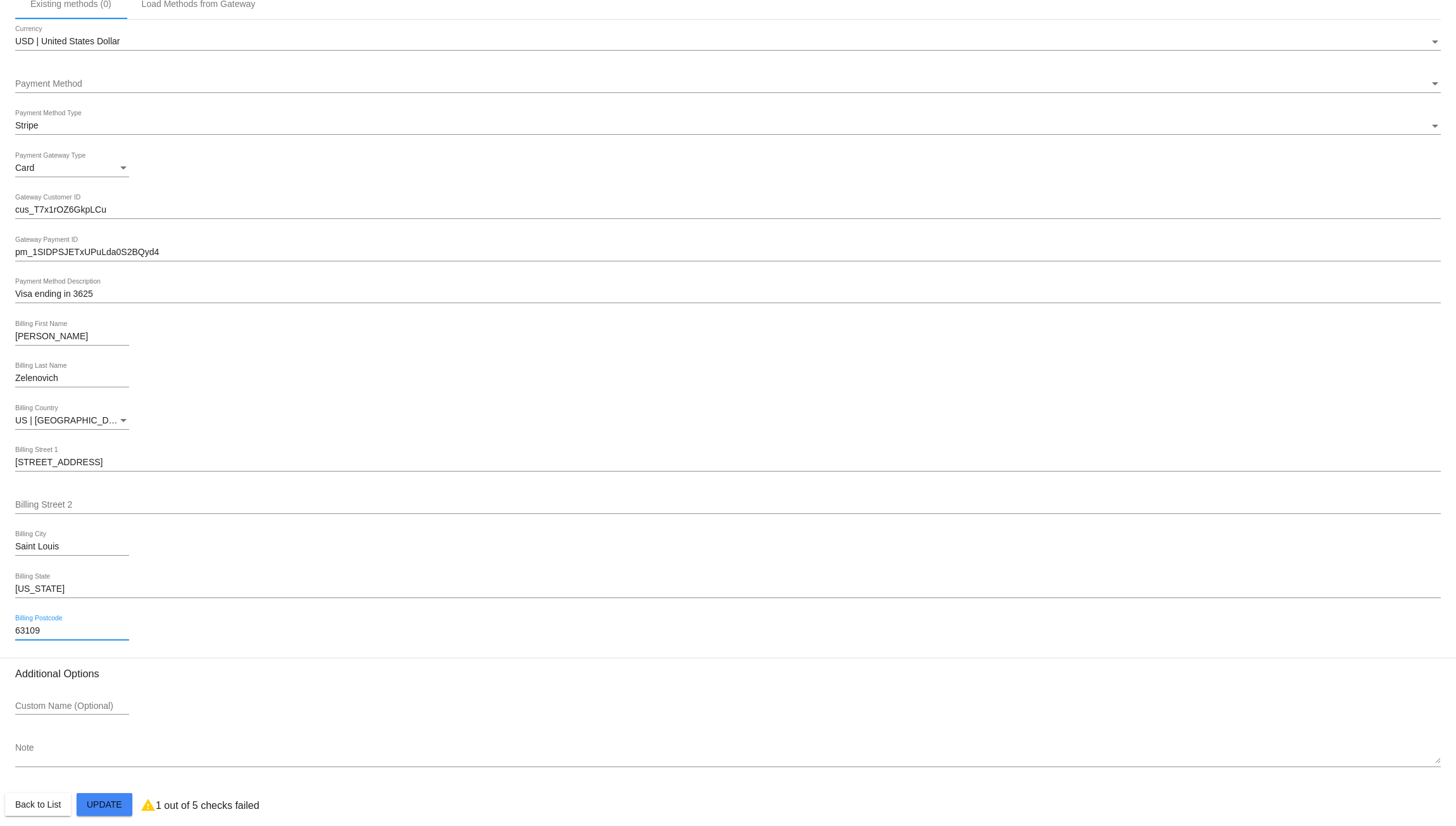
scroll to position [1185, 0]
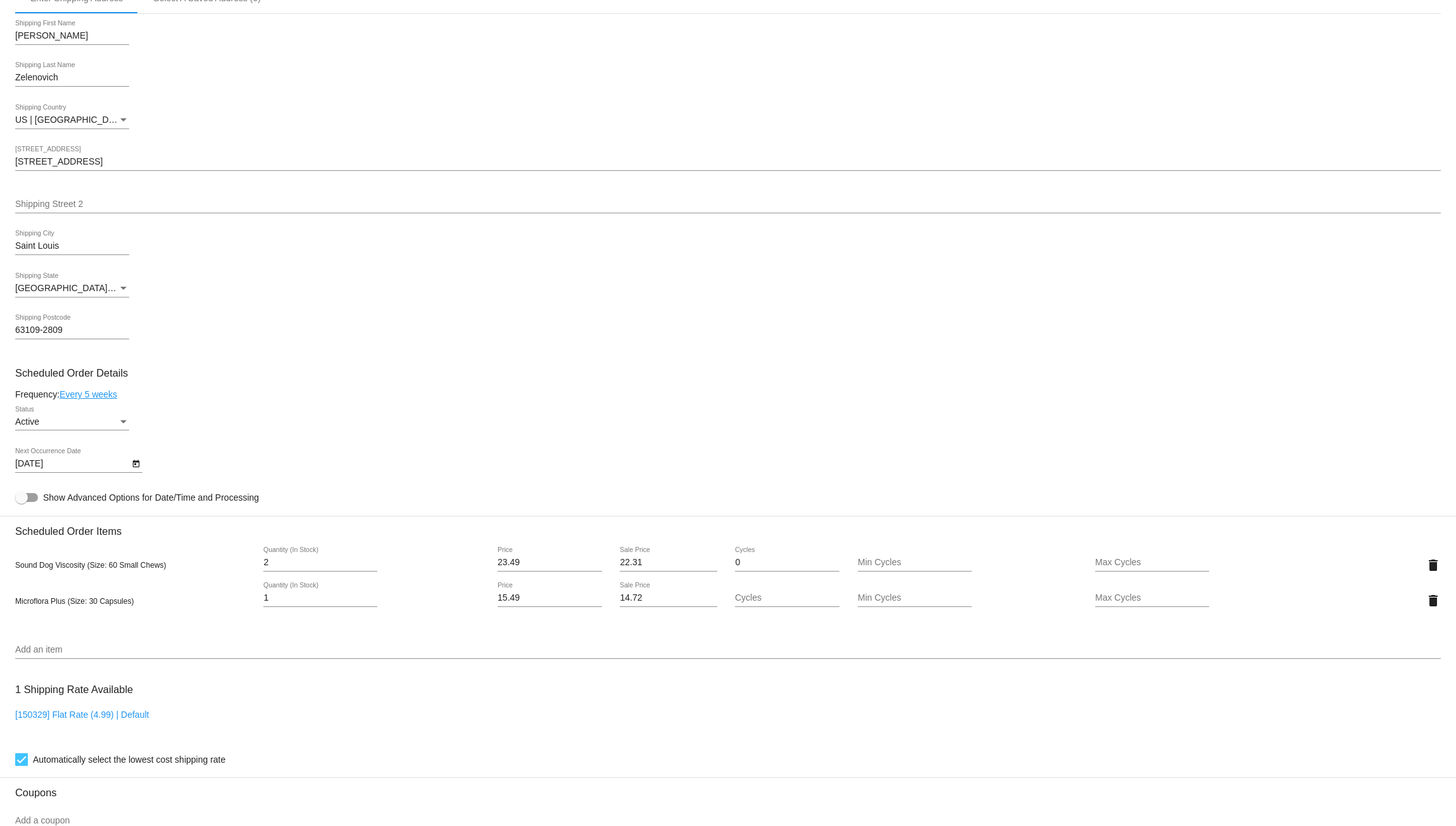
scroll to position [235, 0]
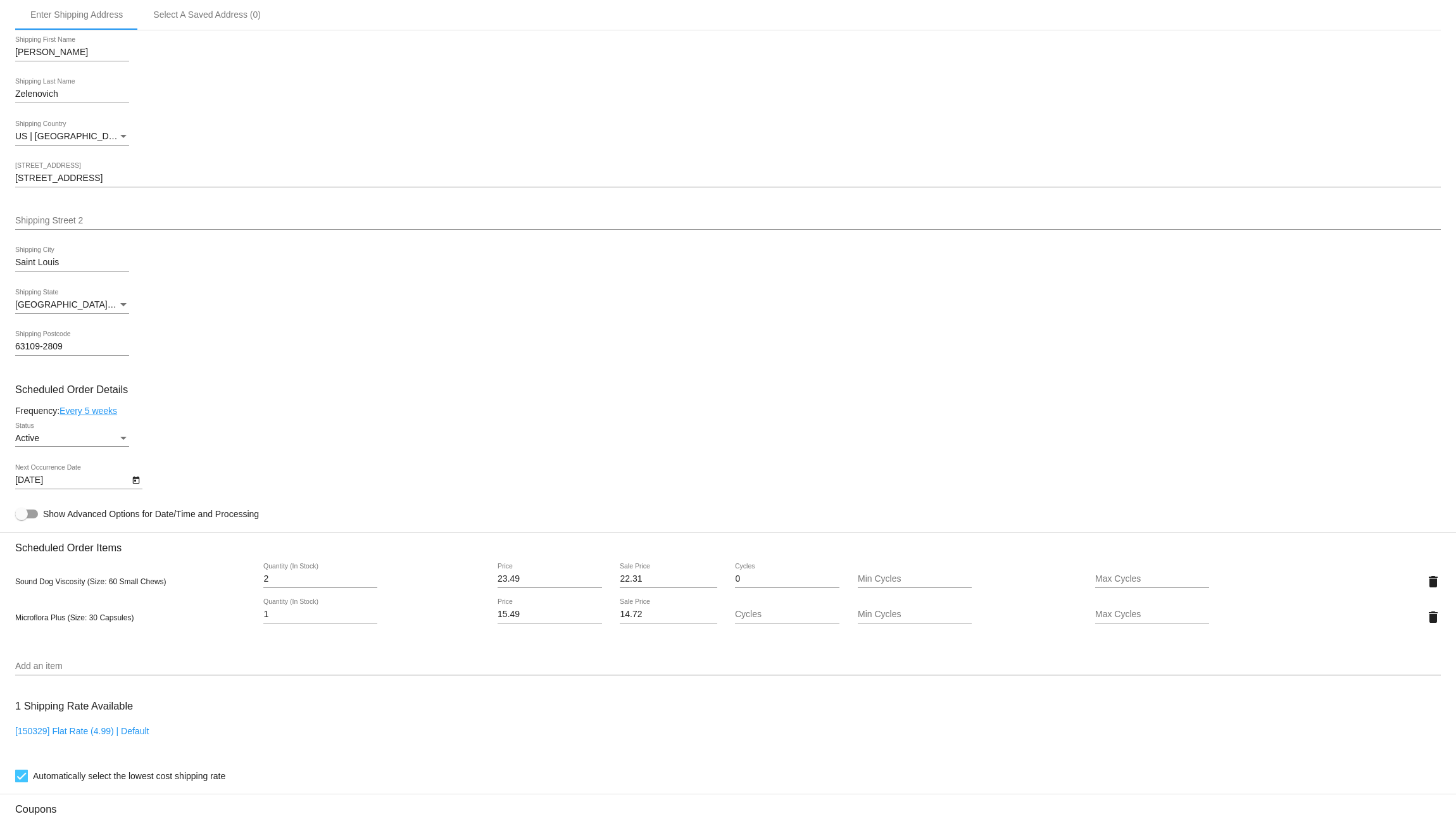
type input "63109"
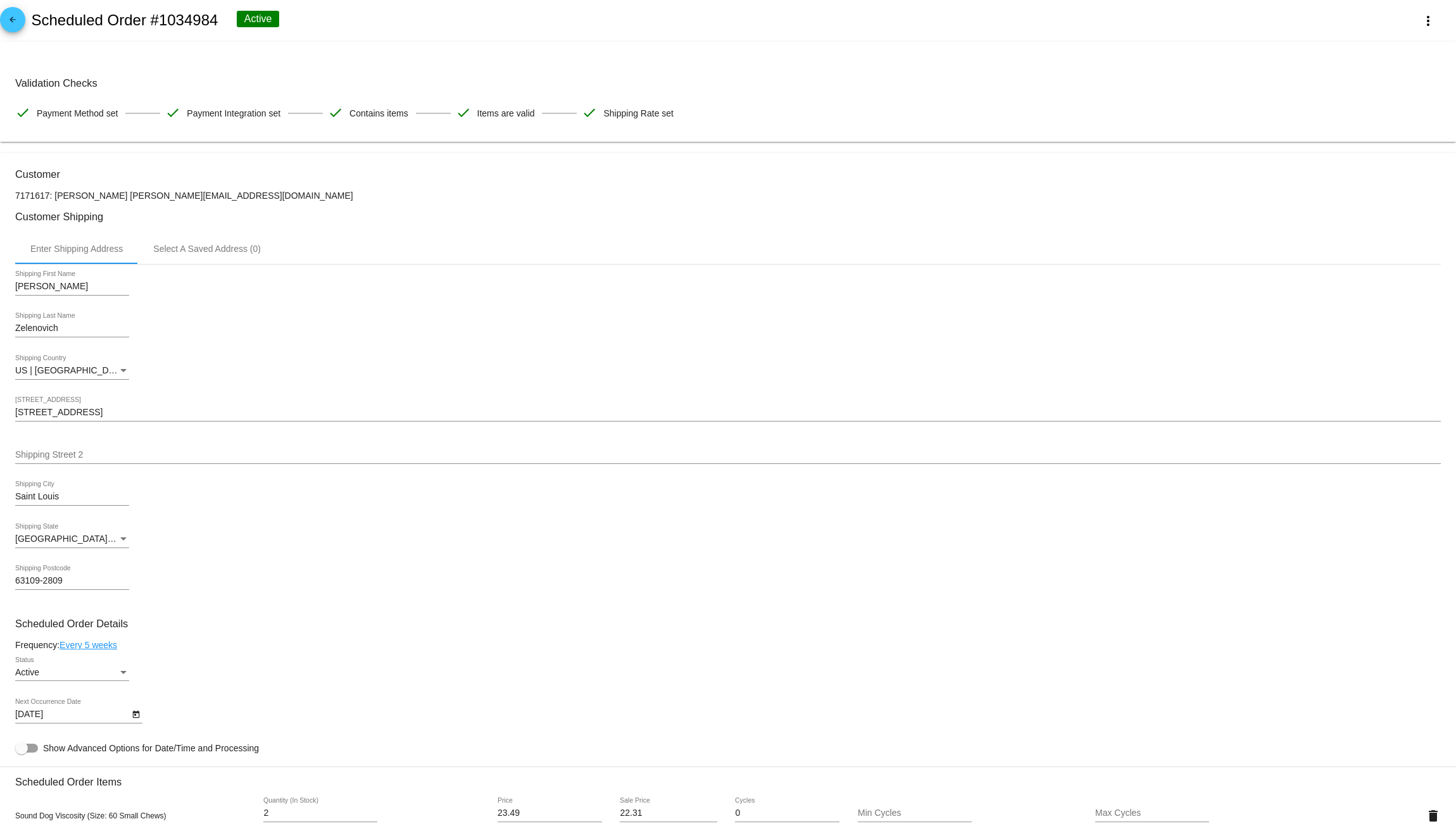
scroll to position [0, 0]
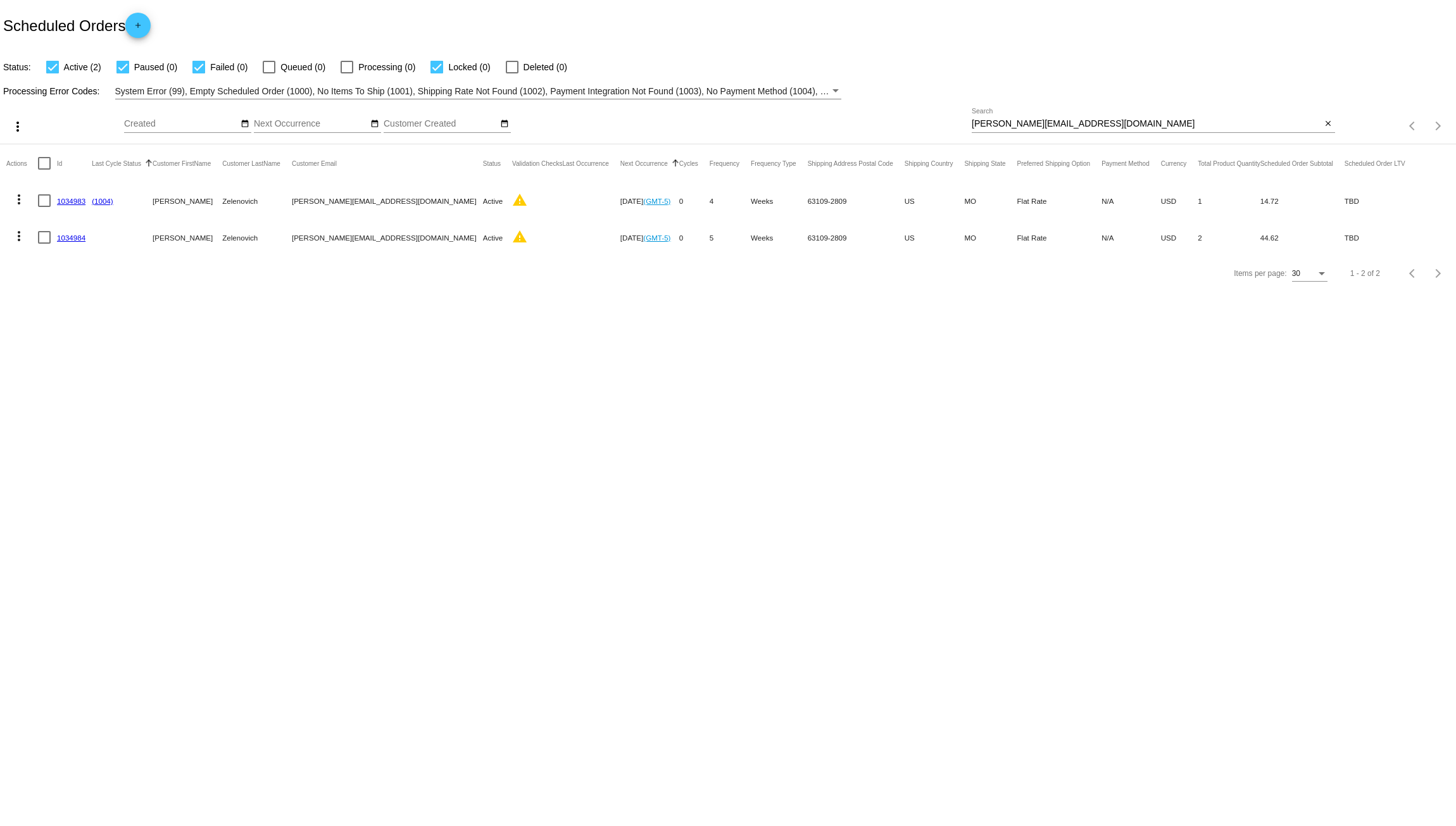
click at [71, 199] on link "1034983" at bounding box center [71, 200] width 28 height 8
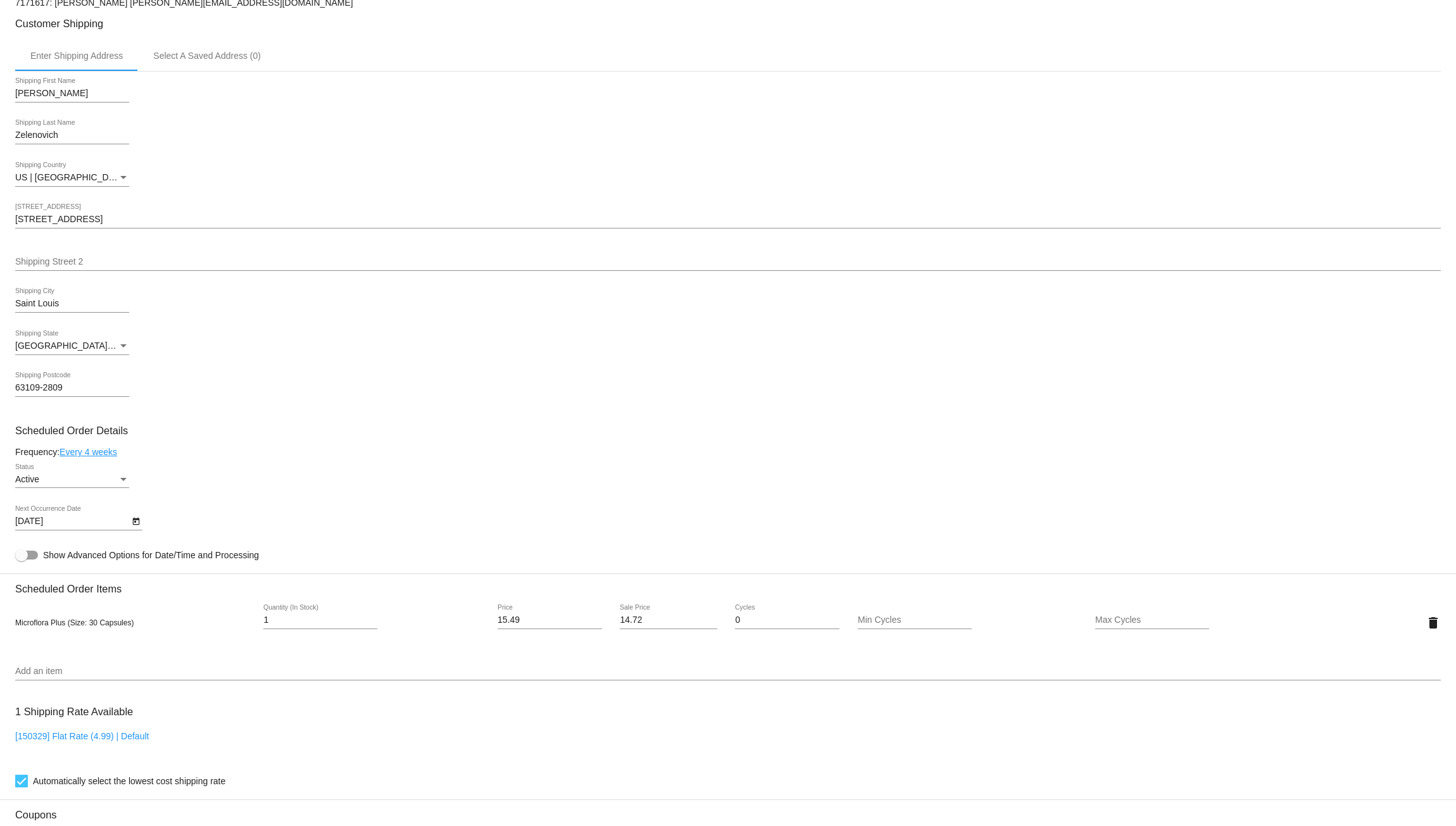
scroll to position [295, 0]
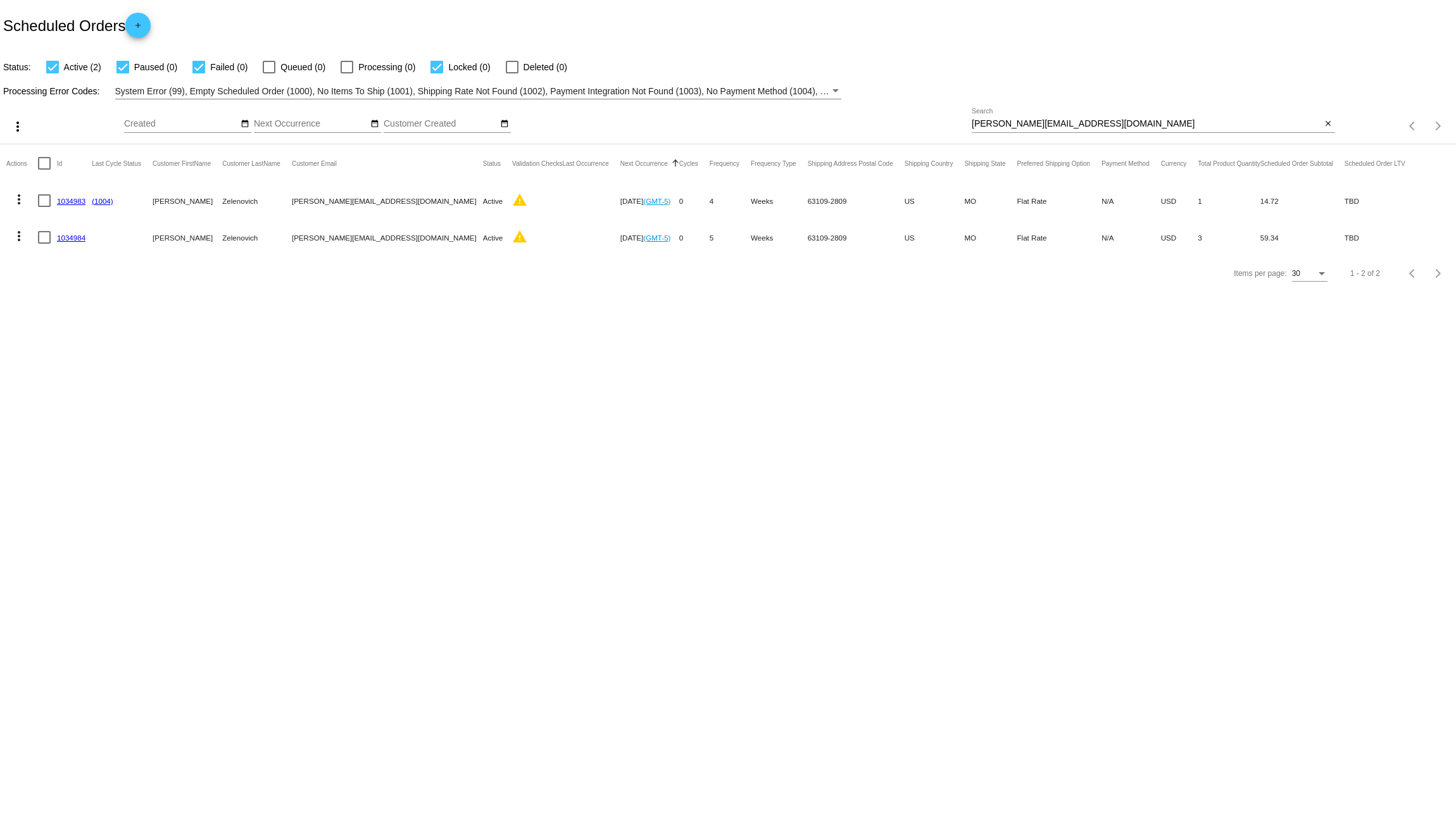
click at [22, 199] on mat-icon "more_vert" at bounding box center [19, 199] width 15 height 15
click at [64, 349] on span "Delete" at bounding box center [57, 352] width 25 height 10
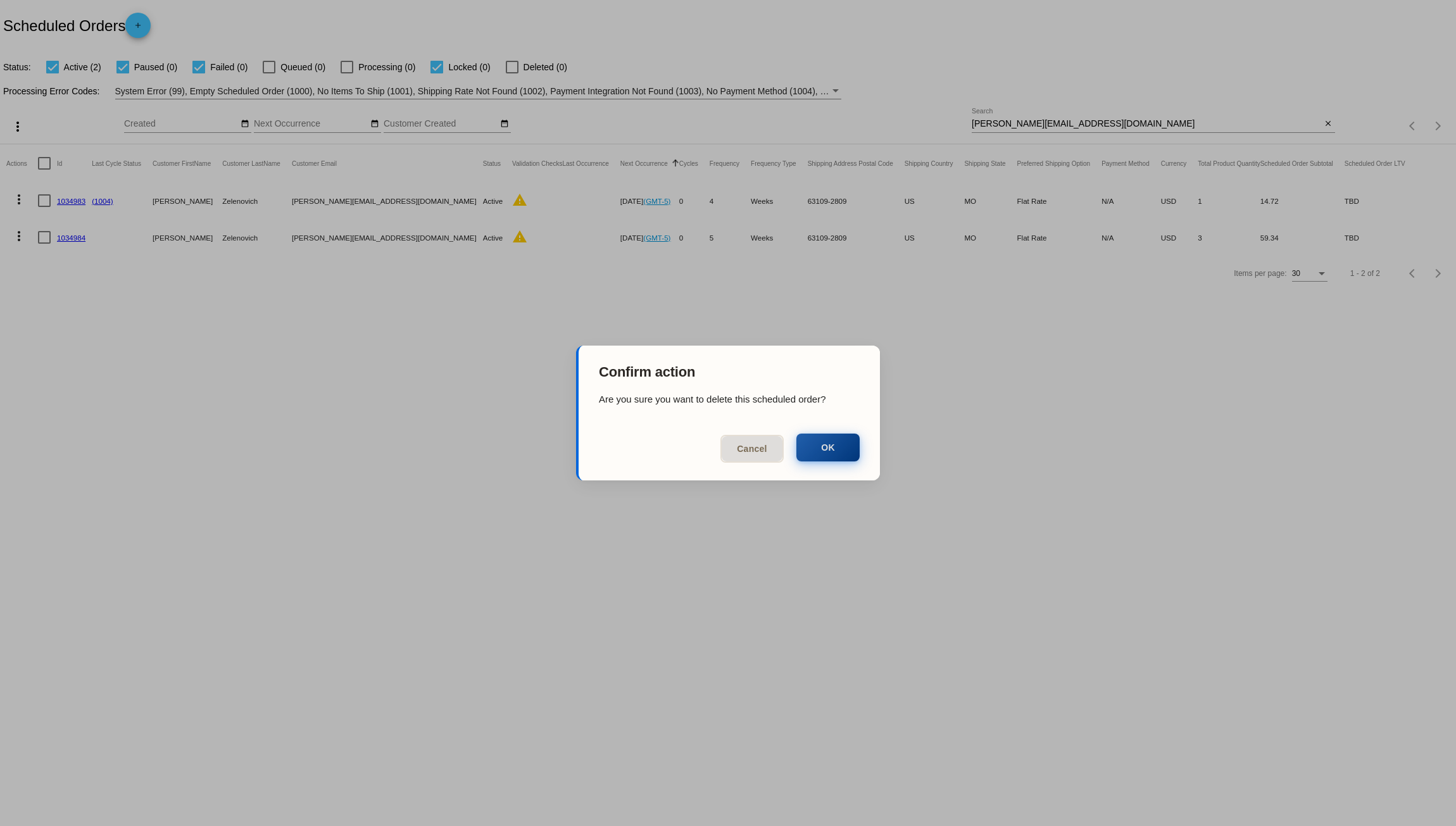
click at [828, 453] on button "OK" at bounding box center [827, 447] width 63 height 28
